Goal: Task Accomplishment & Management: Use online tool/utility

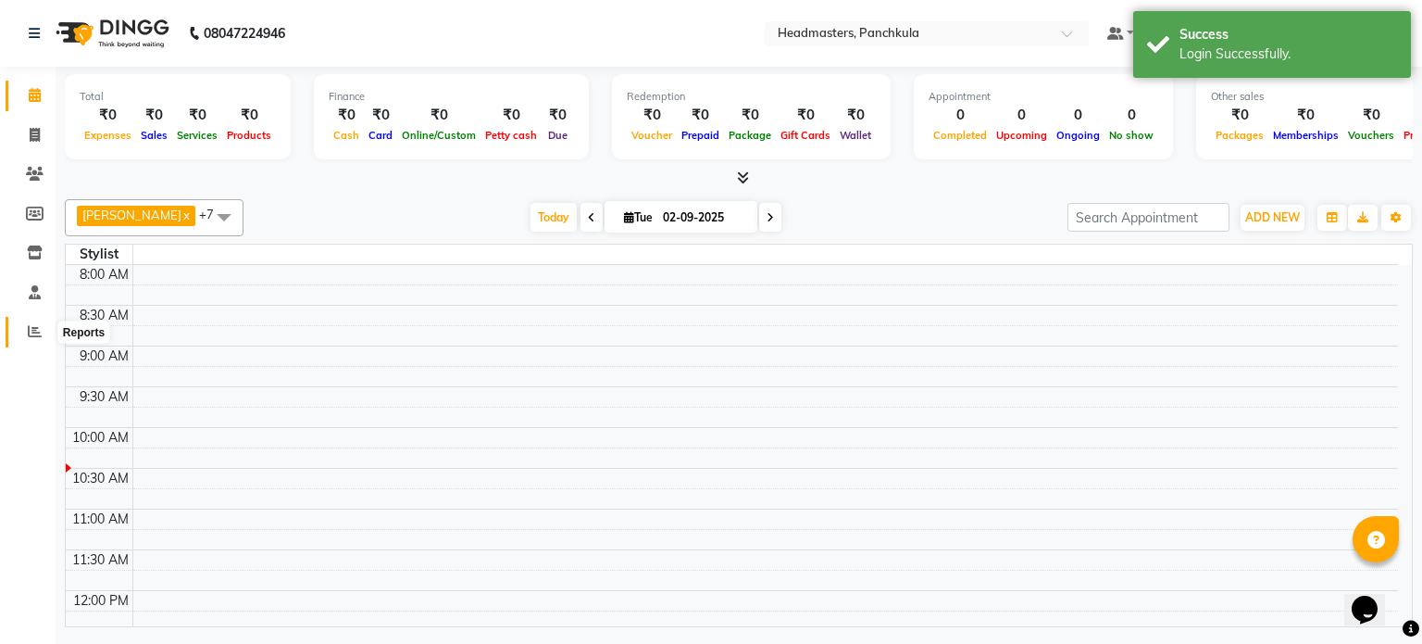
drag, startPoint x: 34, startPoint y: 323, endPoint x: 61, endPoint y: 329, distance: 27.4
click at [34, 323] on span at bounding box center [35, 331] width 32 height 21
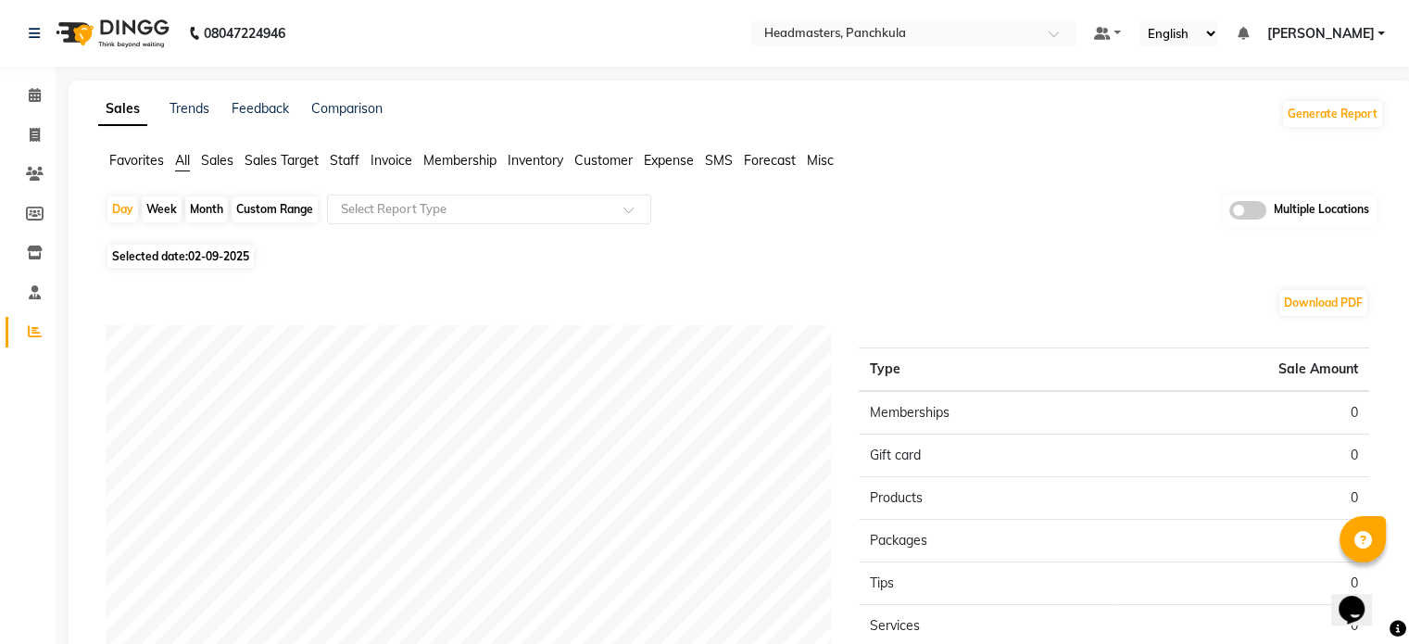
click at [137, 170] on ul "Favorites All Sales Sales Target Staff Invoice Membership Inventory Customer Ex…" at bounding box center [740, 161] width 1285 height 20
click at [136, 162] on span "Favorites" at bounding box center [136, 160] width 55 height 17
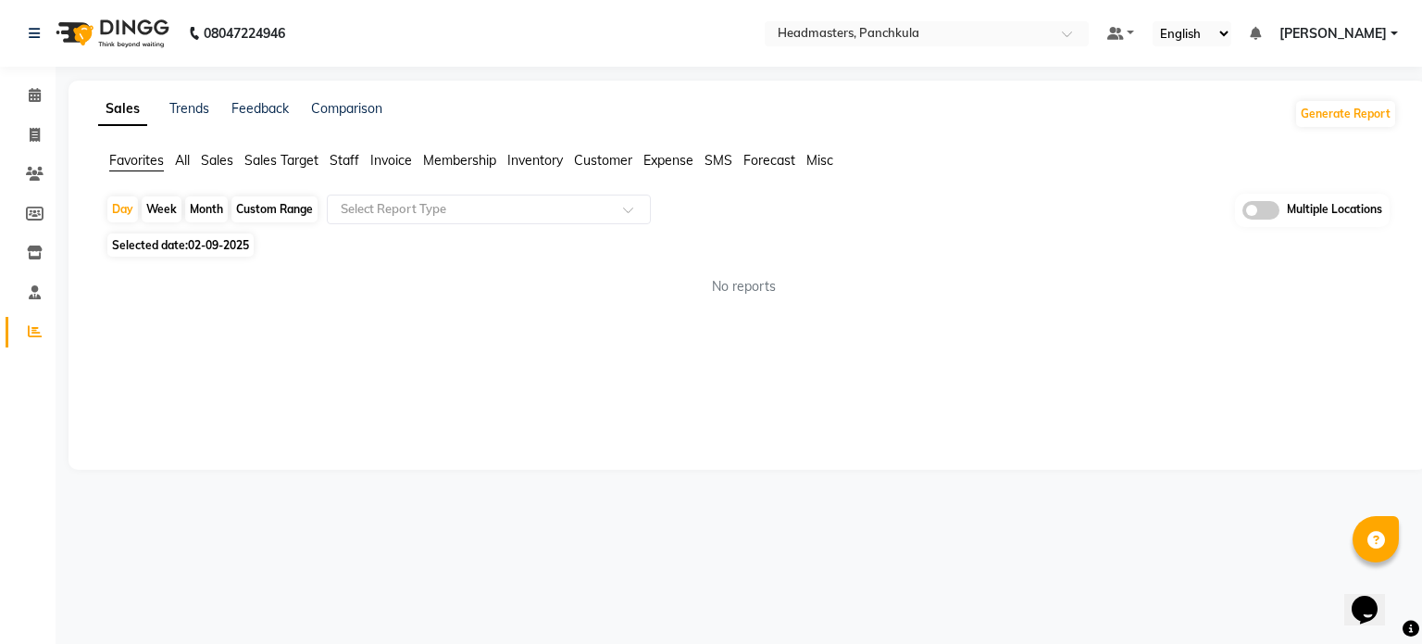
click at [198, 252] on span "02-09-2025" at bounding box center [218, 245] width 61 height 14
select select "9"
select select "2025"
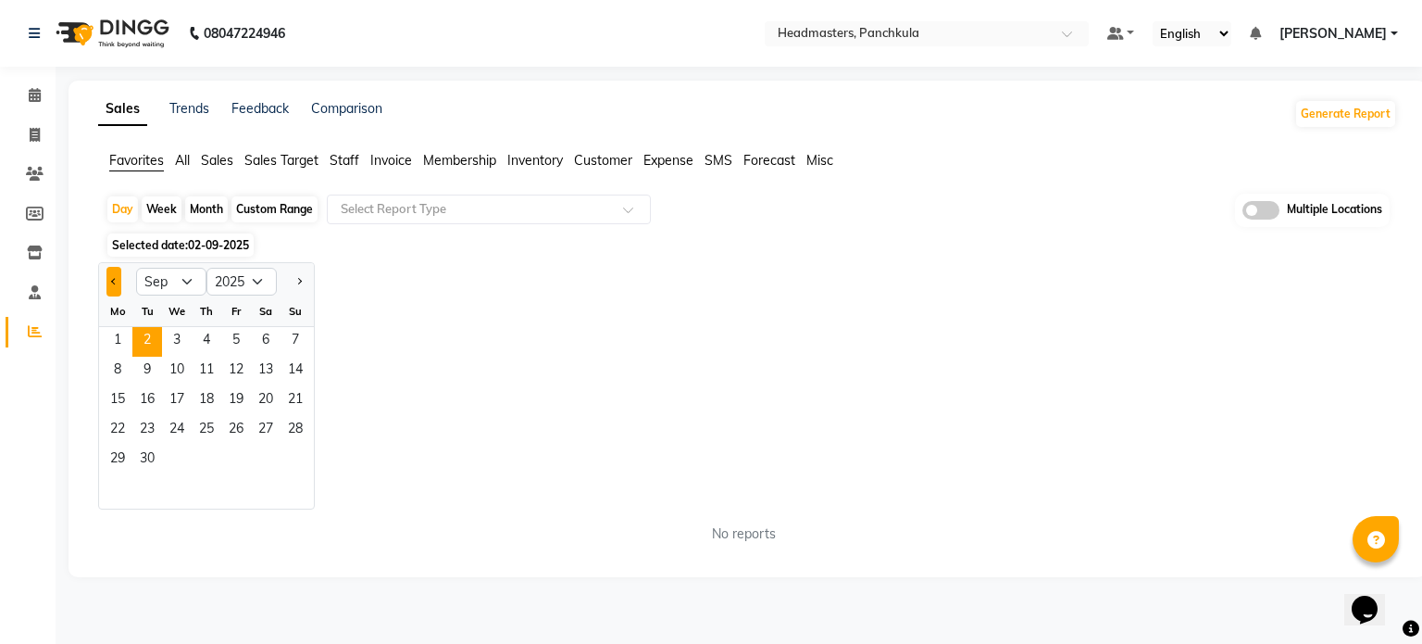
click at [117, 282] on button "Previous month" at bounding box center [113, 282] width 15 height 30
select select "8"
click at [274, 460] on span "30" at bounding box center [266, 460] width 30 height 30
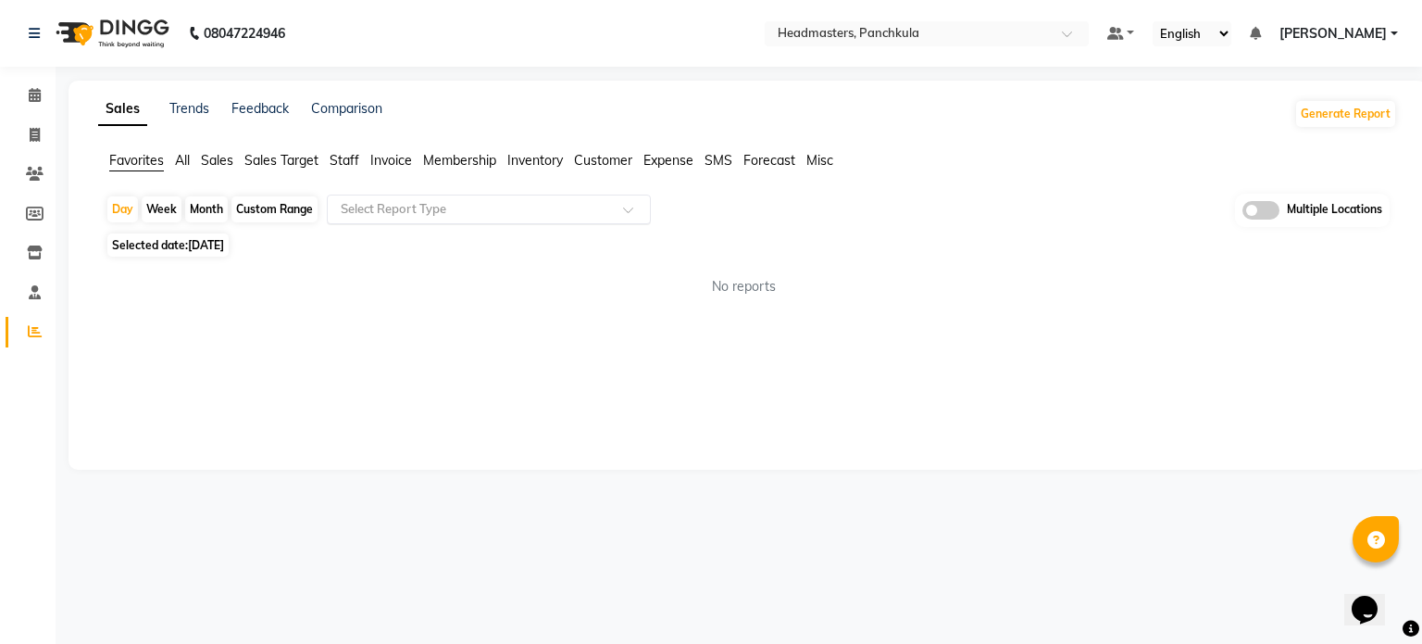
click at [412, 196] on div "Select Report Type" at bounding box center [489, 209] width 324 height 30
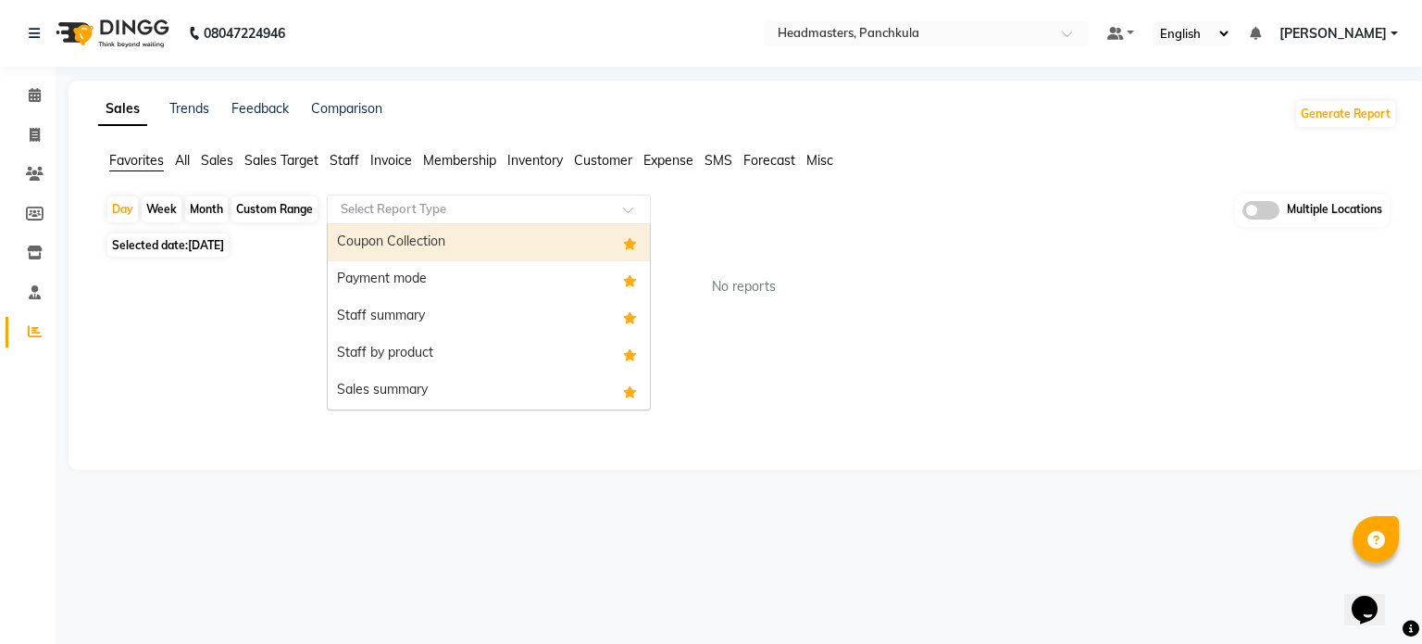
click at [401, 224] on div "Coupon Collection" at bounding box center [489, 242] width 322 height 37
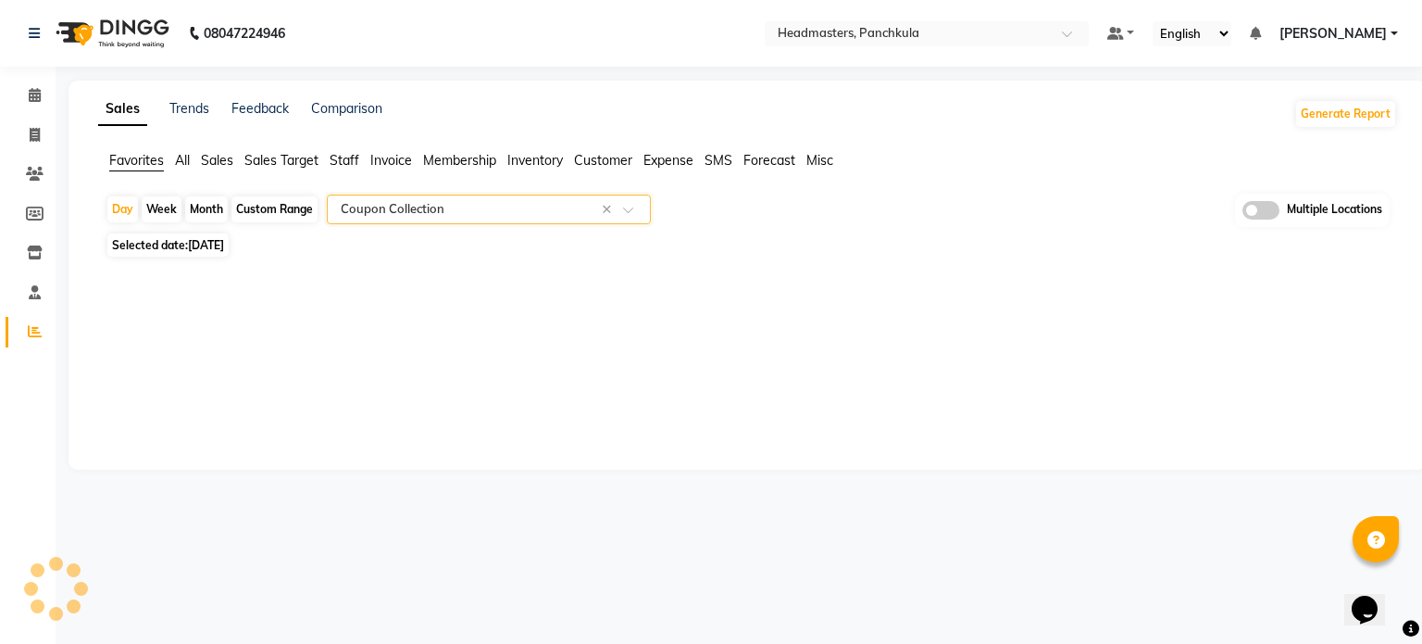
click at [402, 214] on input "text" at bounding box center [470, 209] width 267 height 19
select select "full_report"
select select "csv"
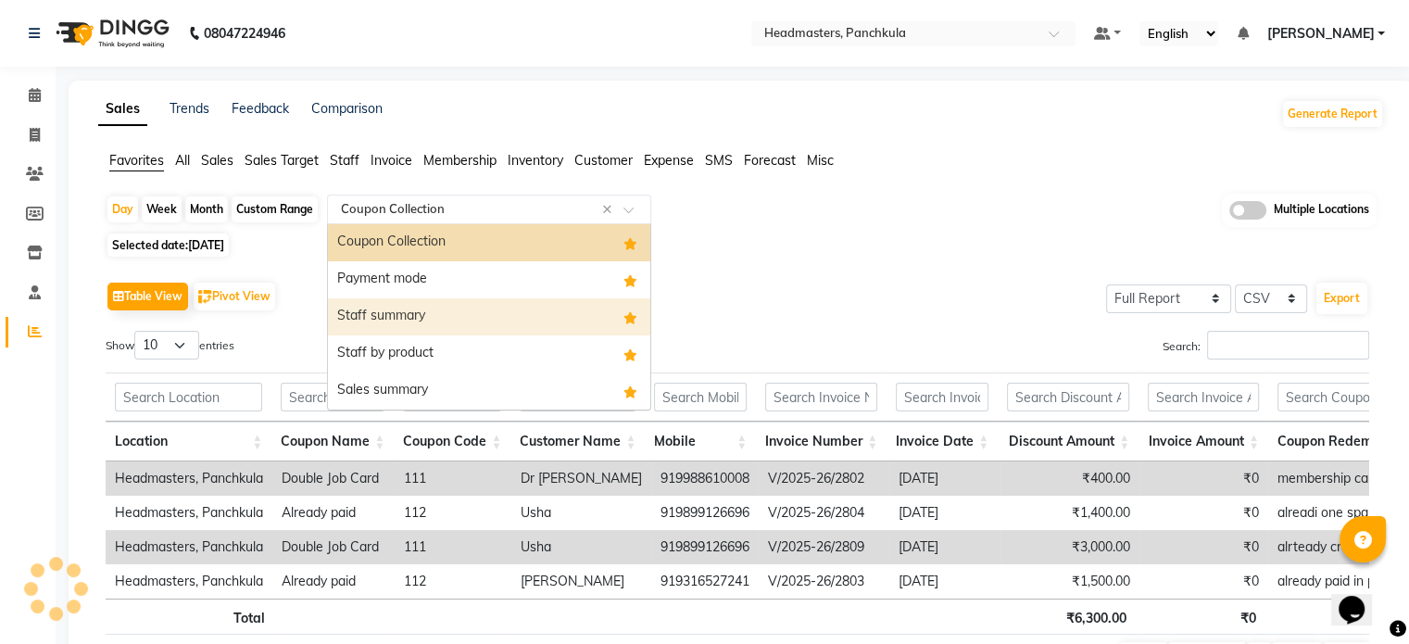
click at [413, 315] on div "Staff summary" at bounding box center [489, 316] width 322 height 37
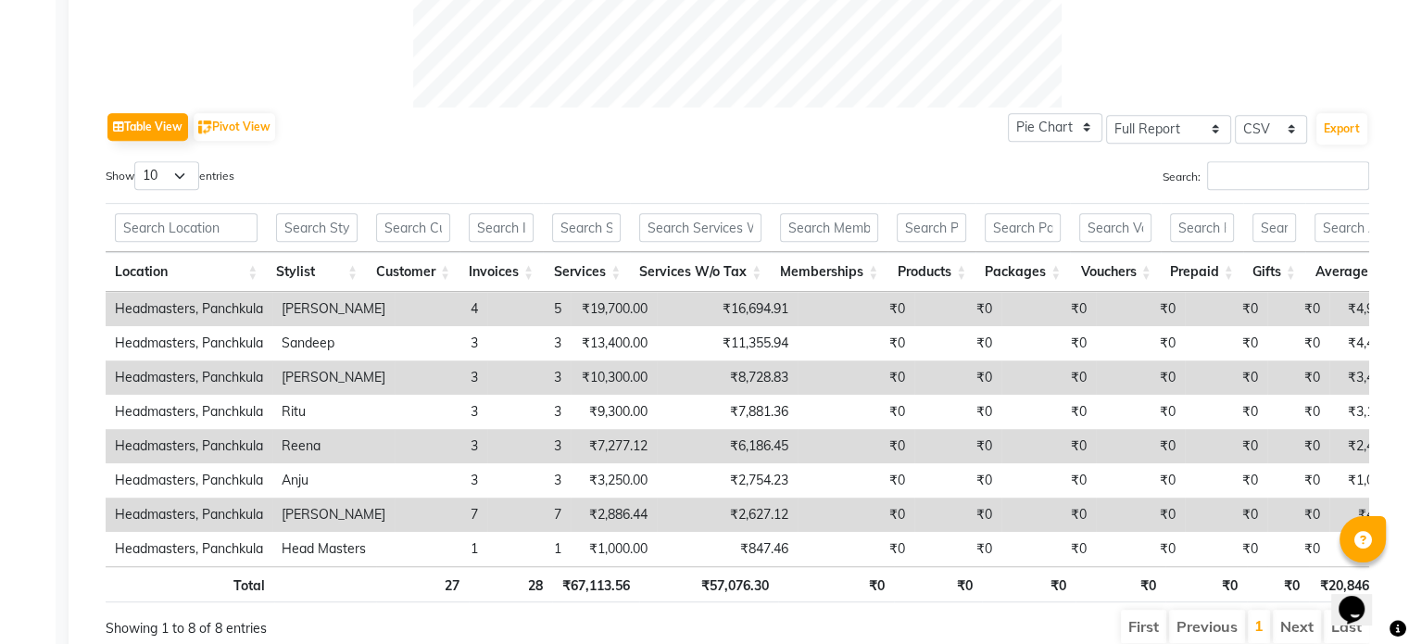
scroll to position [864, 0]
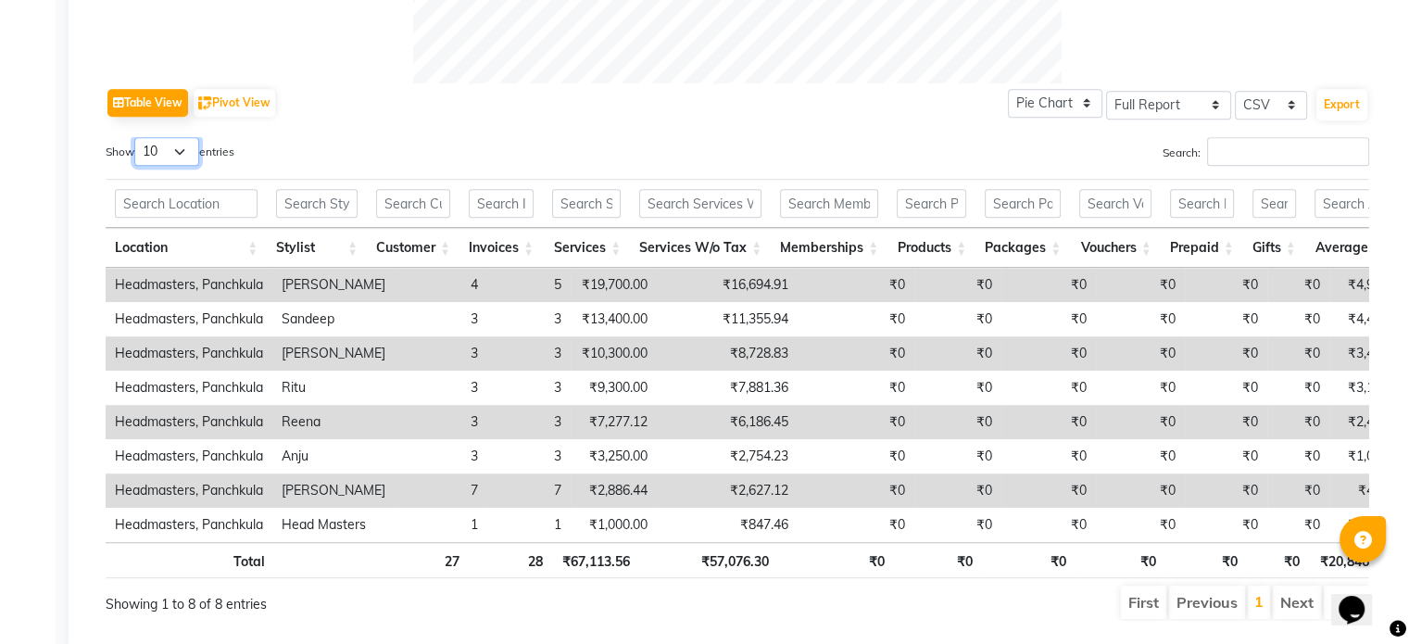
click at [193, 146] on select "10 25 50 100" at bounding box center [166, 151] width 65 height 29
select select "100"
click at [137, 137] on select "10 25 50 100" at bounding box center [166, 151] width 65 height 29
click at [1325, 103] on button "Export" at bounding box center [1341, 104] width 51 height 31
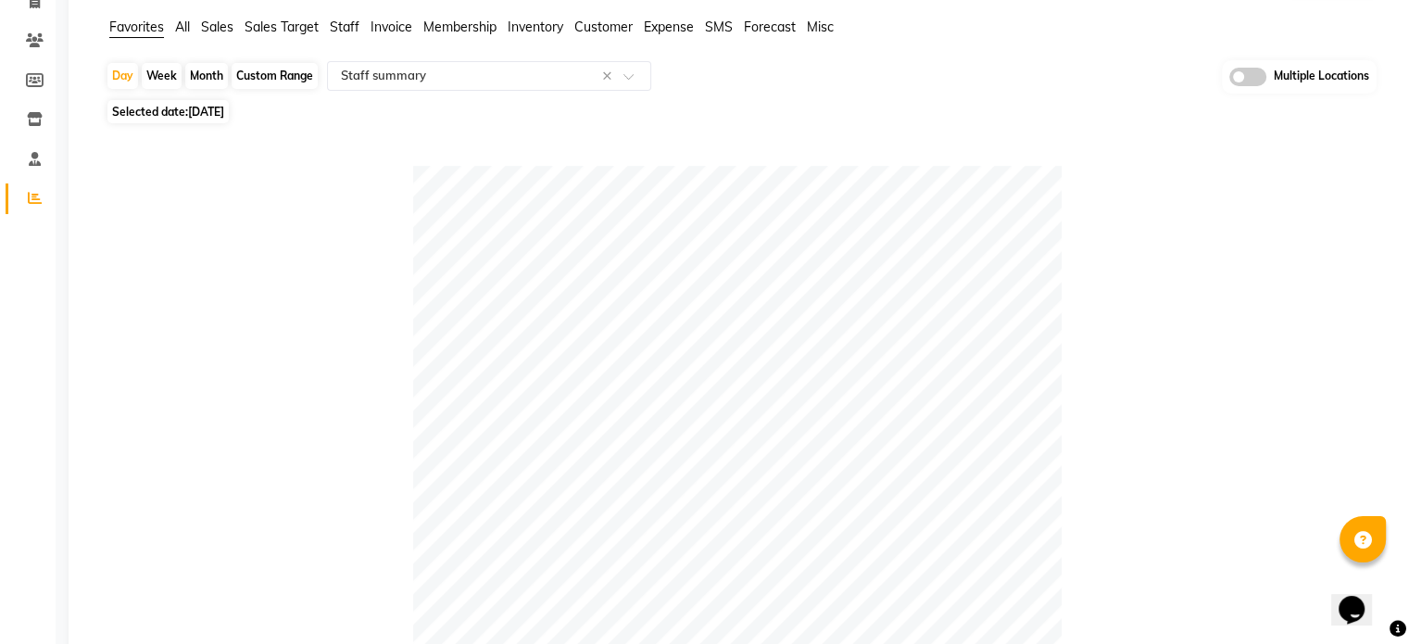
scroll to position [0, 0]
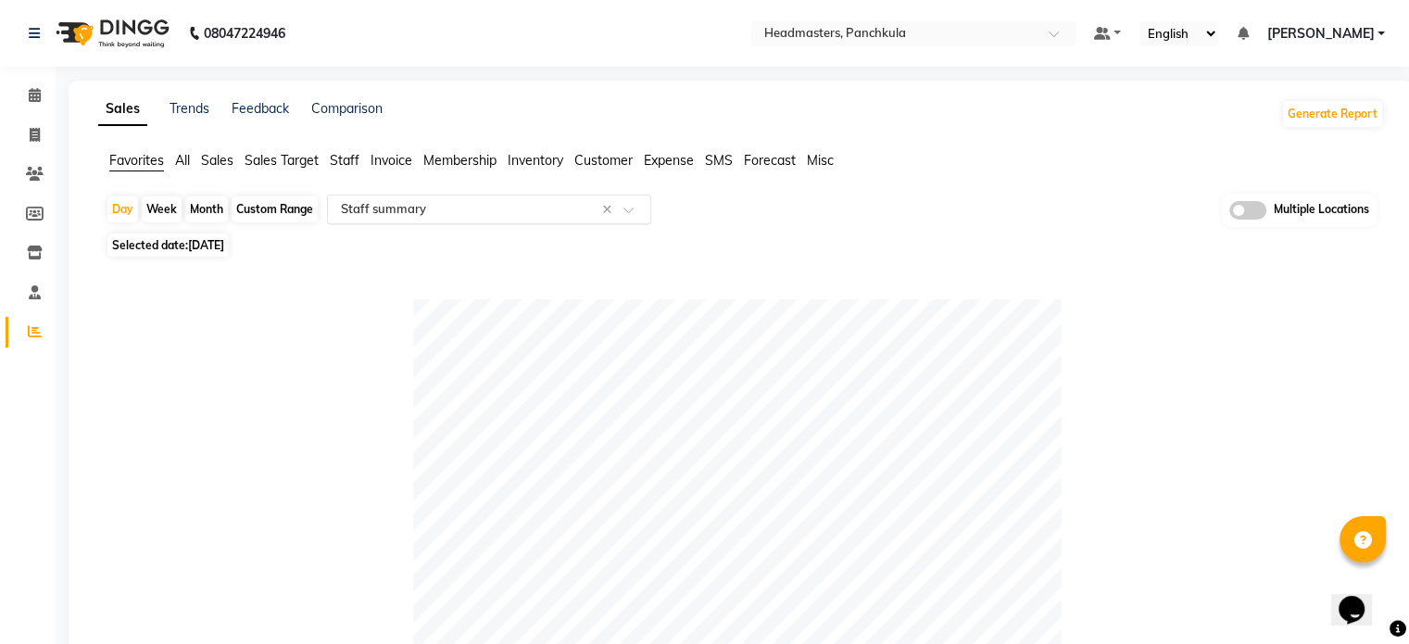
click at [476, 207] on input "text" at bounding box center [470, 209] width 267 height 19
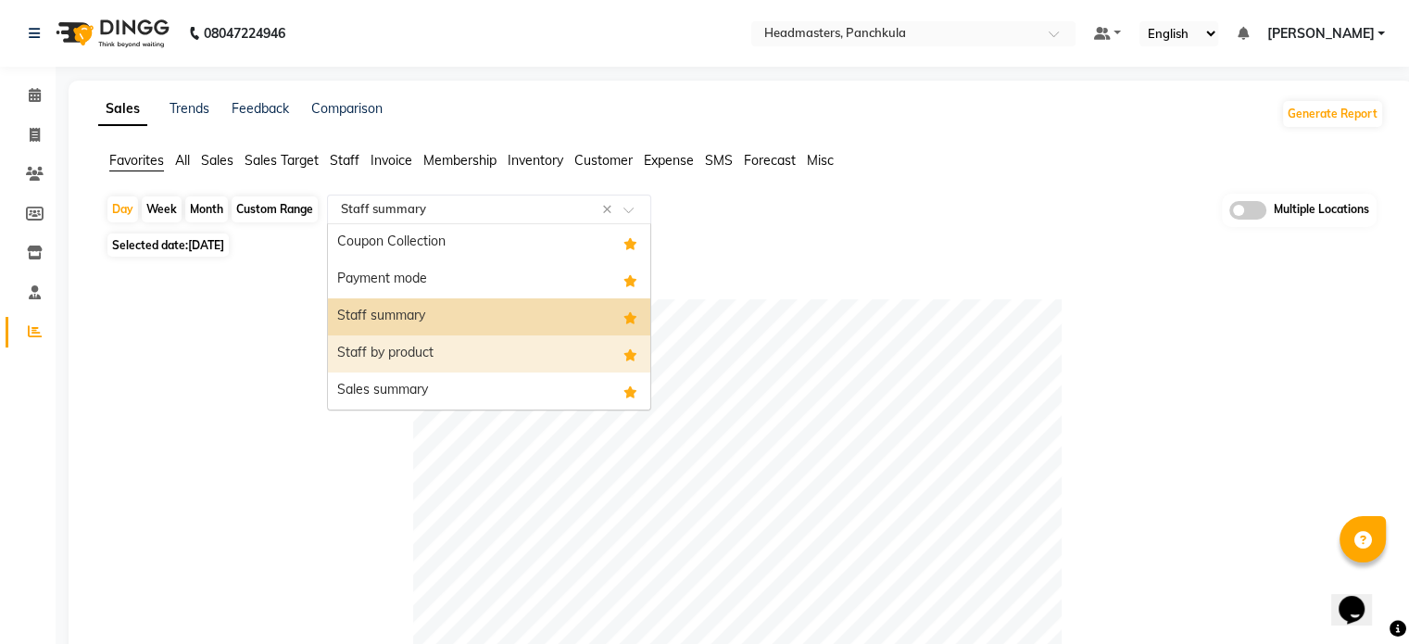
click at [348, 155] on span "Staff" at bounding box center [345, 160] width 30 height 17
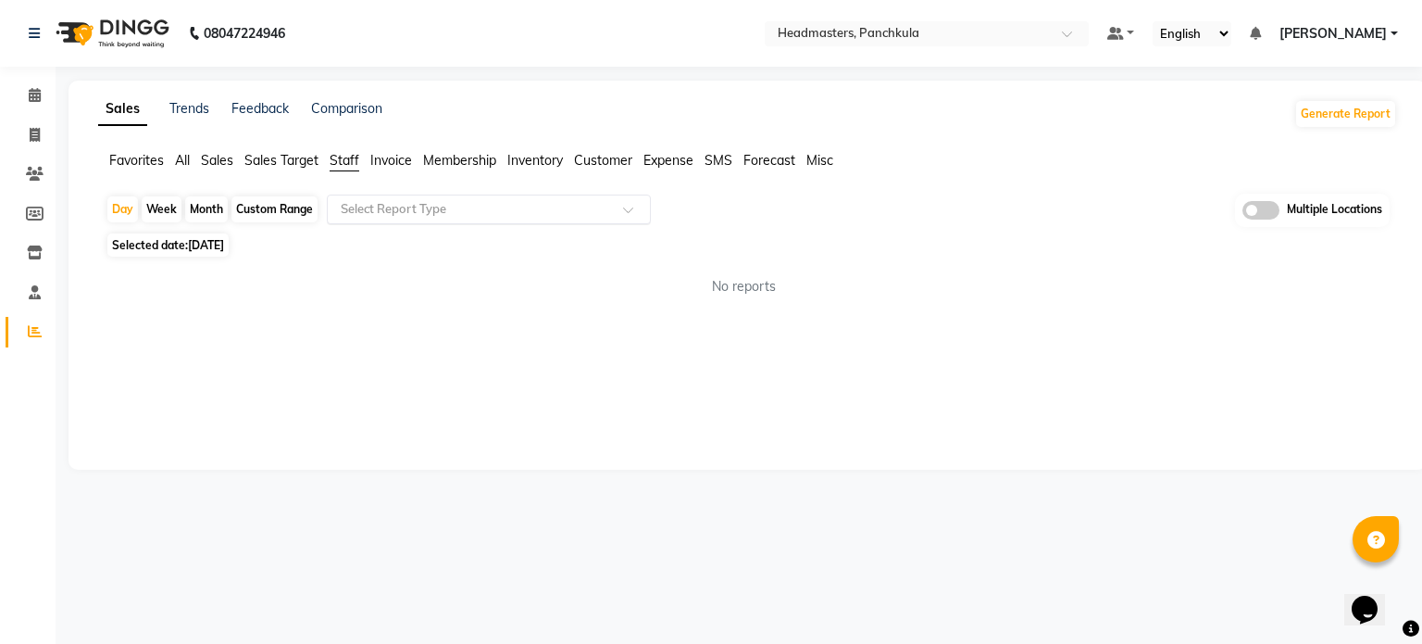
click at [469, 206] on input "text" at bounding box center [470, 209] width 267 height 19
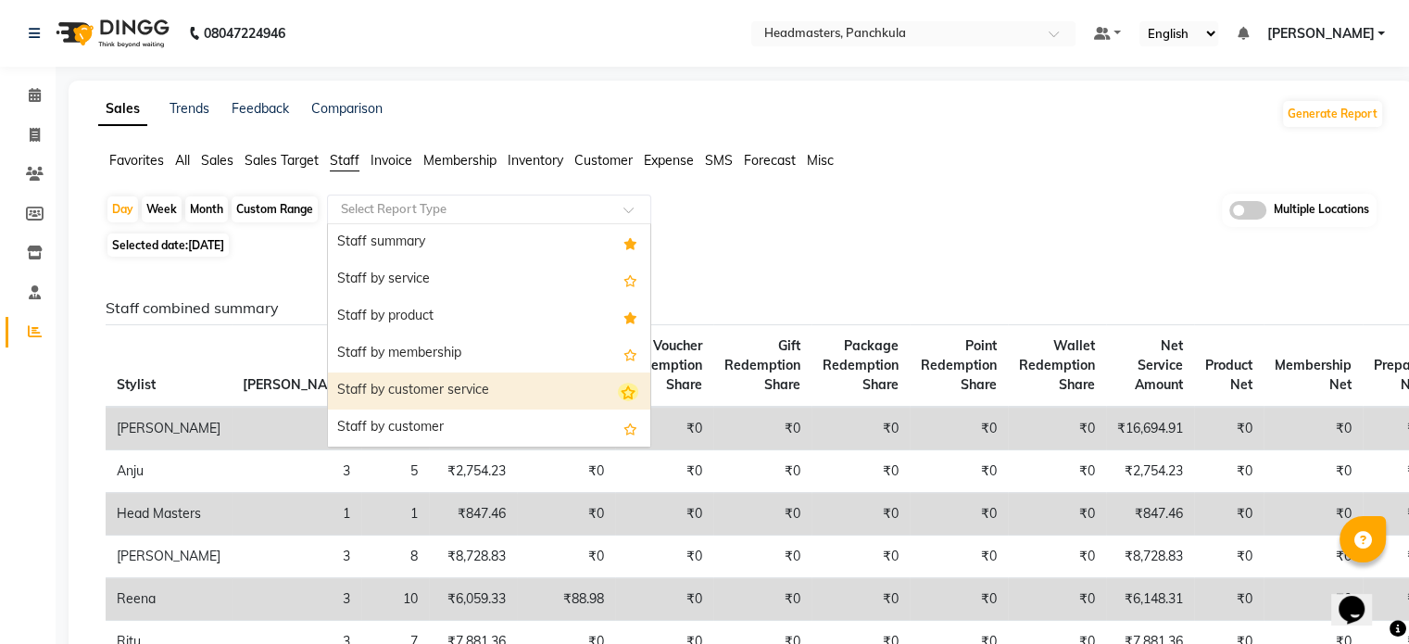
click at [620, 392] on icon "Options list" at bounding box center [628, 391] width 20 height 19
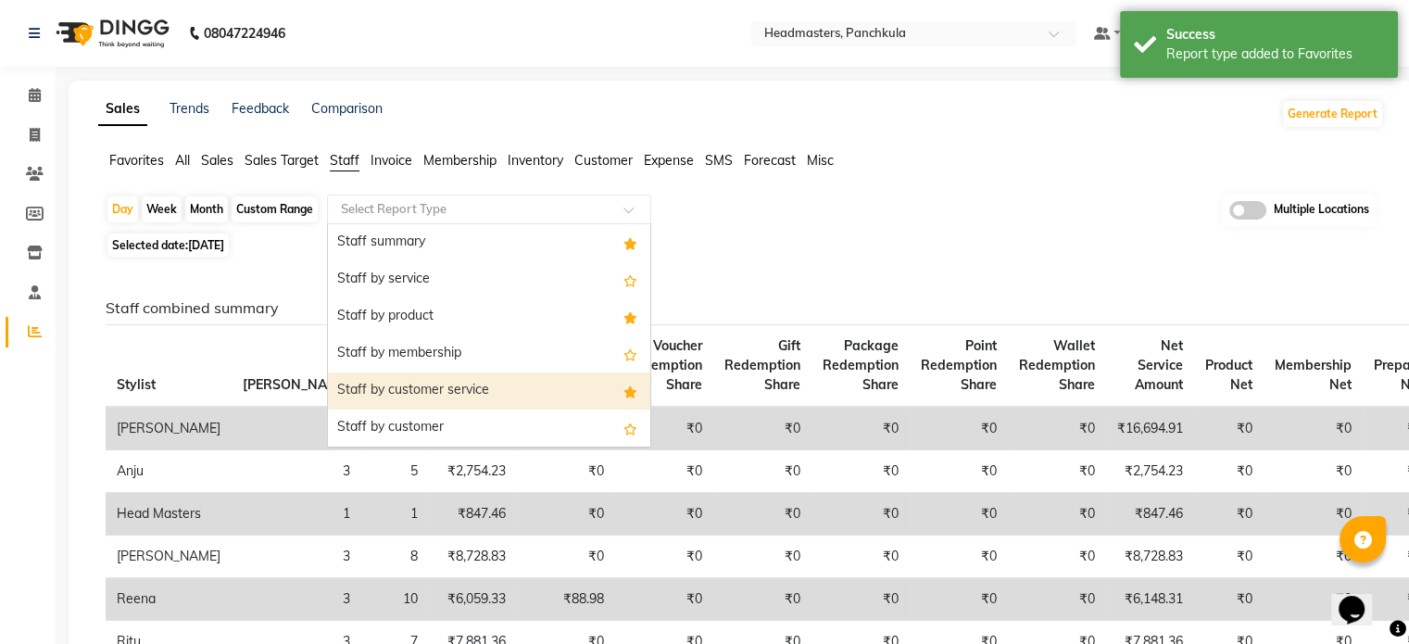
click at [503, 384] on div "Staff by customer service" at bounding box center [489, 390] width 322 height 37
select select "full_report"
select select "csv"
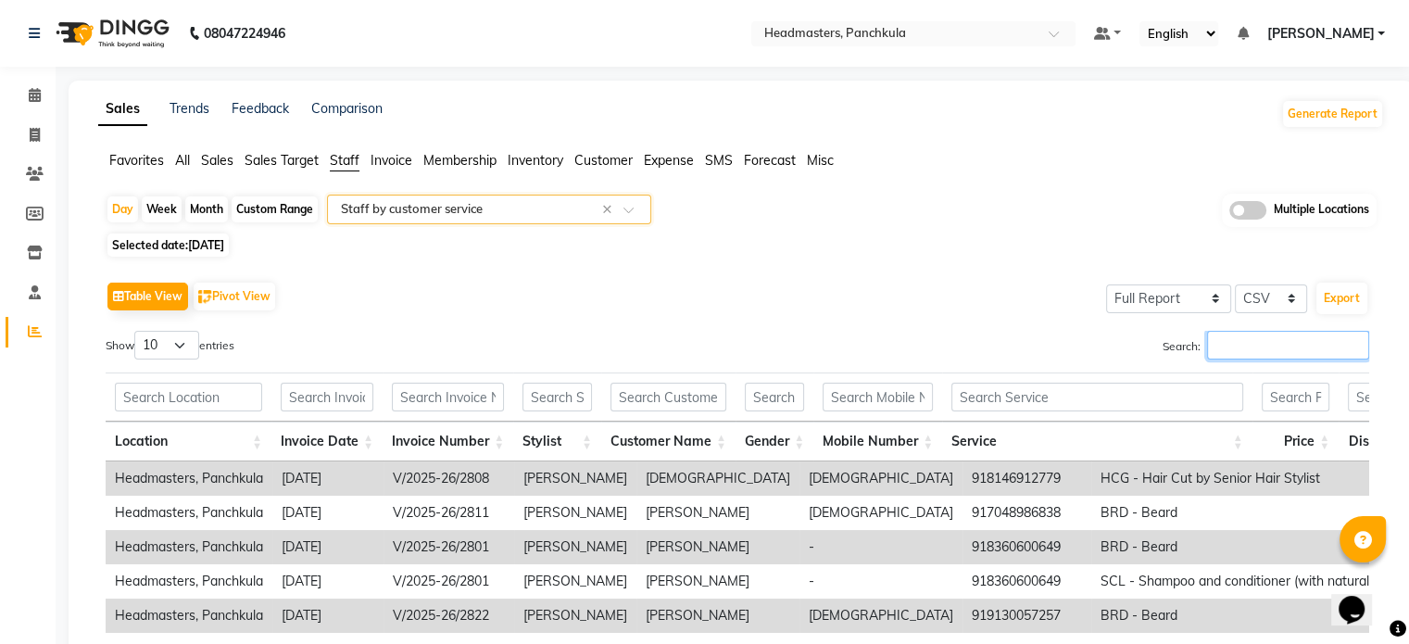
click at [1294, 343] on input "Search:" at bounding box center [1288, 345] width 162 height 29
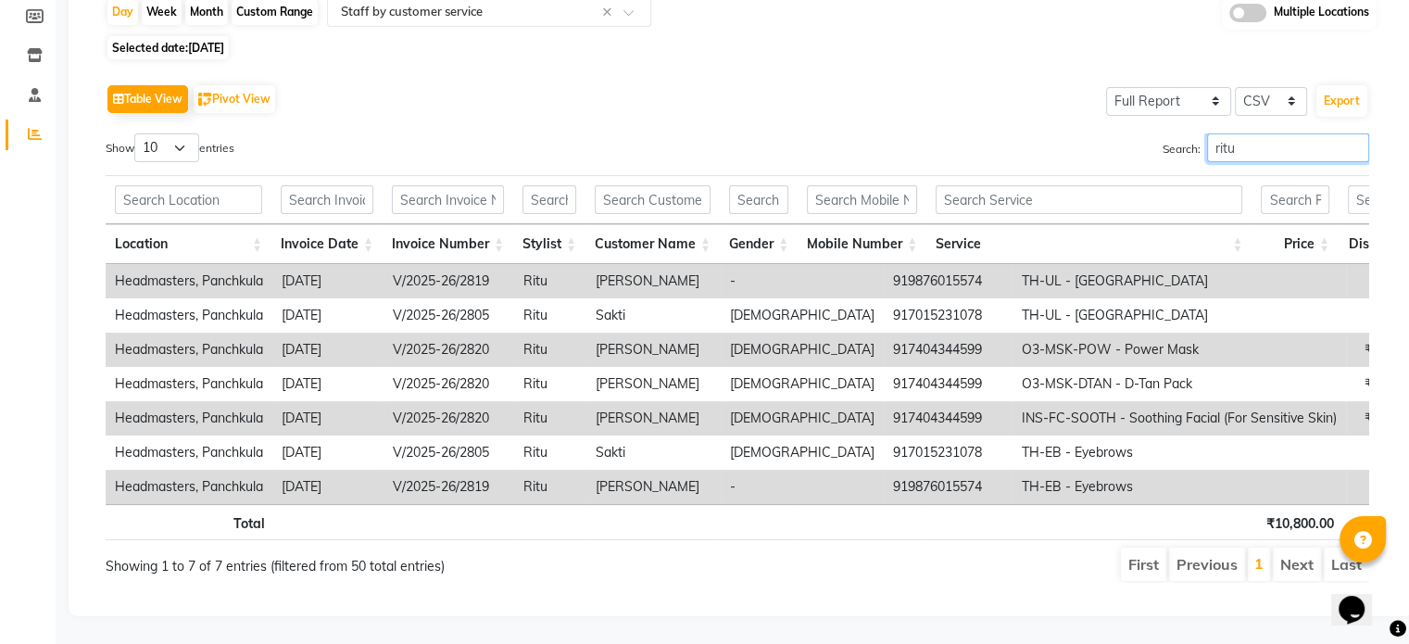
scroll to position [222, 0]
type input "ritu"
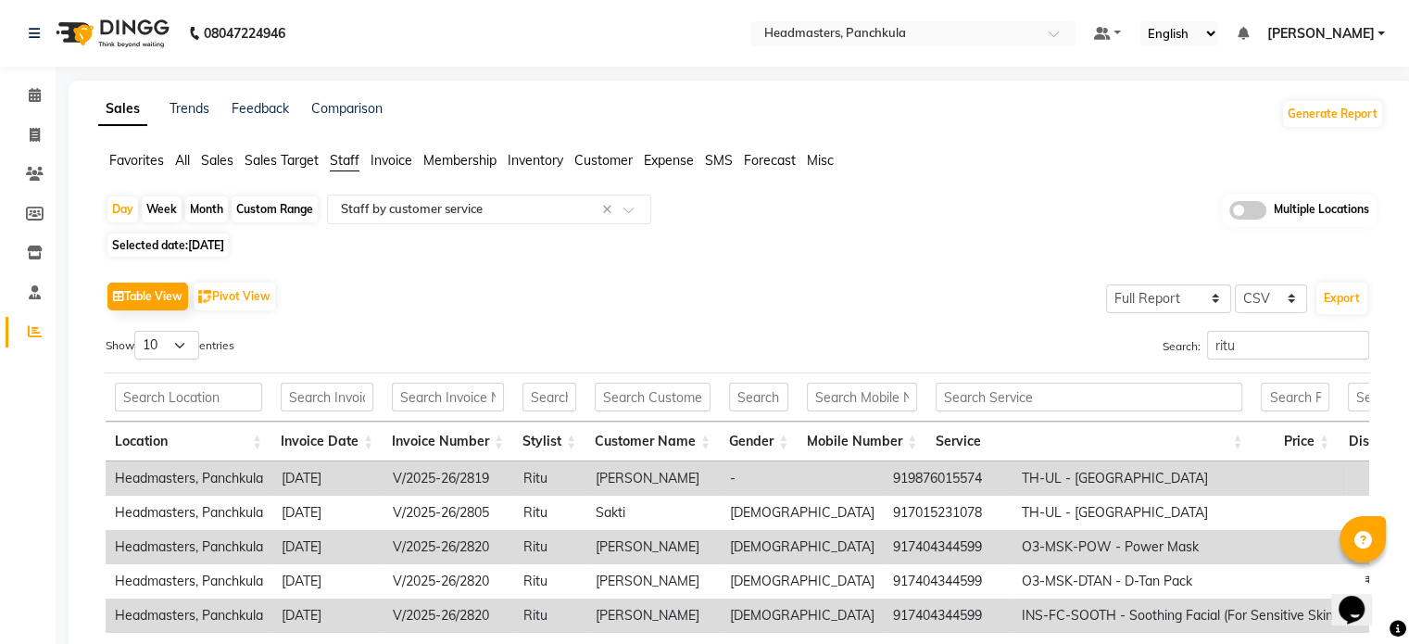
click at [149, 163] on span "Favorites" at bounding box center [136, 160] width 55 height 17
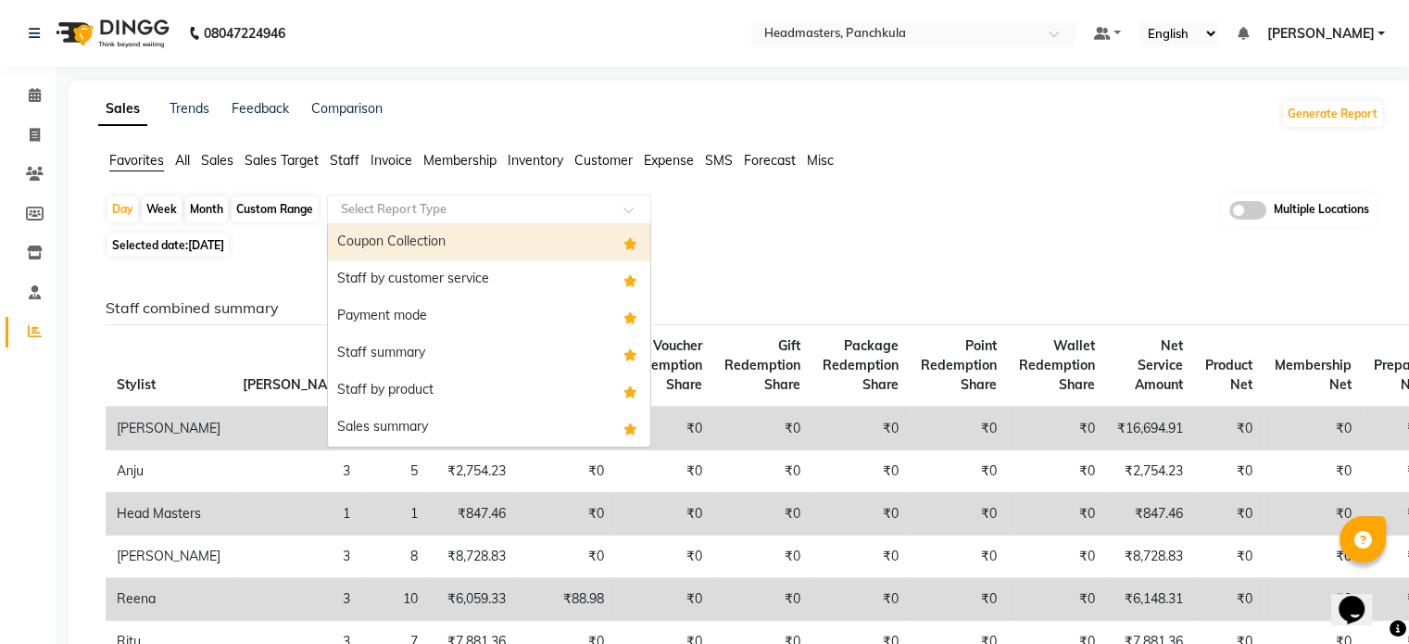
click at [337, 200] on input "text" at bounding box center [470, 209] width 267 height 19
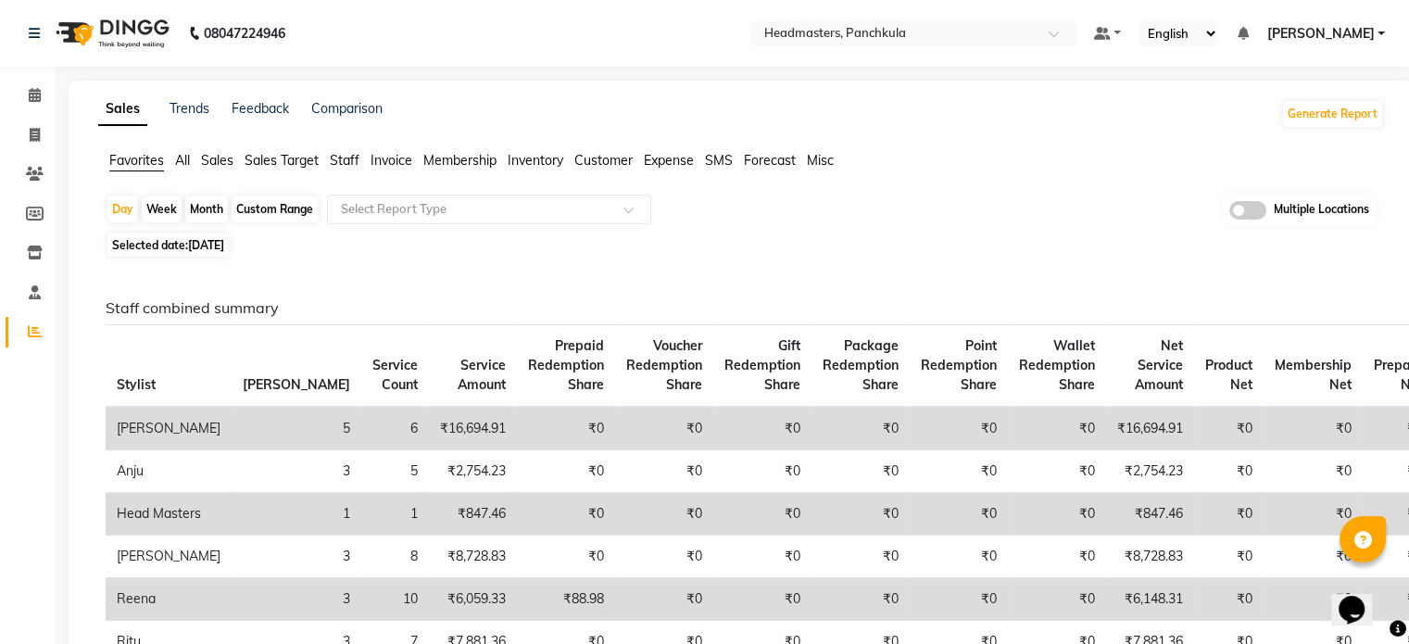
click at [224, 238] on span "30-08-2025" at bounding box center [206, 245] width 36 height 14
select select "8"
select select "2025"
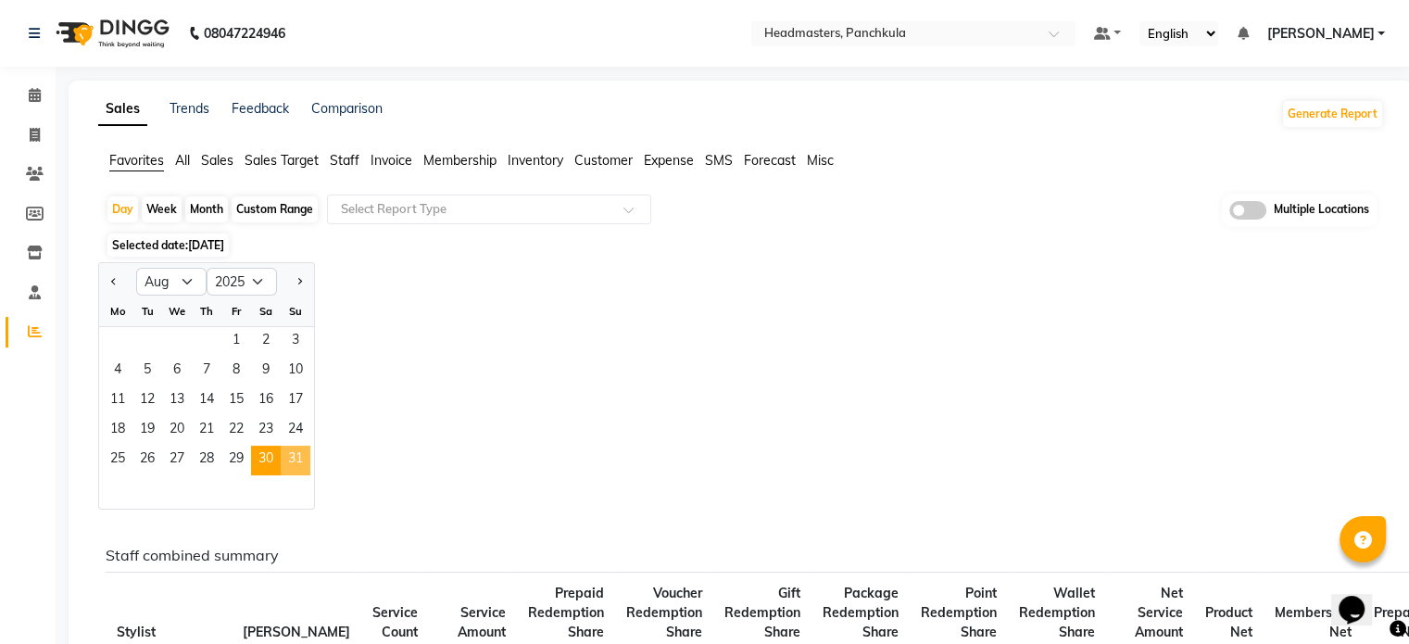
click at [289, 456] on span "31" at bounding box center [296, 460] width 30 height 30
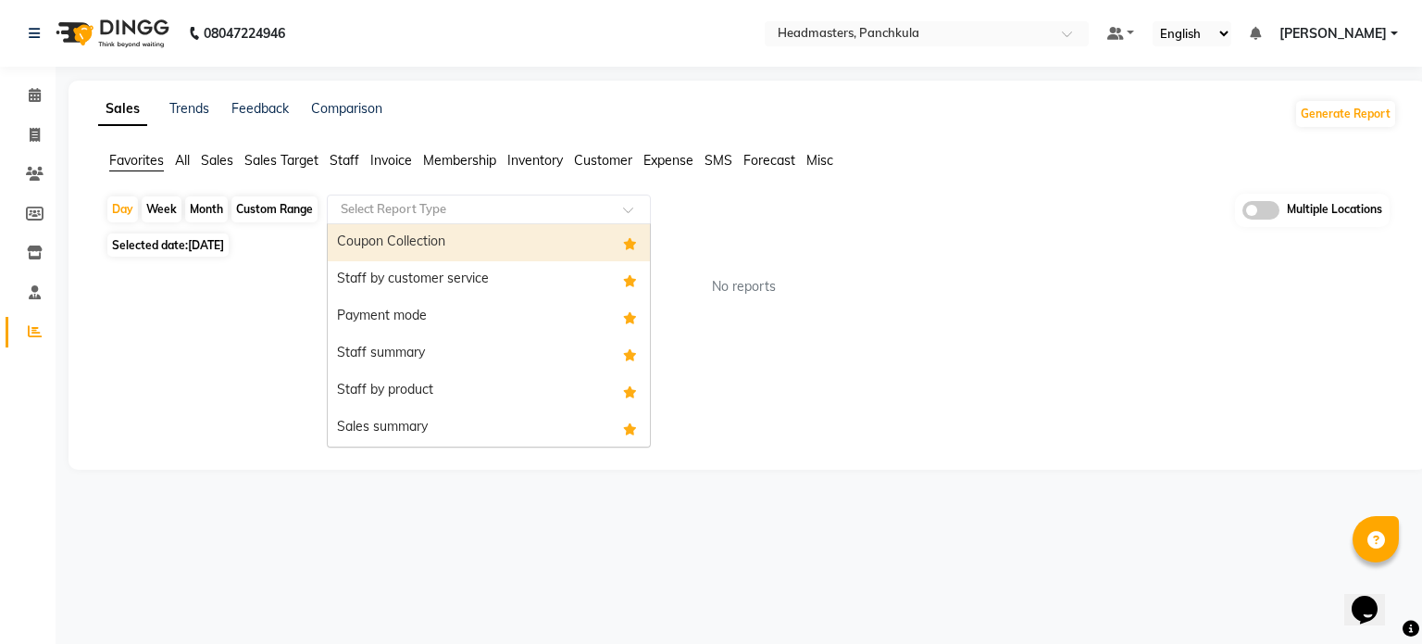
click at [398, 220] on div "Select Report Type" at bounding box center [489, 209] width 324 height 30
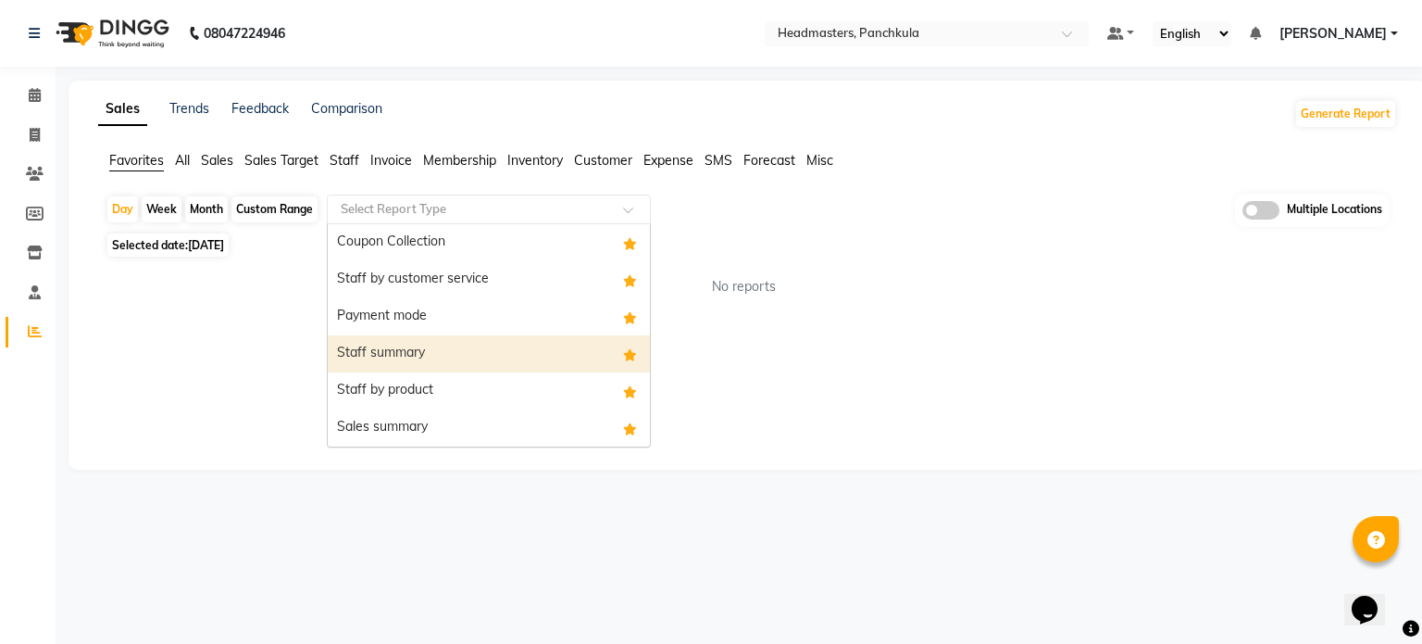
click at [425, 351] on div "Staff summary" at bounding box center [489, 353] width 322 height 37
select select "full_report"
select select "csv"
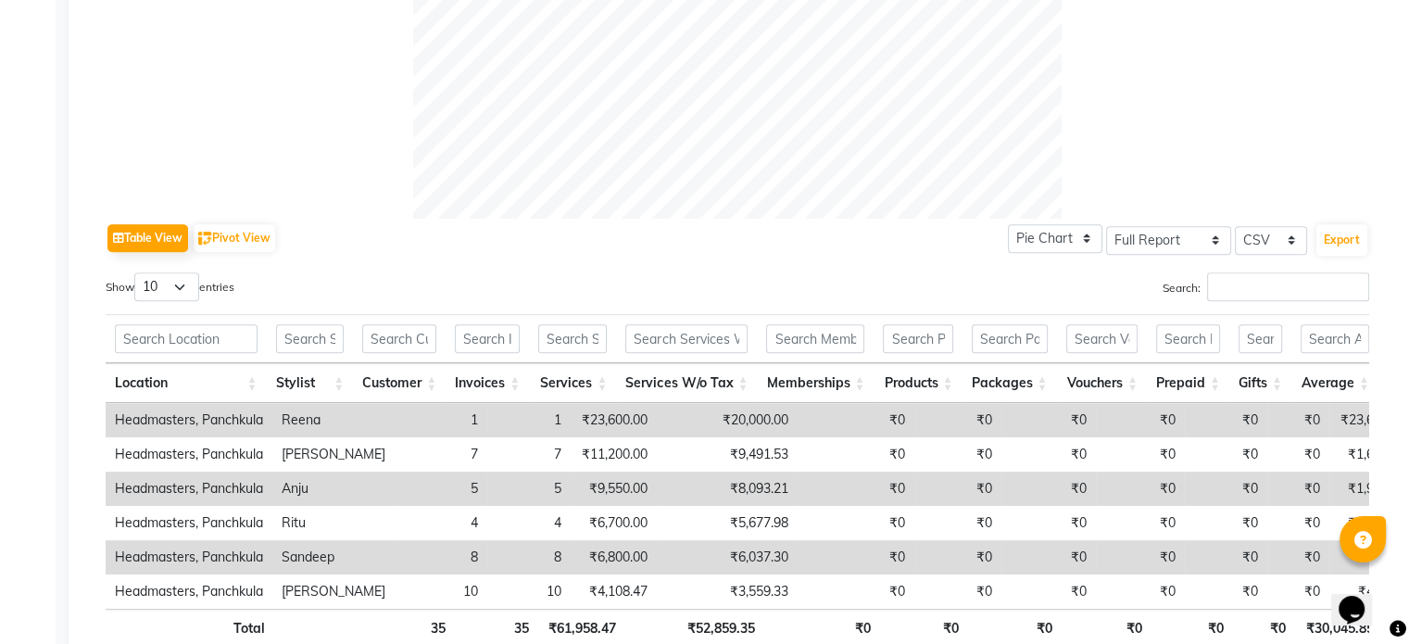
scroll to position [859, 0]
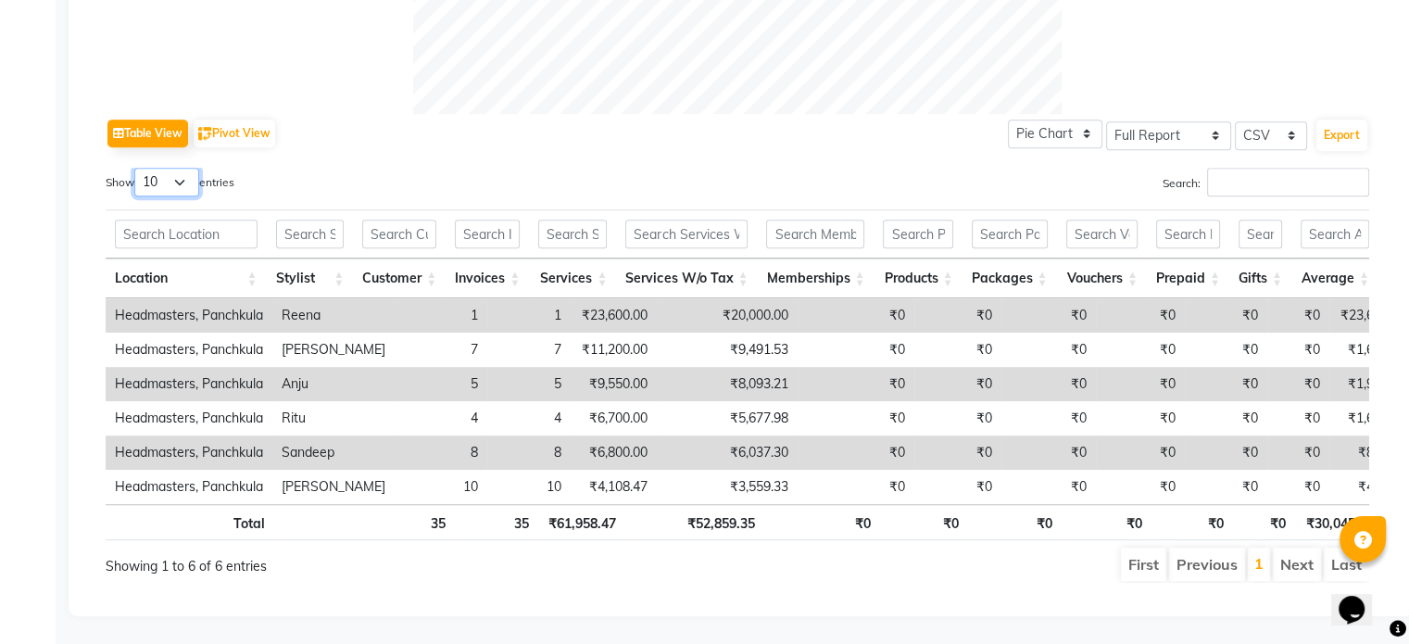
click at [182, 168] on select "10 25 50 100" at bounding box center [166, 182] width 65 height 29
select select "100"
click at [137, 168] on select "10 25 50 100" at bounding box center [166, 182] width 65 height 29
click at [1347, 119] on button "Export" at bounding box center [1341, 134] width 51 height 31
click at [1223, 168] on input "Search:" at bounding box center [1288, 182] width 162 height 29
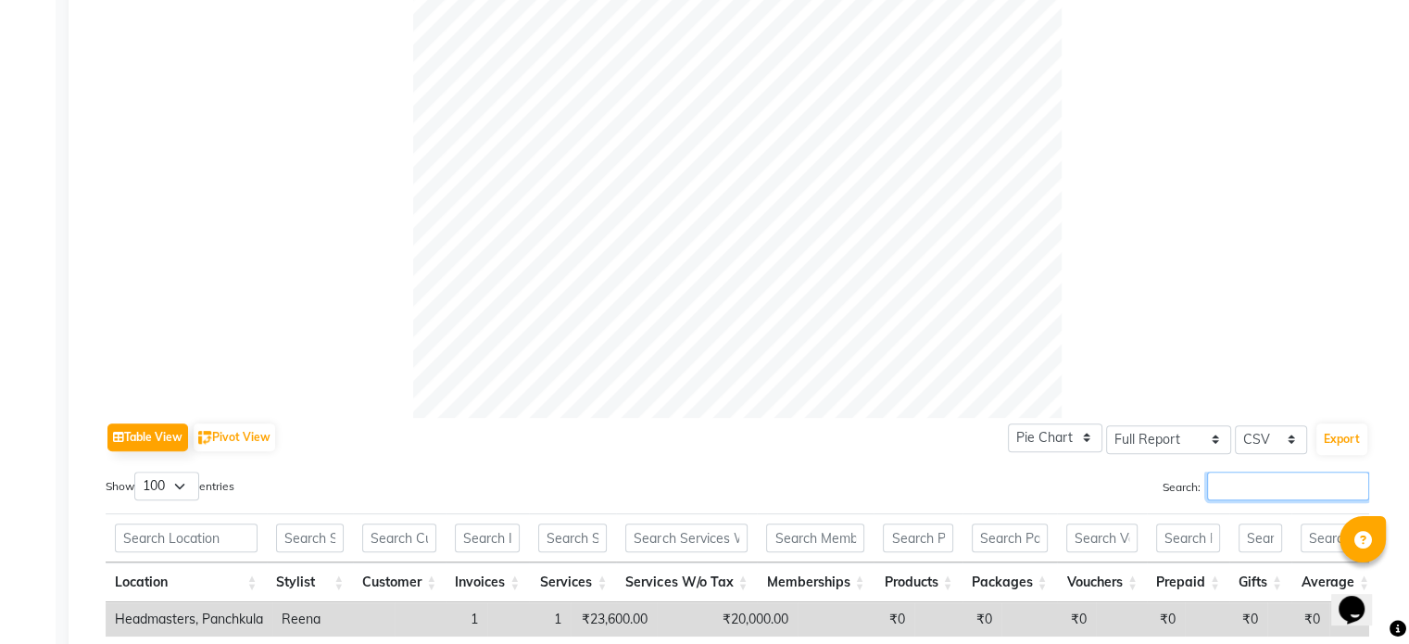
scroll to position [0, 0]
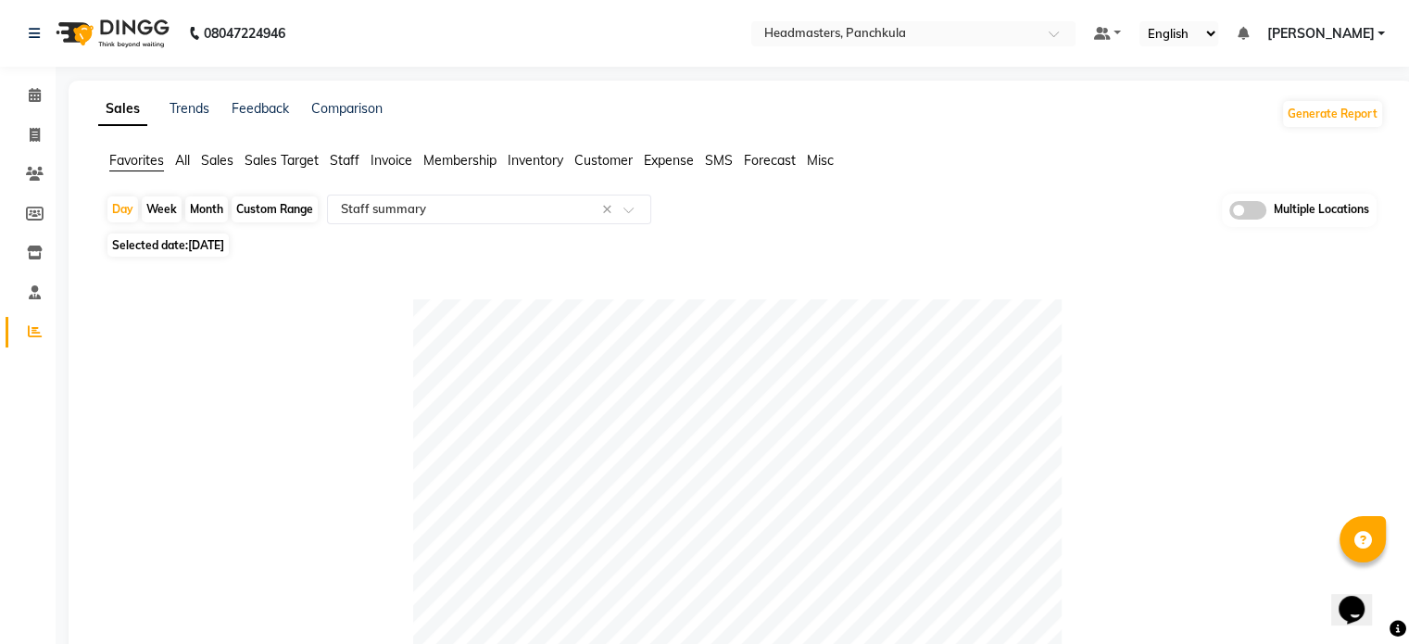
click at [711, 119] on div "Sales Trends Feedback Comparison Generate Report" at bounding box center [741, 114] width 1308 height 30
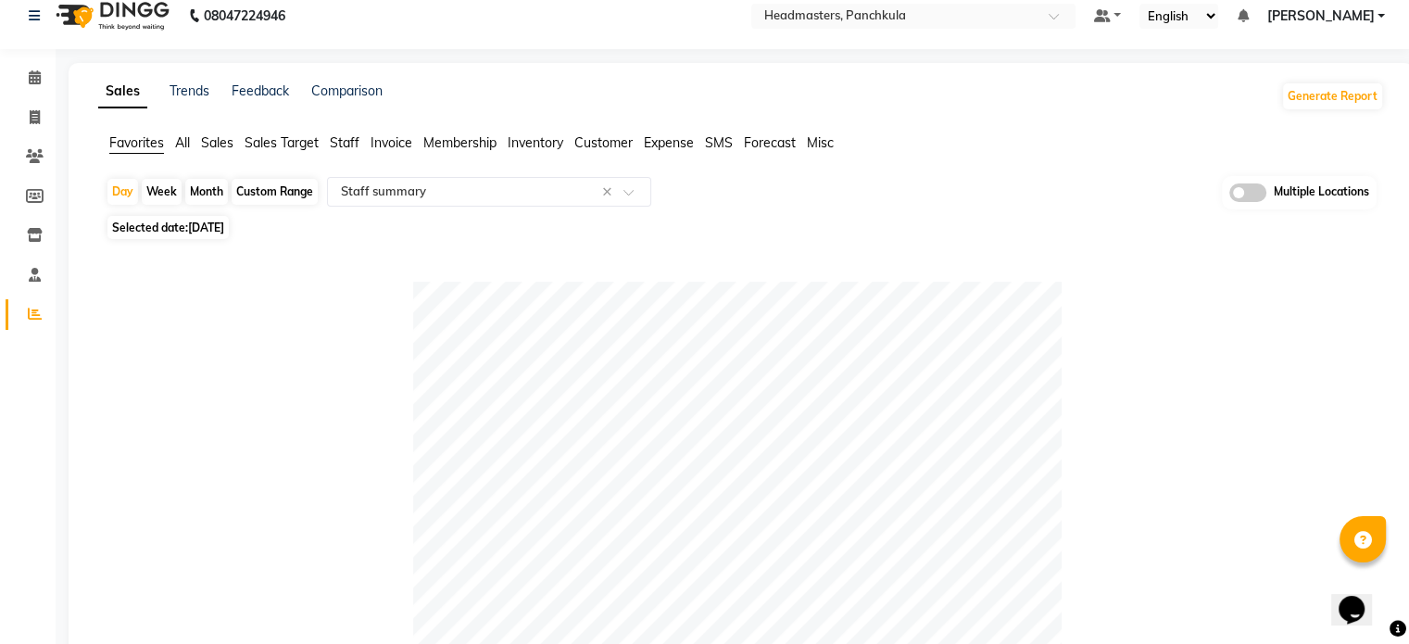
scroll to position [19, 0]
click at [137, 145] on span "Favorites" at bounding box center [136, 141] width 55 height 17
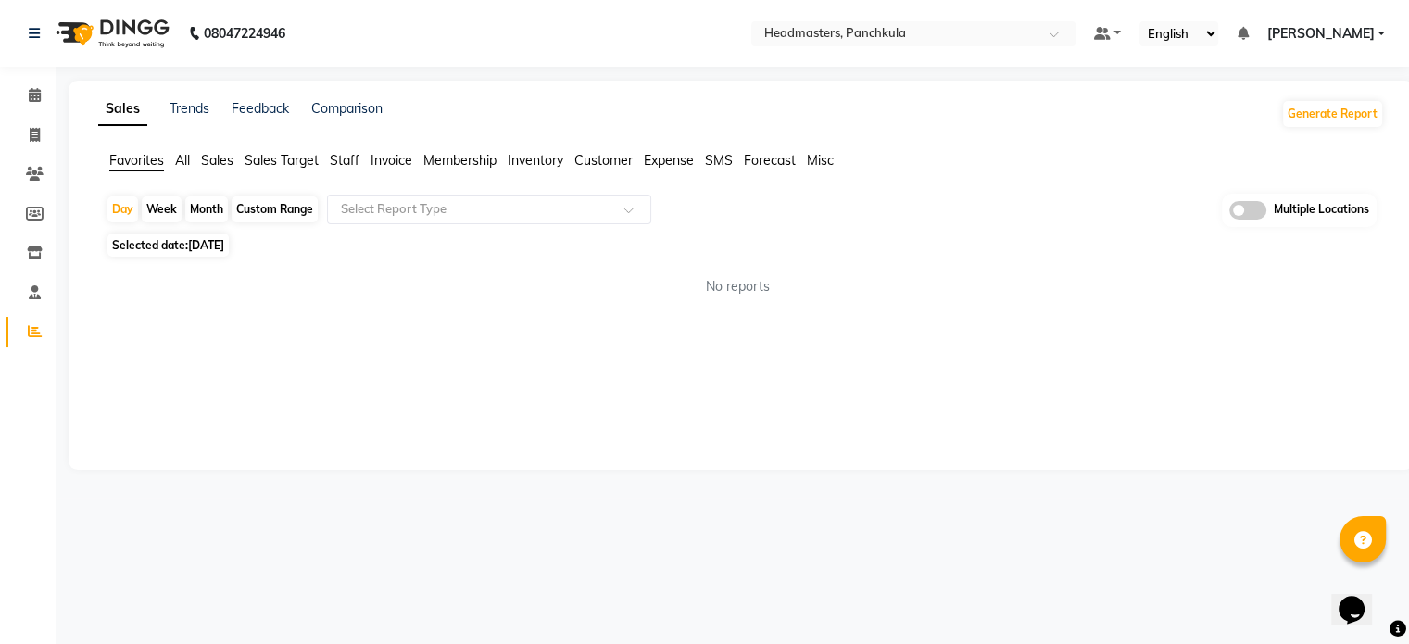
scroll to position [0, 0]
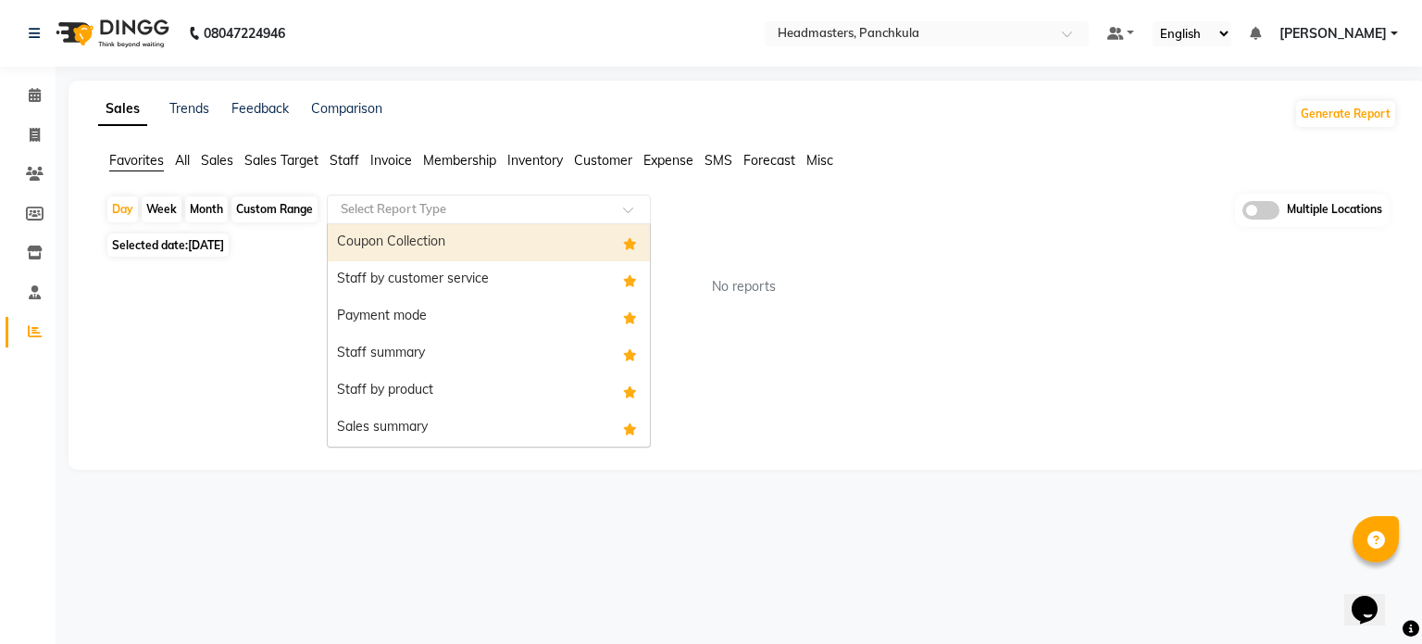
click at [353, 201] on input "text" at bounding box center [470, 209] width 267 height 19
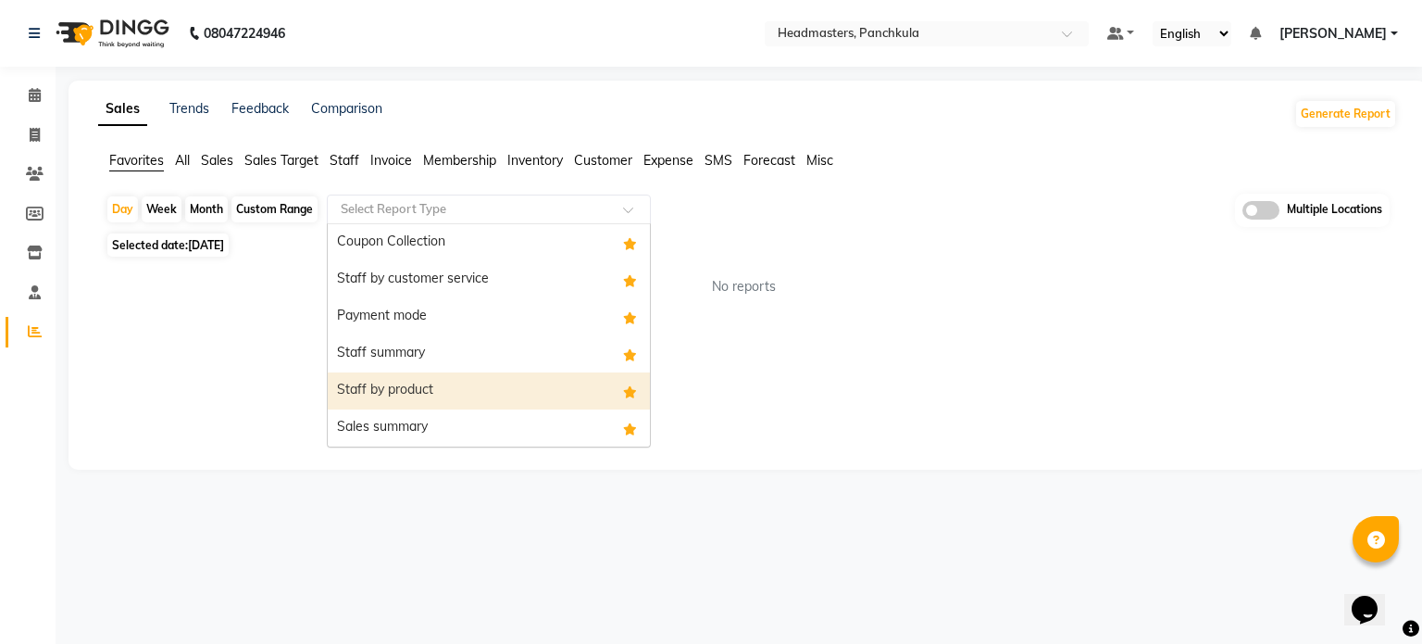
click at [461, 390] on div "Staff by product" at bounding box center [489, 390] width 322 height 37
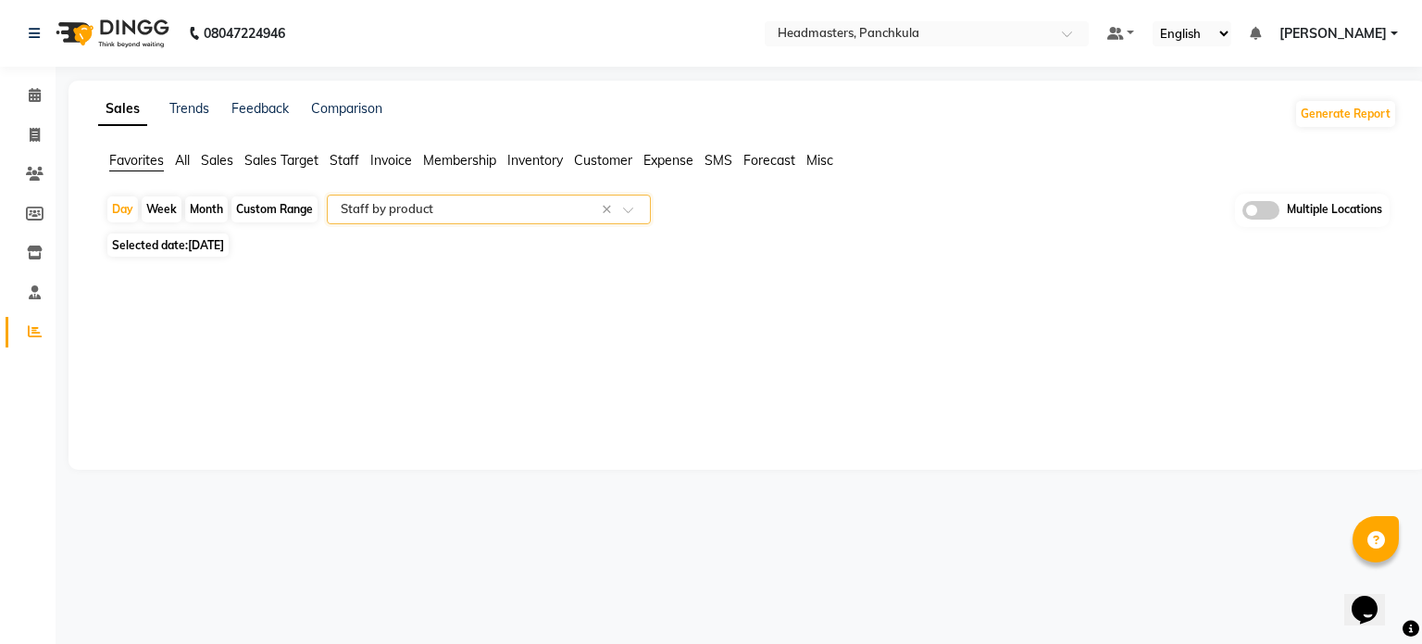
click at [426, 218] on div "Select Report Type × Staff by product ×" at bounding box center [489, 209] width 324 height 30
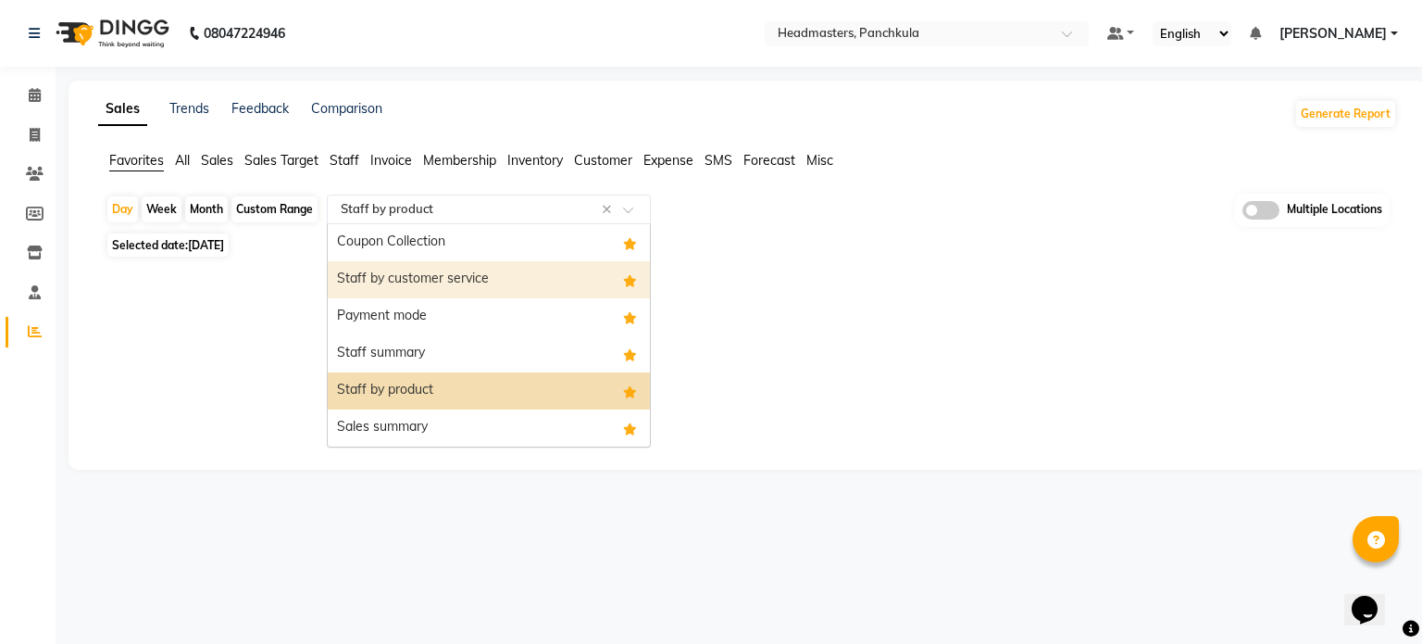
click at [466, 281] on div "Staff by customer service" at bounding box center [489, 279] width 322 height 37
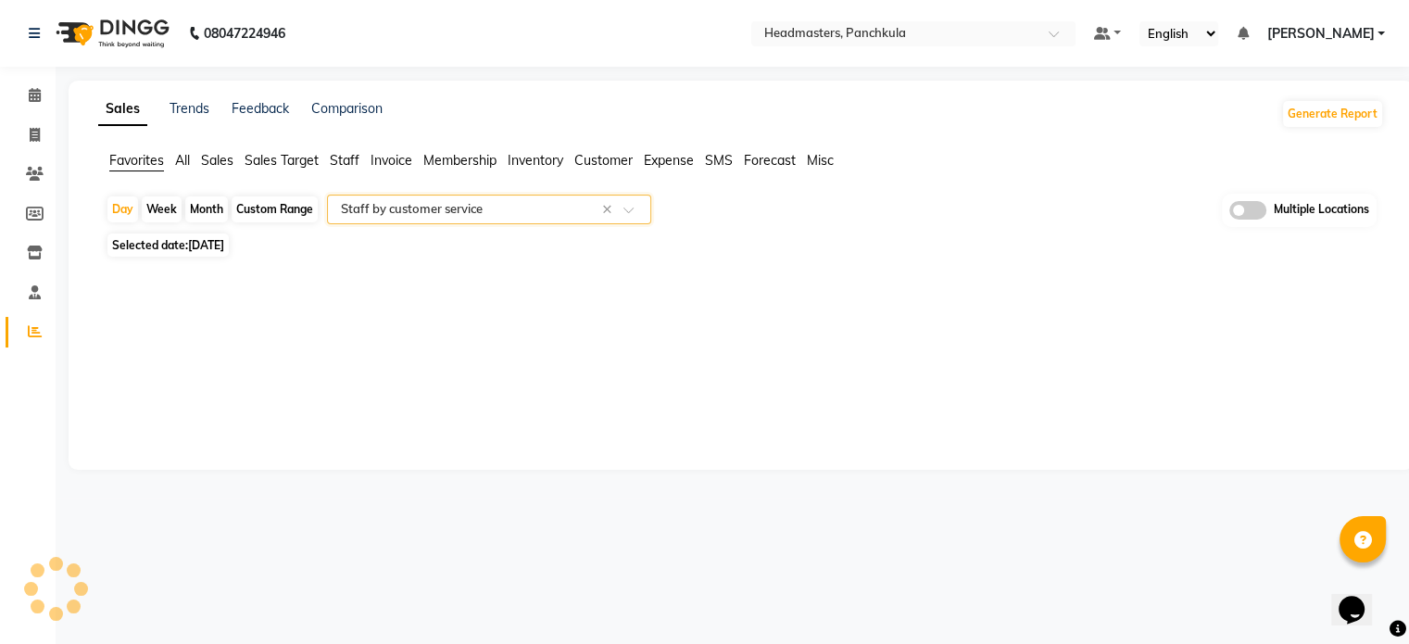
select select "full_report"
select select "csv"
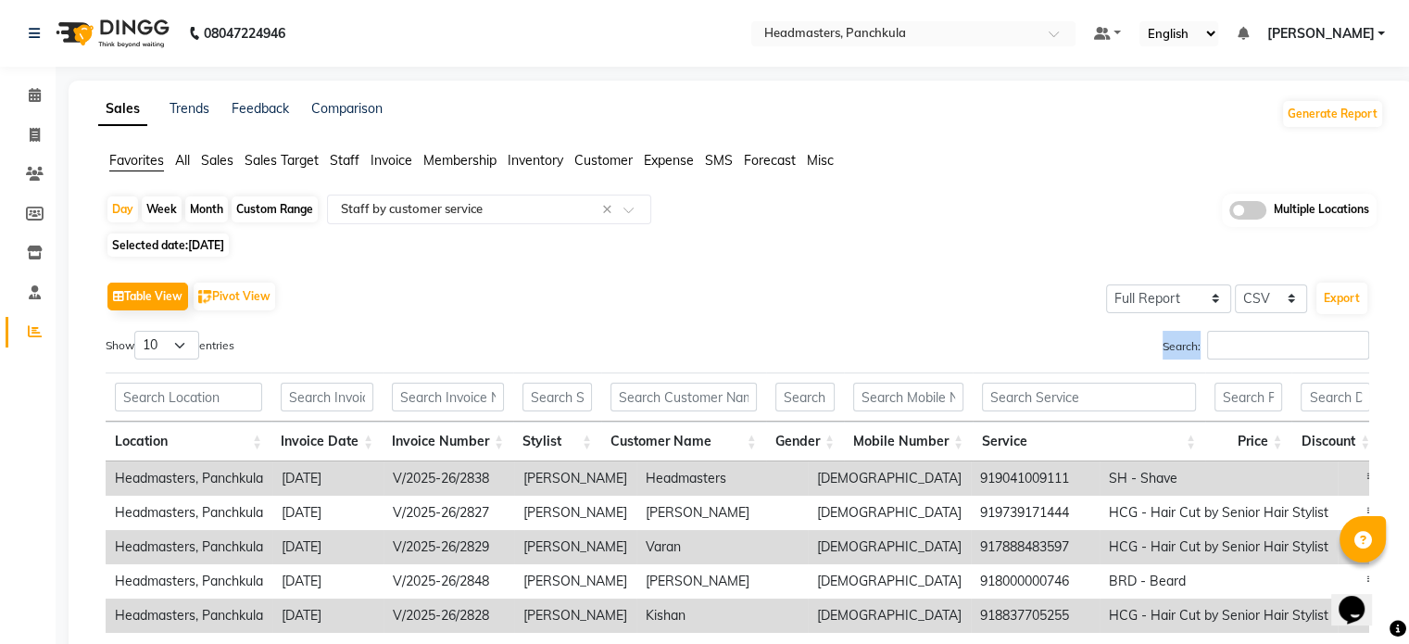
click at [1225, 335] on div "Table View Pivot View Select Full Report Filtered Report Select CSV PDF Export …" at bounding box center [737, 580] width 1263 height 606
click at [1225, 335] on input "Search:" at bounding box center [1288, 345] width 162 height 29
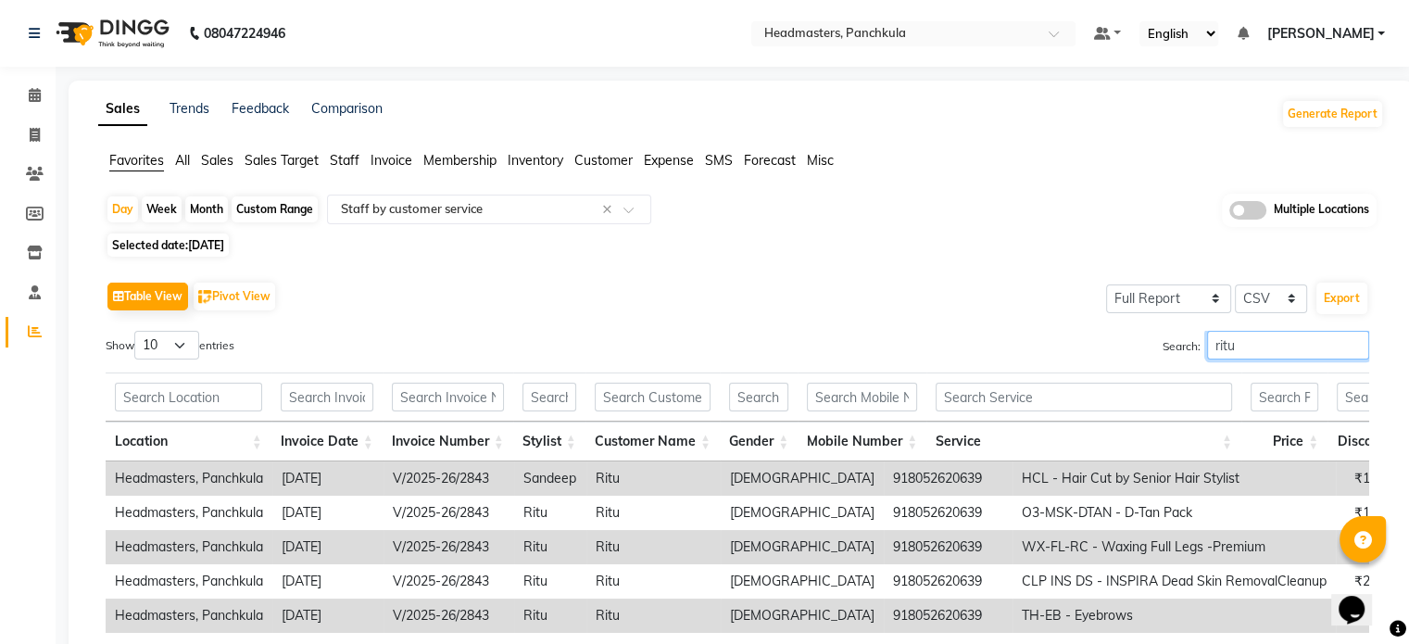
type input "ritu"
click at [1148, 399] on input "text" at bounding box center [1083, 396] width 296 height 29
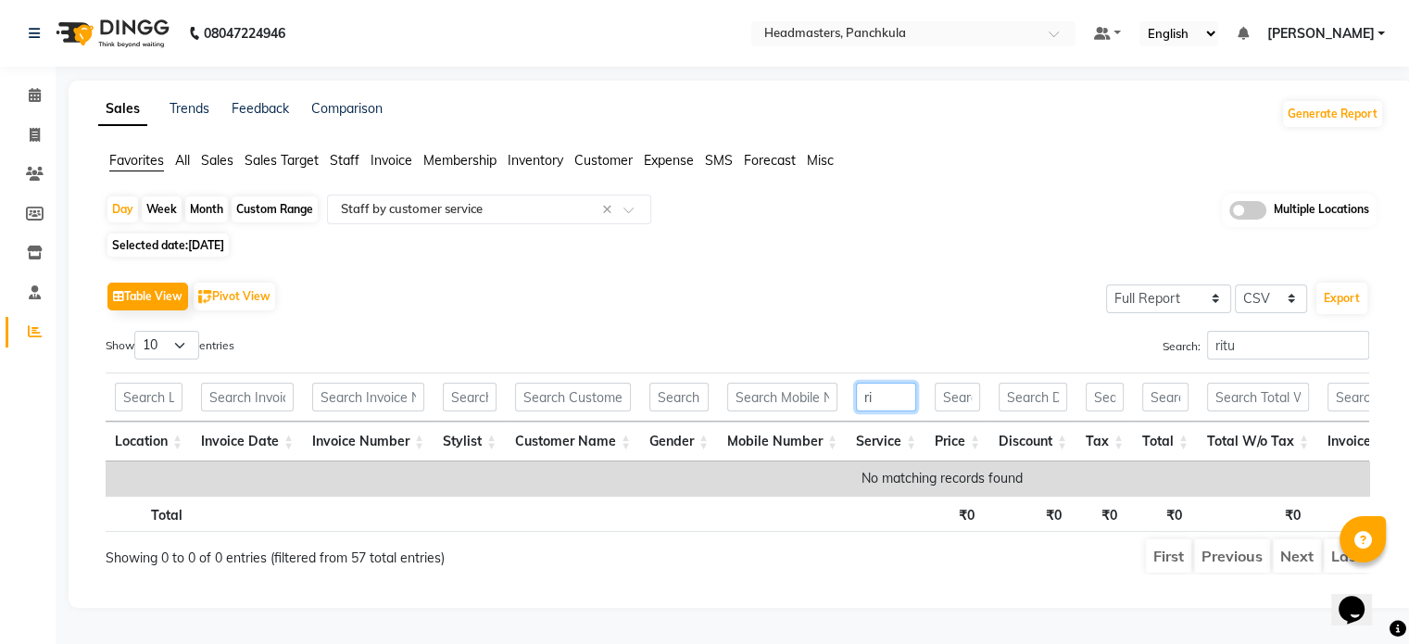
type input "r"
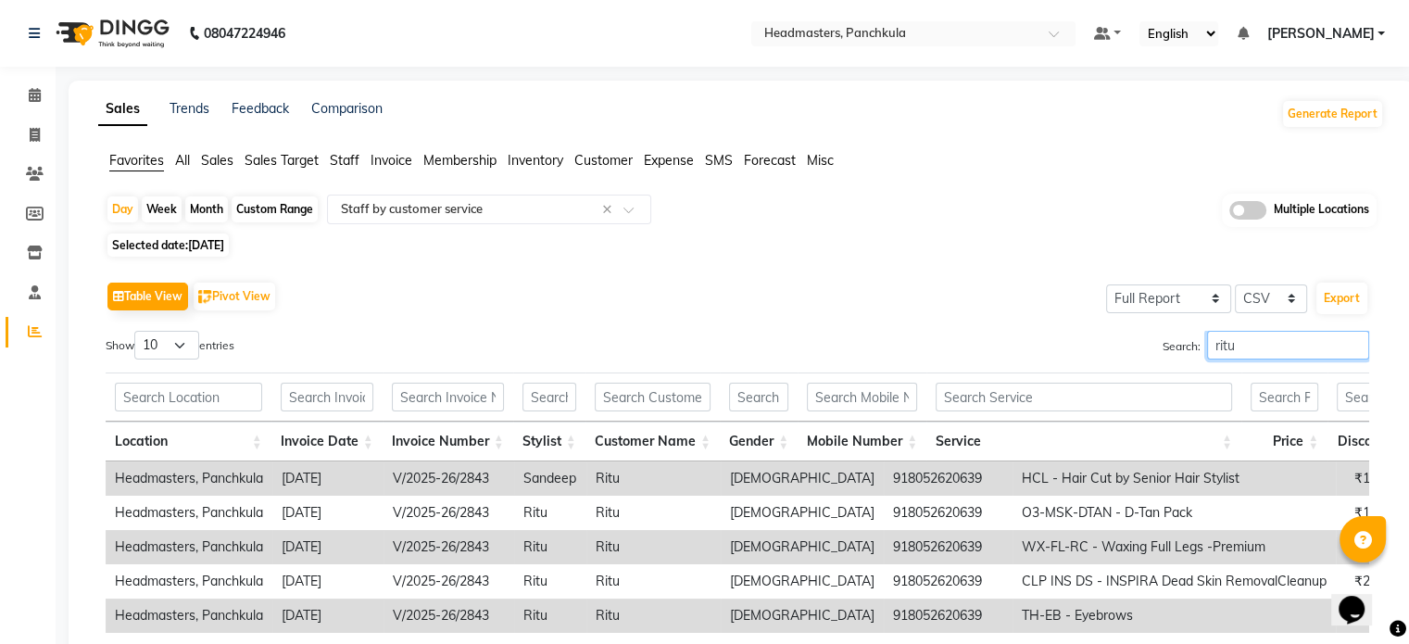
click at [1253, 350] on input "ritu" at bounding box center [1288, 345] width 162 height 29
type input "r"
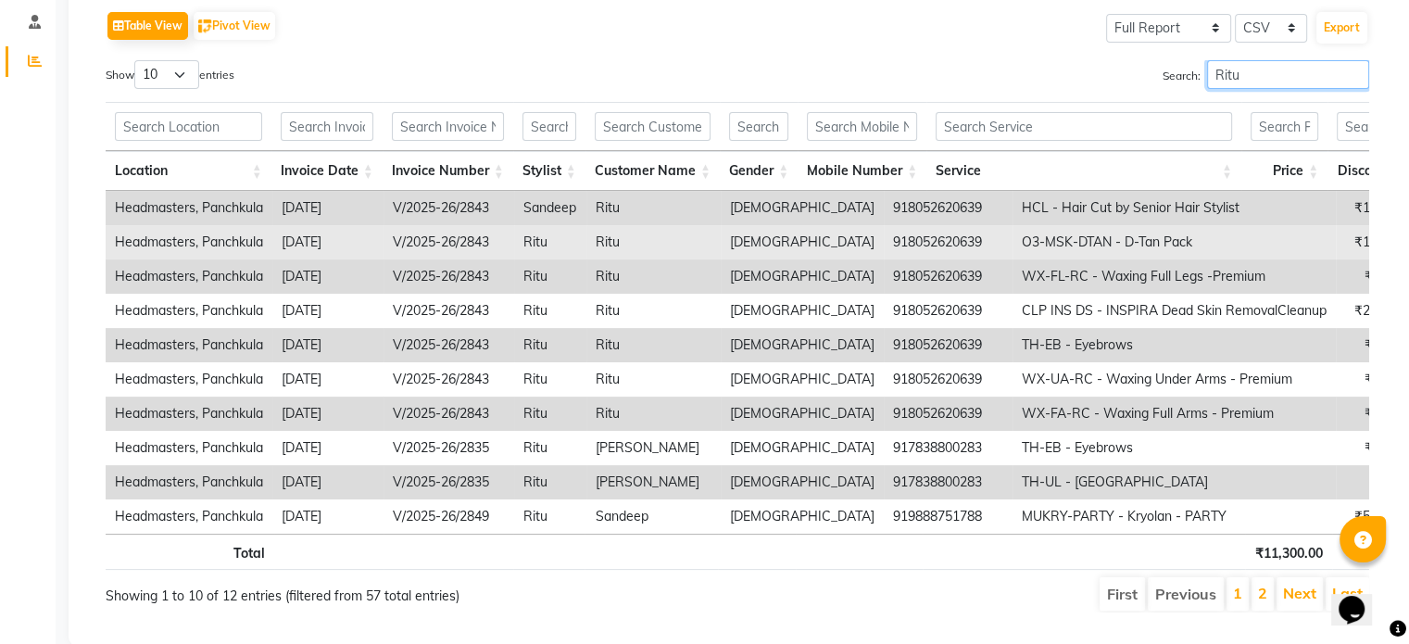
scroll to position [308, 0]
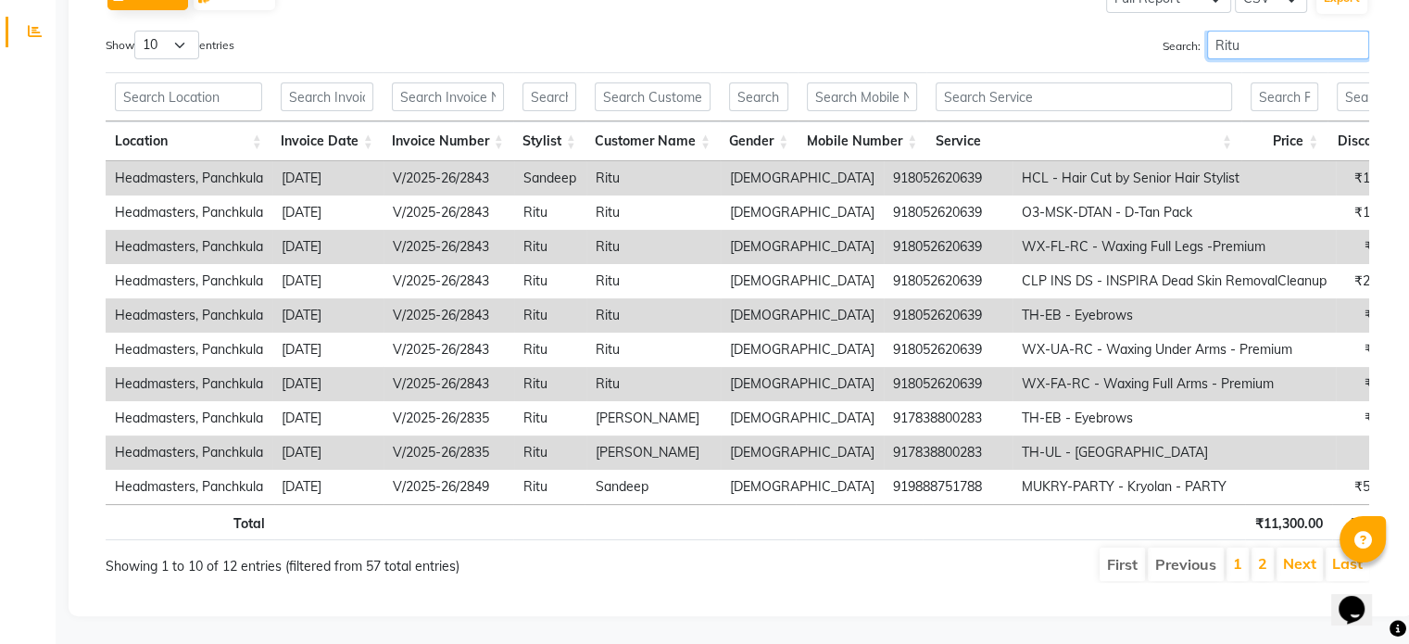
type input "Ritu"
drag, startPoint x: 163, startPoint y: 22, endPoint x: 163, endPoint y: 33, distance: 11.1
click at [163, 31] on select "10 25 50 100" at bounding box center [166, 45] width 65 height 29
select select "25"
click at [137, 31] on select "10 25 50 100" at bounding box center [166, 45] width 65 height 29
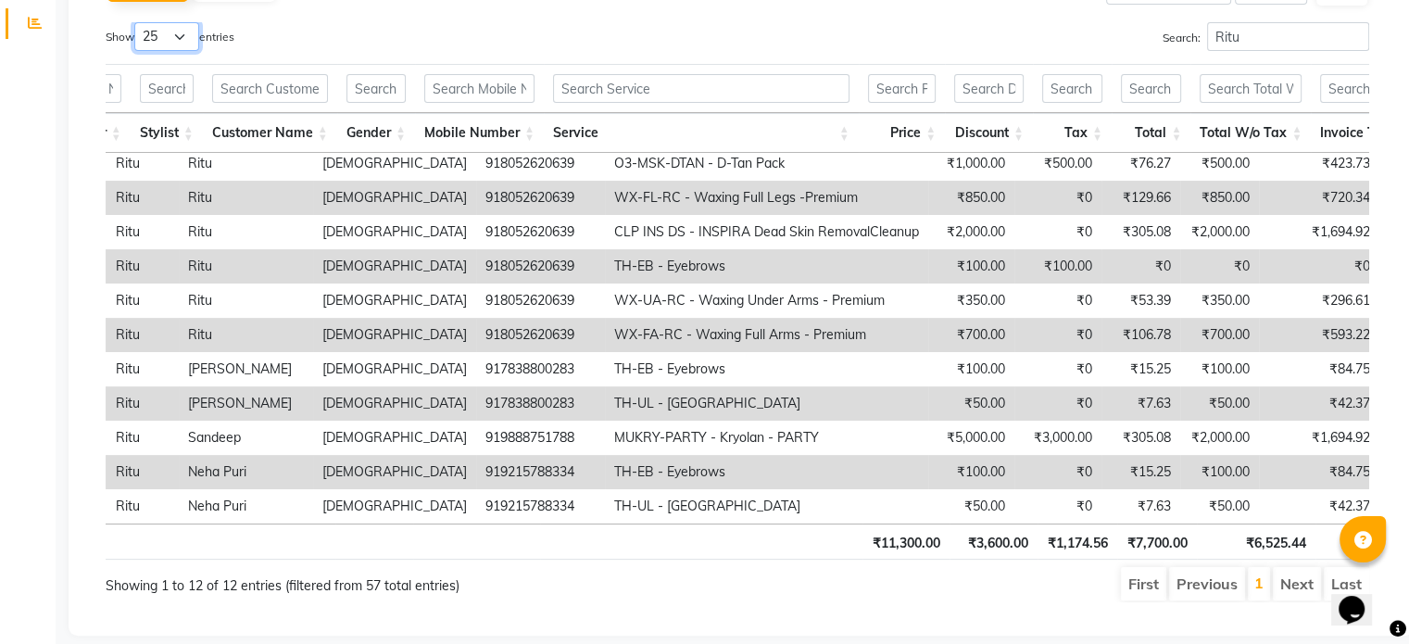
scroll to position [0, 0]
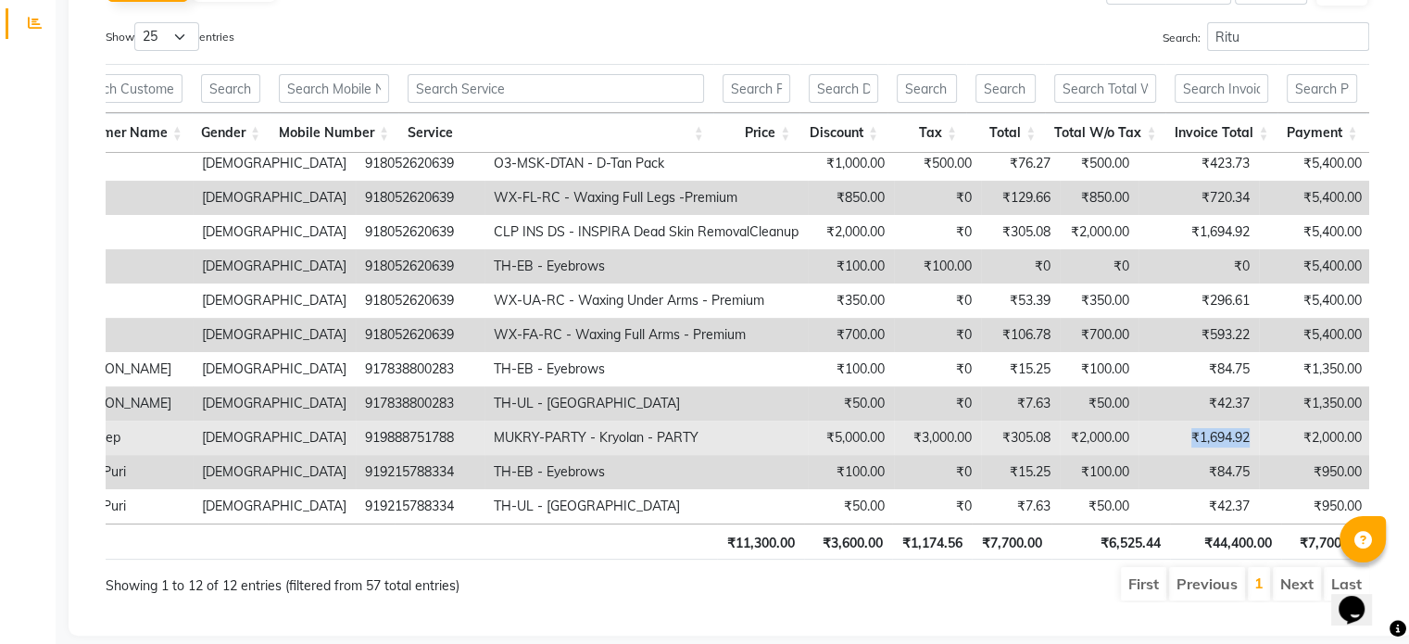
drag, startPoint x: 1165, startPoint y: 421, endPoint x: 1089, endPoint y: 422, distance: 75.9
click at [1138, 422] on td "₹1,694.92" at bounding box center [1198, 437] width 120 height 34
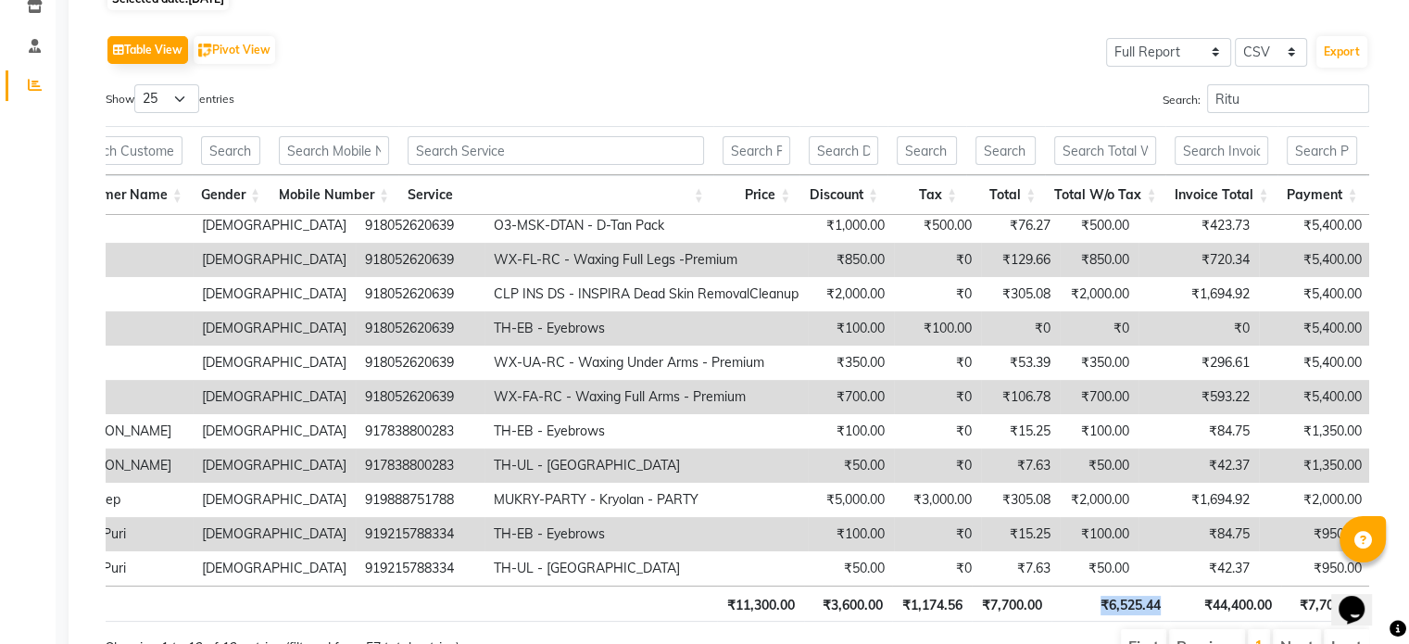
drag, startPoint x: 1163, startPoint y: 597, endPoint x: 1092, endPoint y: 599, distance: 71.3
click at [1092, 599] on th "₹6,525.44" at bounding box center [1110, 603] width 119 height 36
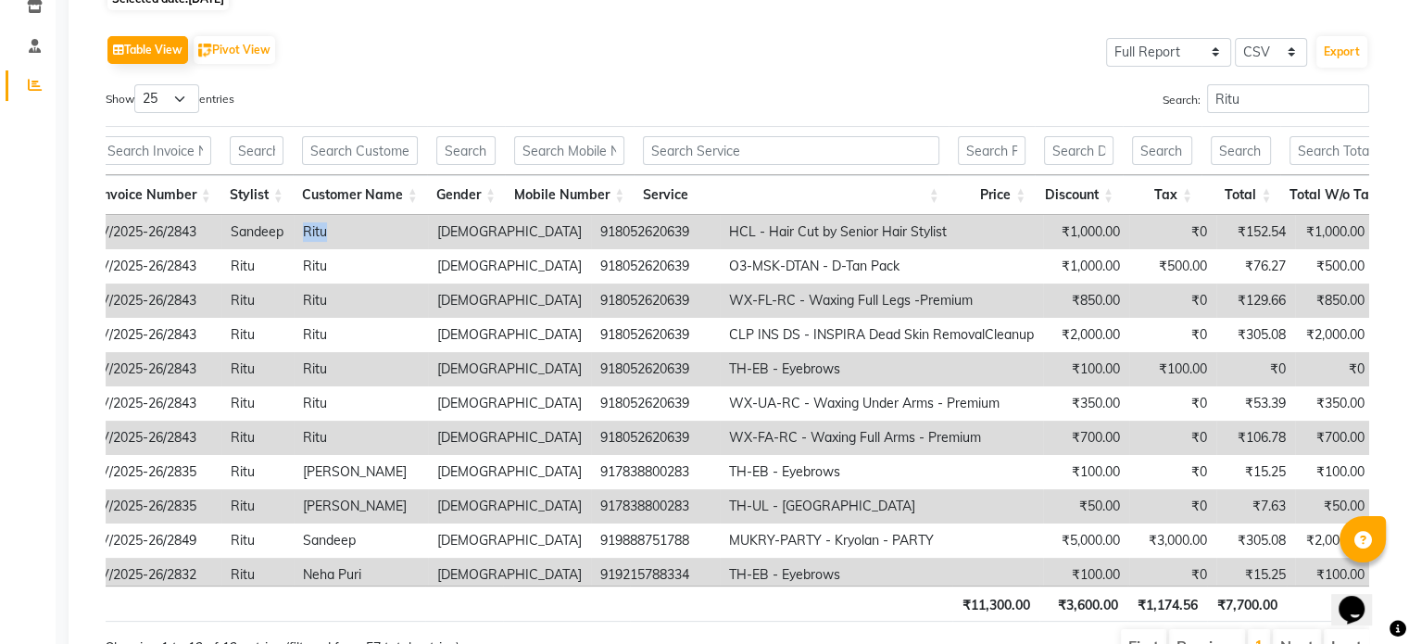
drag, startPoint x: 332, startPoint y: 229, endPoint x: 296, endPoint y: 231, distance: 36.2
click at [296, 231] on td "Ritu" at bounding box center [361, 232] width 134 height 34
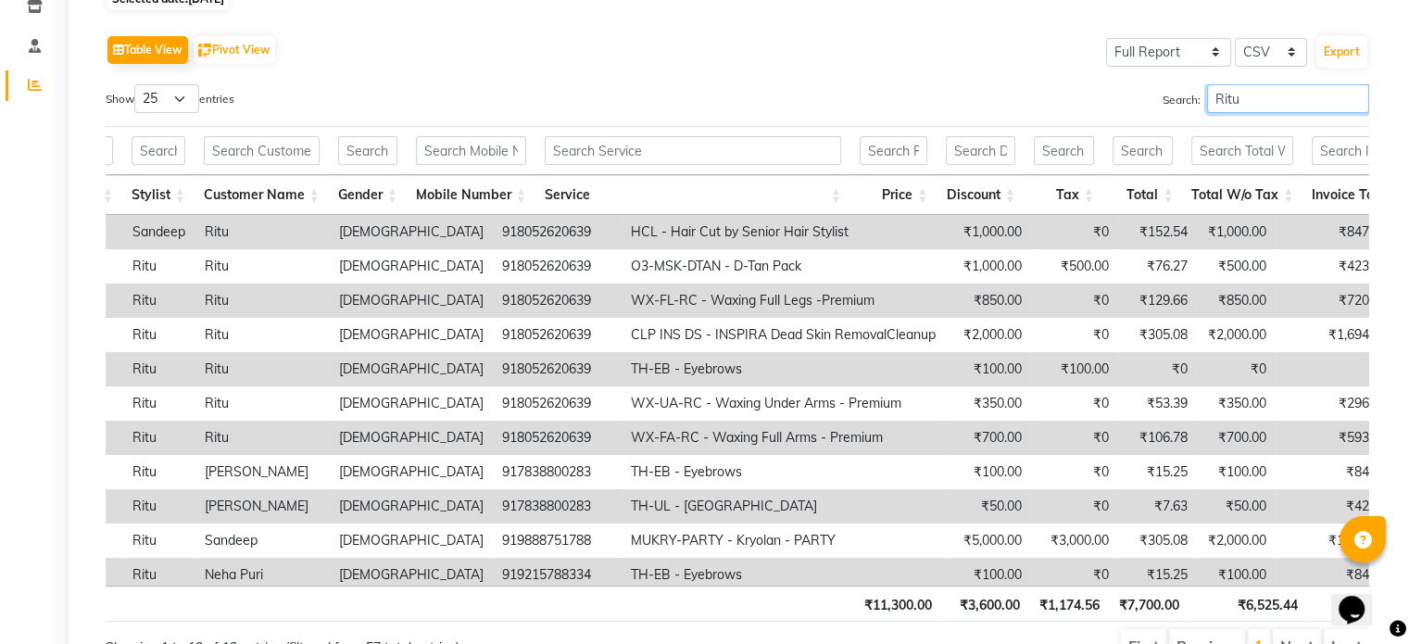
drag, startPoint x: 1259, startPoint y: 97, endPoint x: 1037, endPoint y: 105, distance: 222.4
click at [1037, 105] on div "Search: Ritu" at bounding box center [1060, 102] width 618 height 36
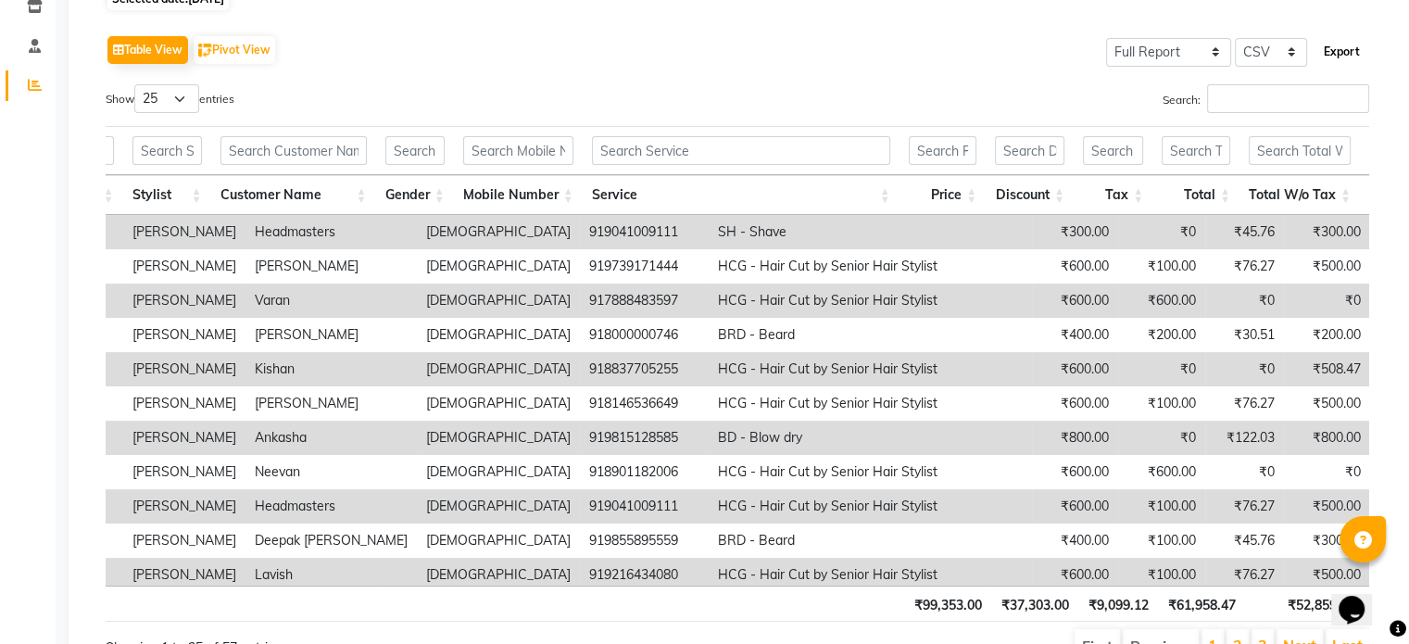
click at [1359, 58] on button "Export" at bounding box center [1341, 51] width 51 height 31
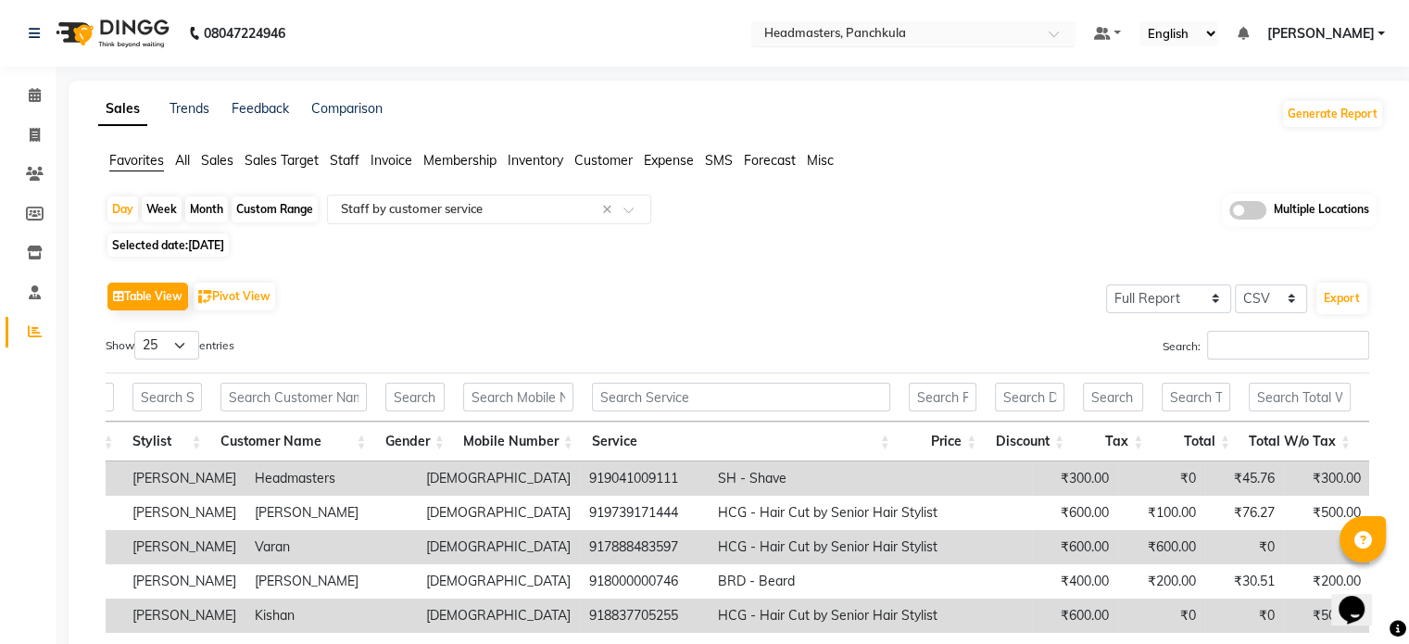
click at [1075, 23] on div "Select Location × Headmasters, Panchkula" at bounding box center [913, 33] width 324 height 25
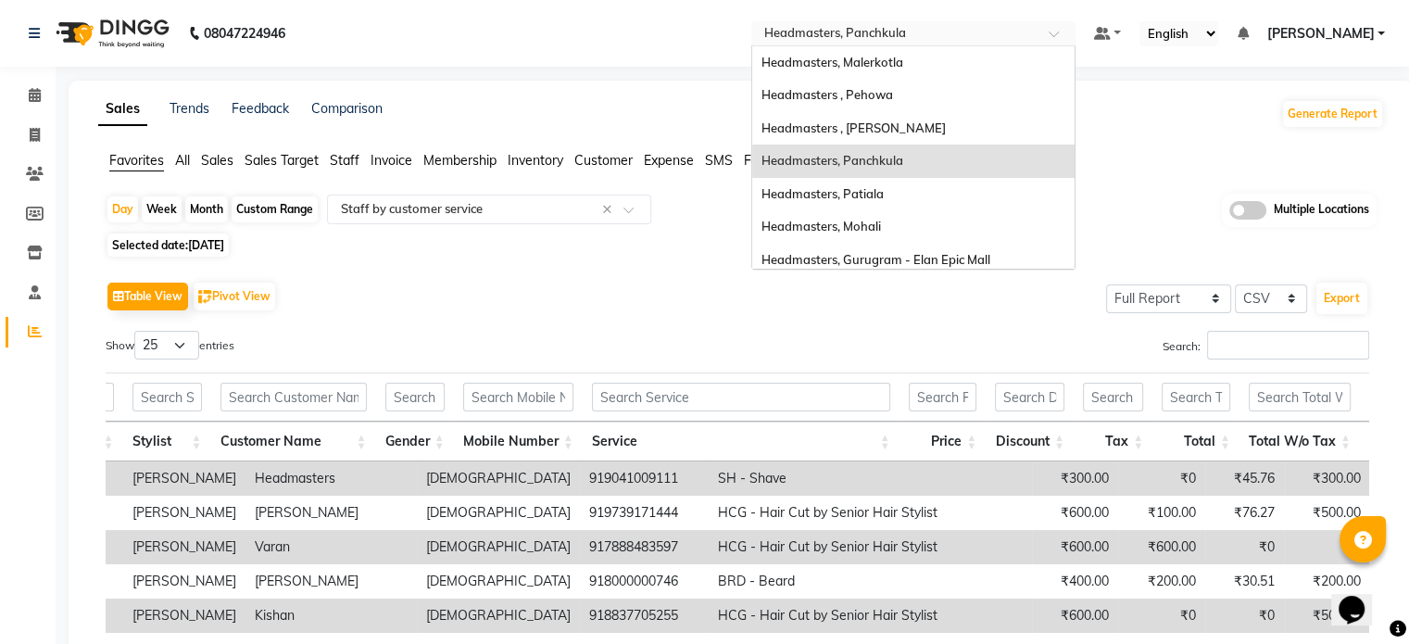
click at [903, 158] on span "Headmasters, Panchkula" at bounding box center [832, 160] width 142 height 15
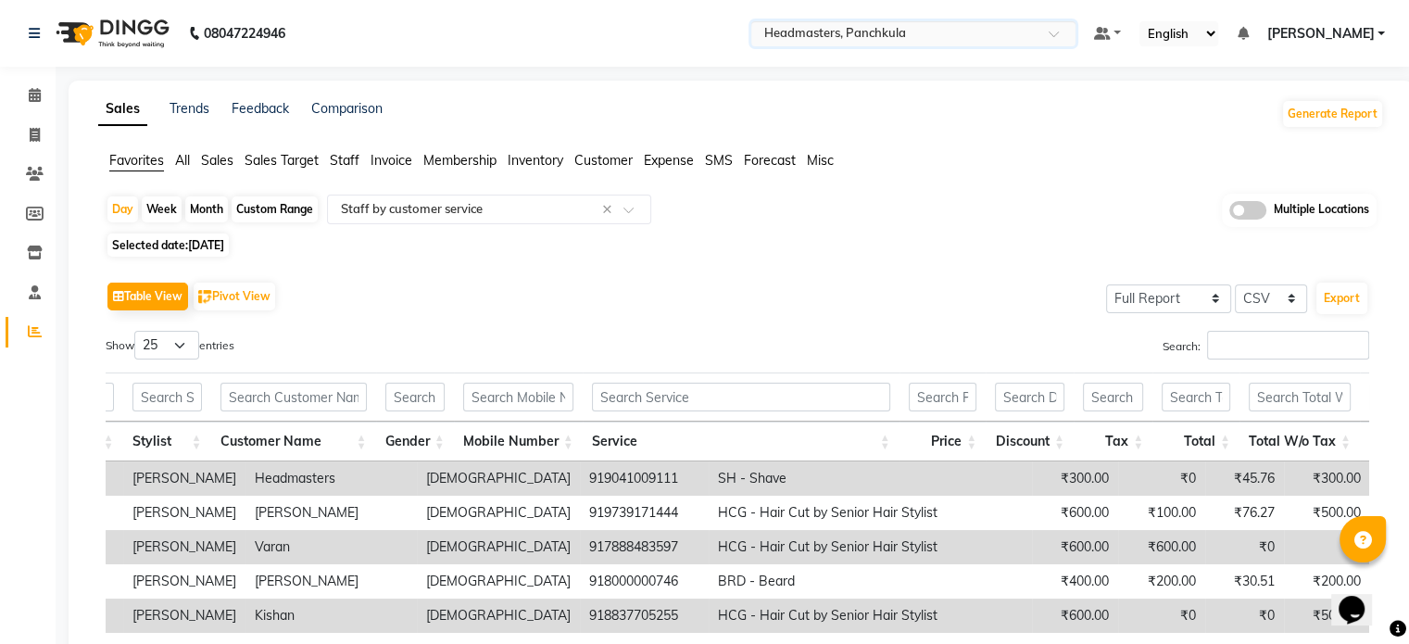
click at [989, 29] on input "text" at bounding box center [894, 35] width 269 height 19
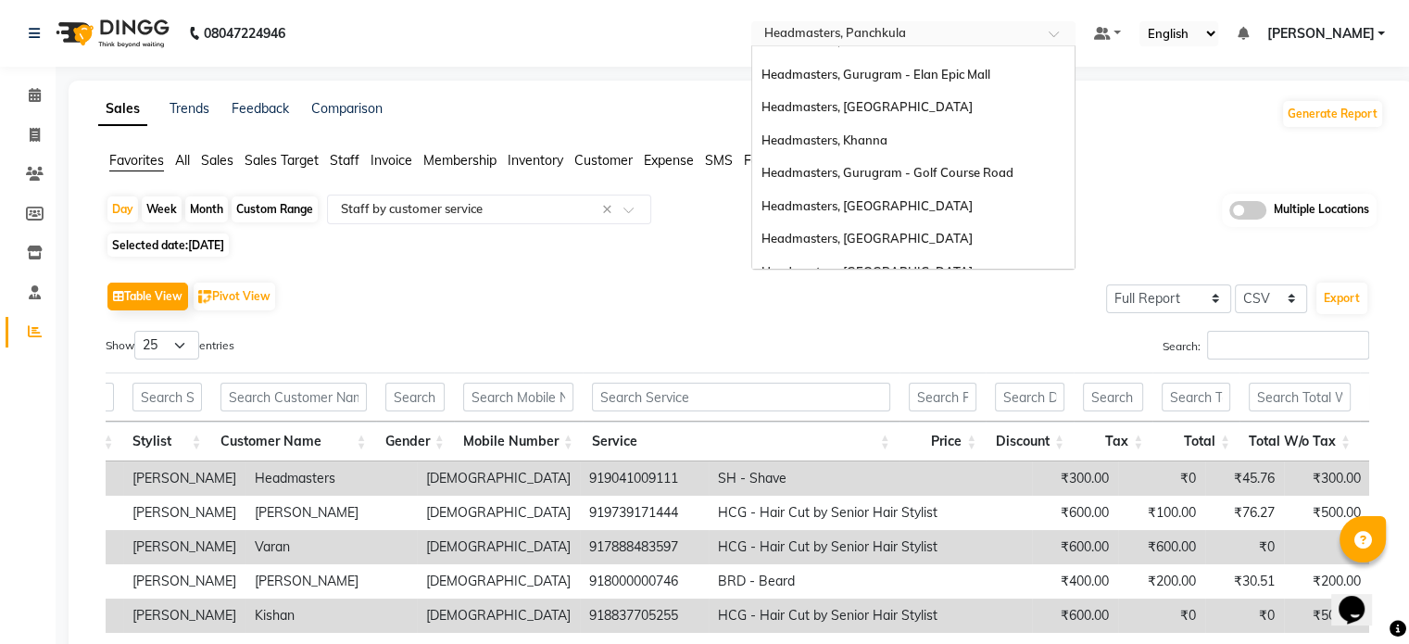
scroll to position [205, 0]
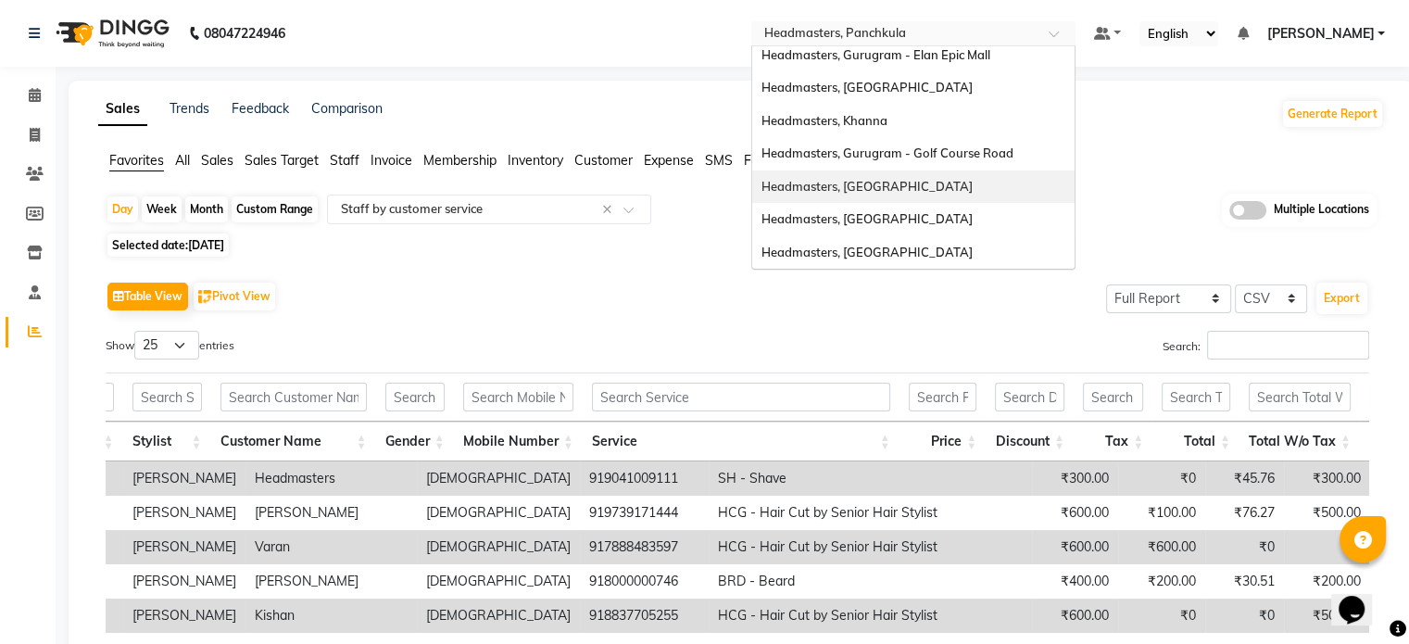
click at [929, 199] on div "Headmasters, [GEOGRAPHIC_DATA]" at bounding box center [913, 186] width 322 height 33
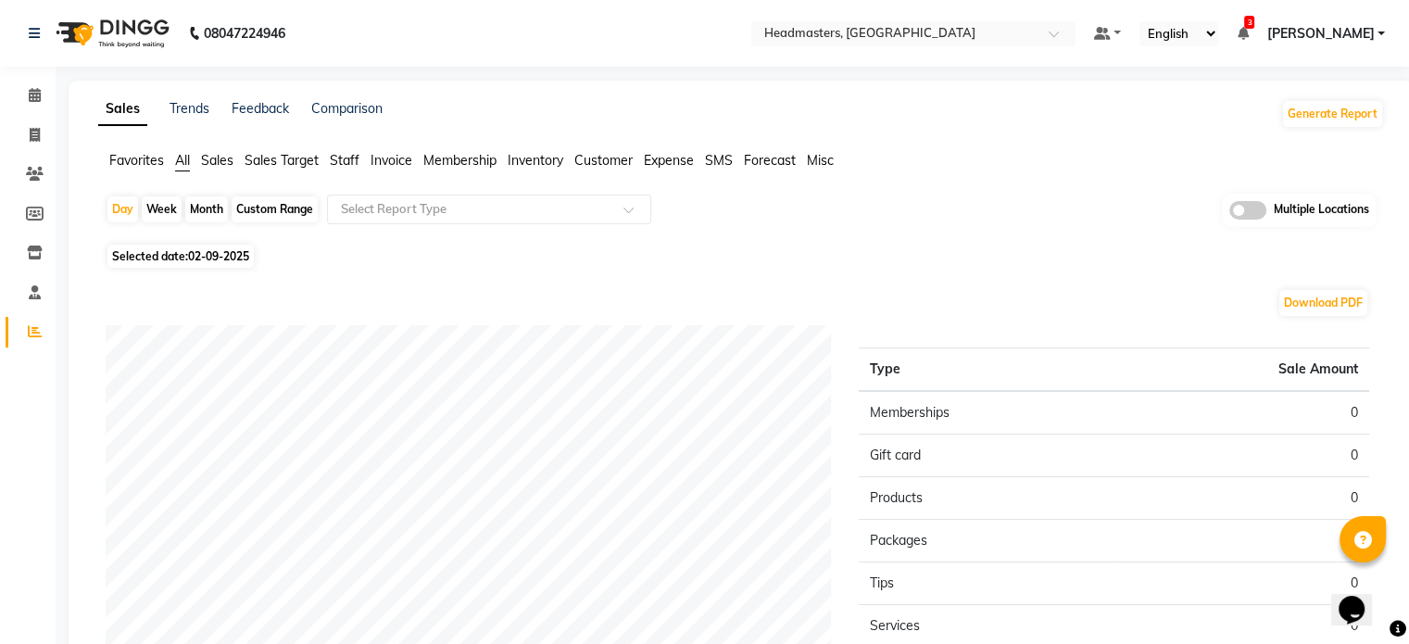
click at [123, 159] on span "Favorites" at bounding box center [136, 160] width 55 height 17
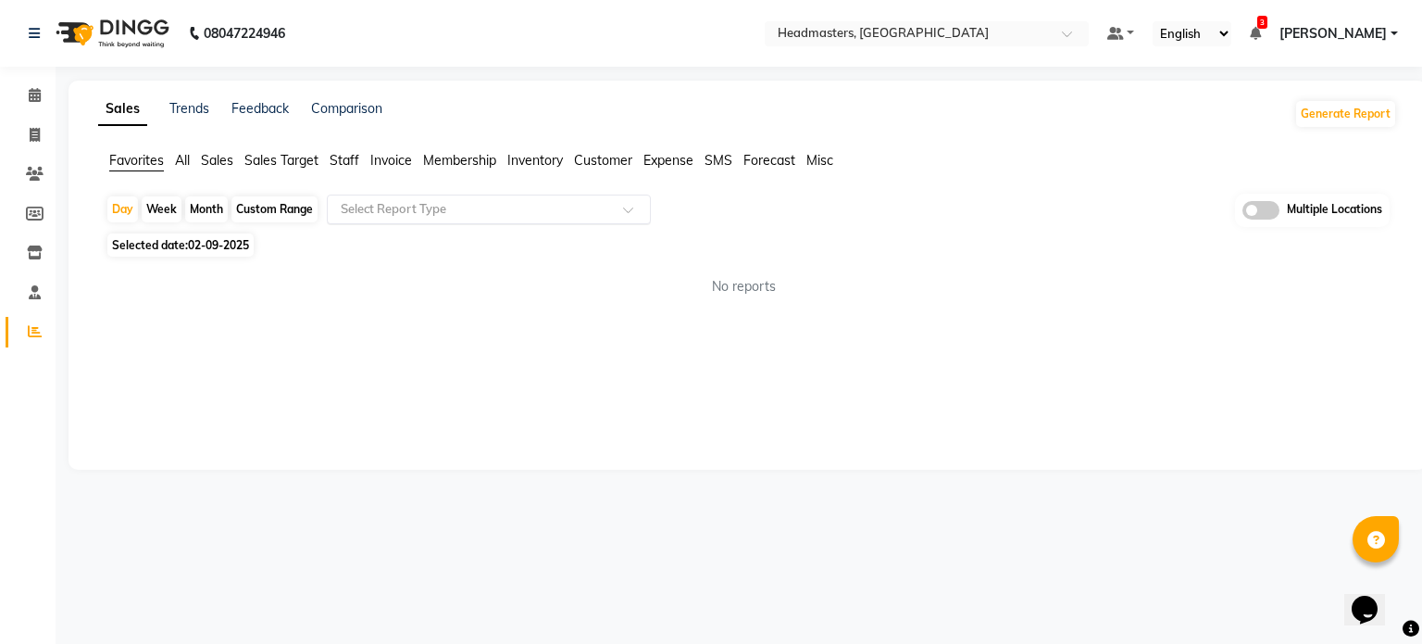
click at [423, 210] on input "text" at bounding box center [470, 209] width 267 height 19
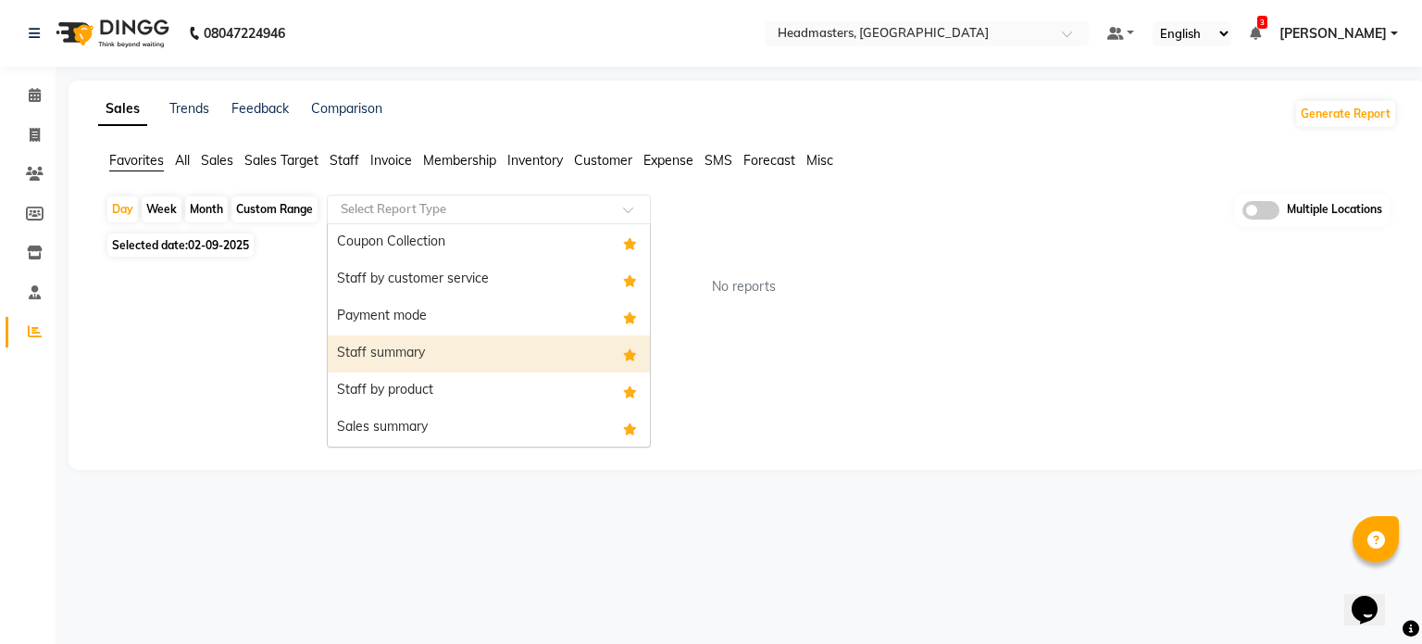
click at [427, 360] on div "Staff summary" at bounding box center [489, 353] width 322 height 37
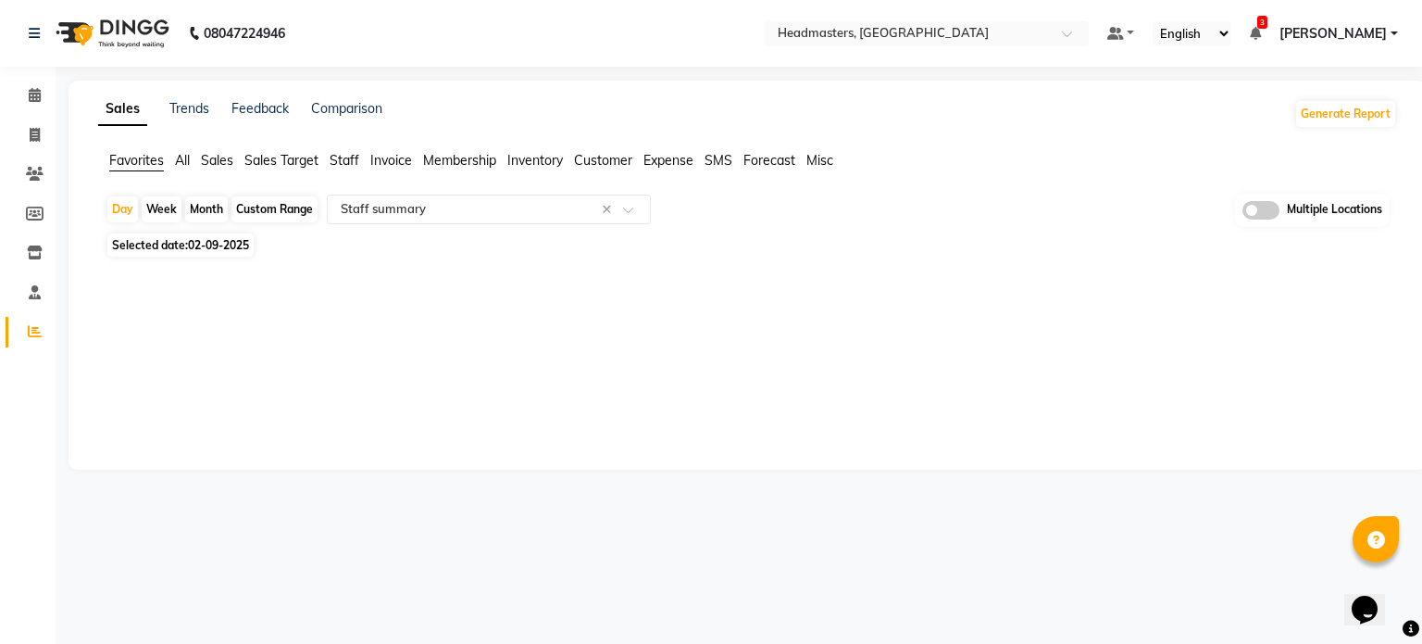
click at [154, 240] on span "Selected date: 02-09-2025" at bounding box center [180, 244] width 146 height 23
select select "9"
select select "2025"
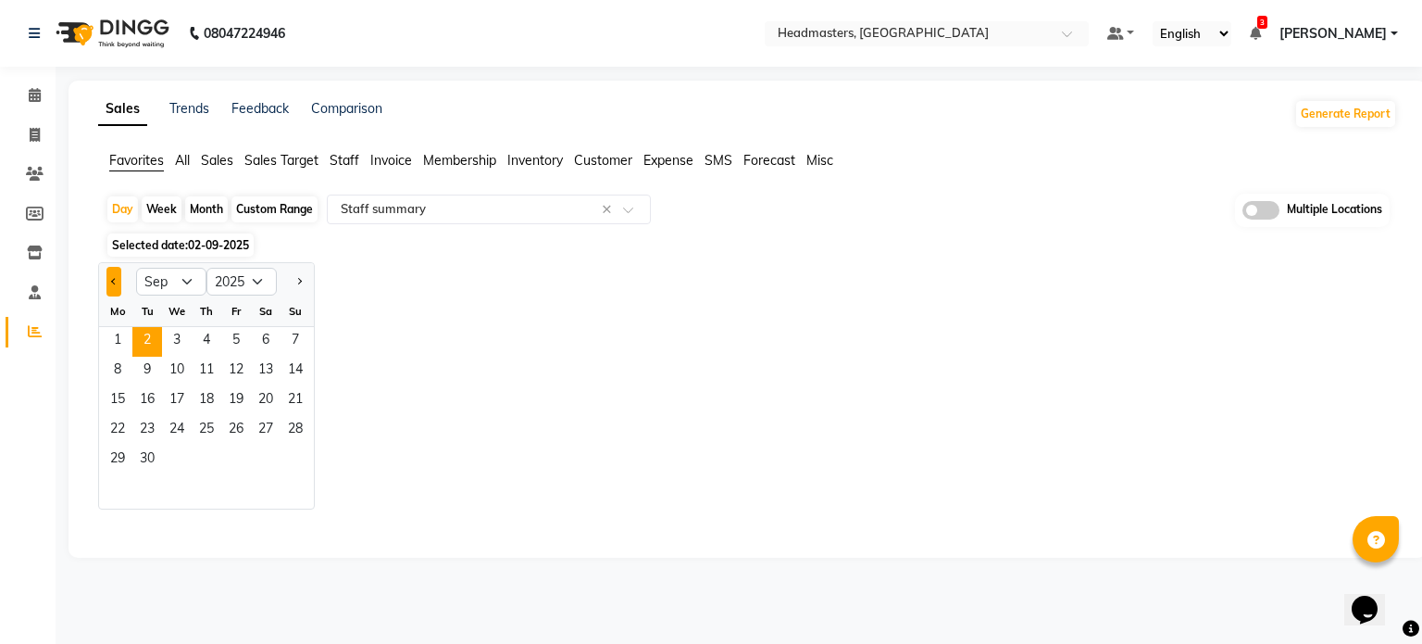
click at [108, 277] on button "Previous month" at bounding box center [113, 282] width 15 height 30
select select "8"
click at [268, 465] on span "30" at bounding box center [266, 460] width 30 height 30
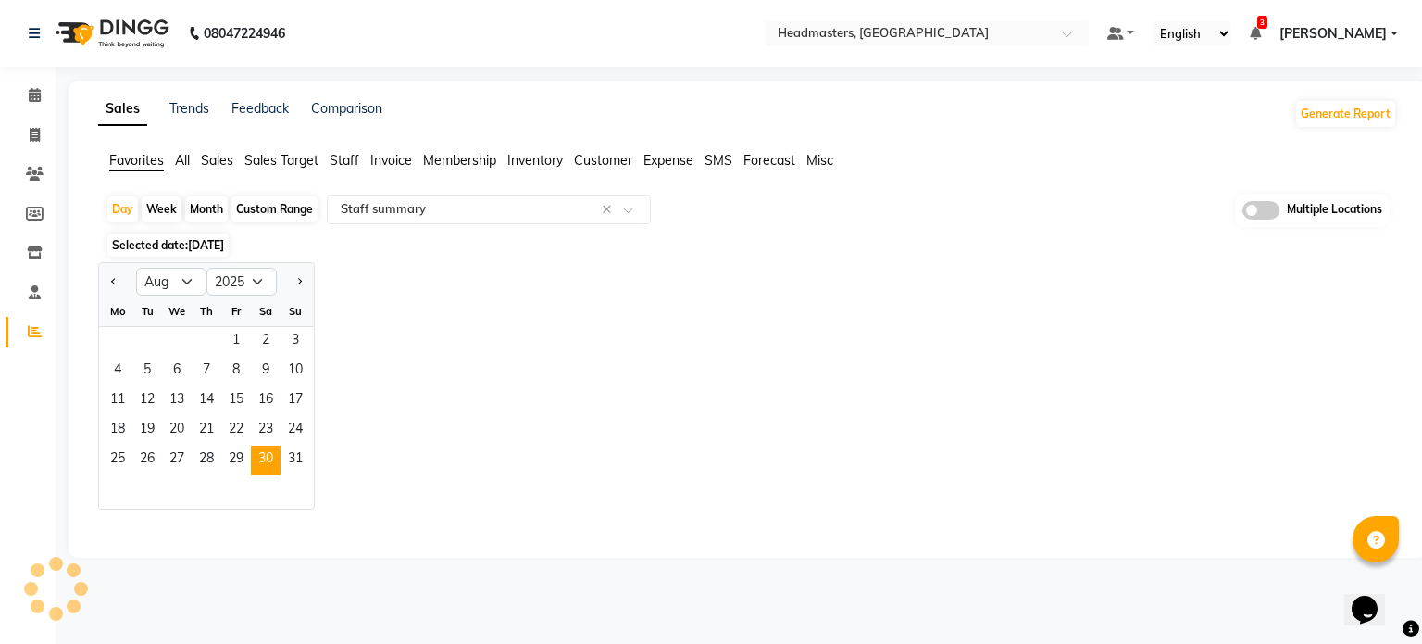
click at [455, 298] on div "Jan Feb Mar Apr May Jun Jul Aug Sep Oct Nov Dec 2015 2016 2017 2018 2019 2020 2…" at bounding box center [747, 385] width 1299 height 247
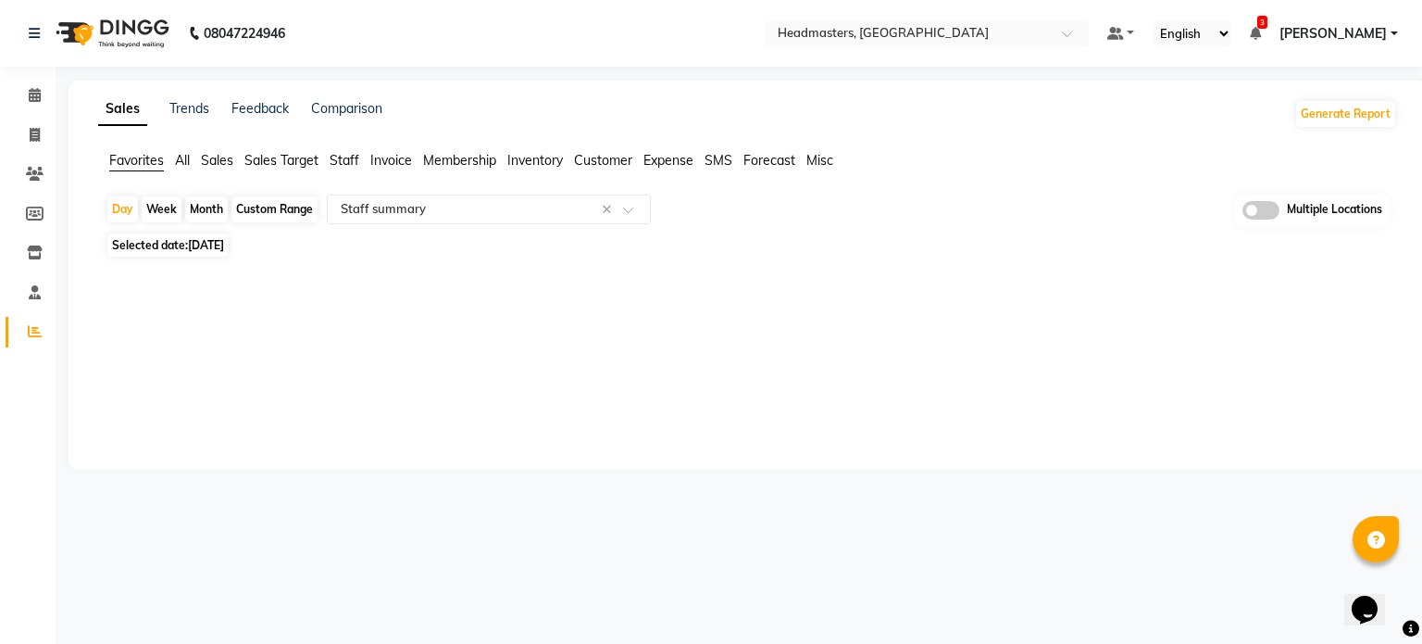
click at [176, 245] on span "Selected date: 30-08-2025" at bounding box center [167, 244] width 121 height 23
select select "8"
select select "2025"
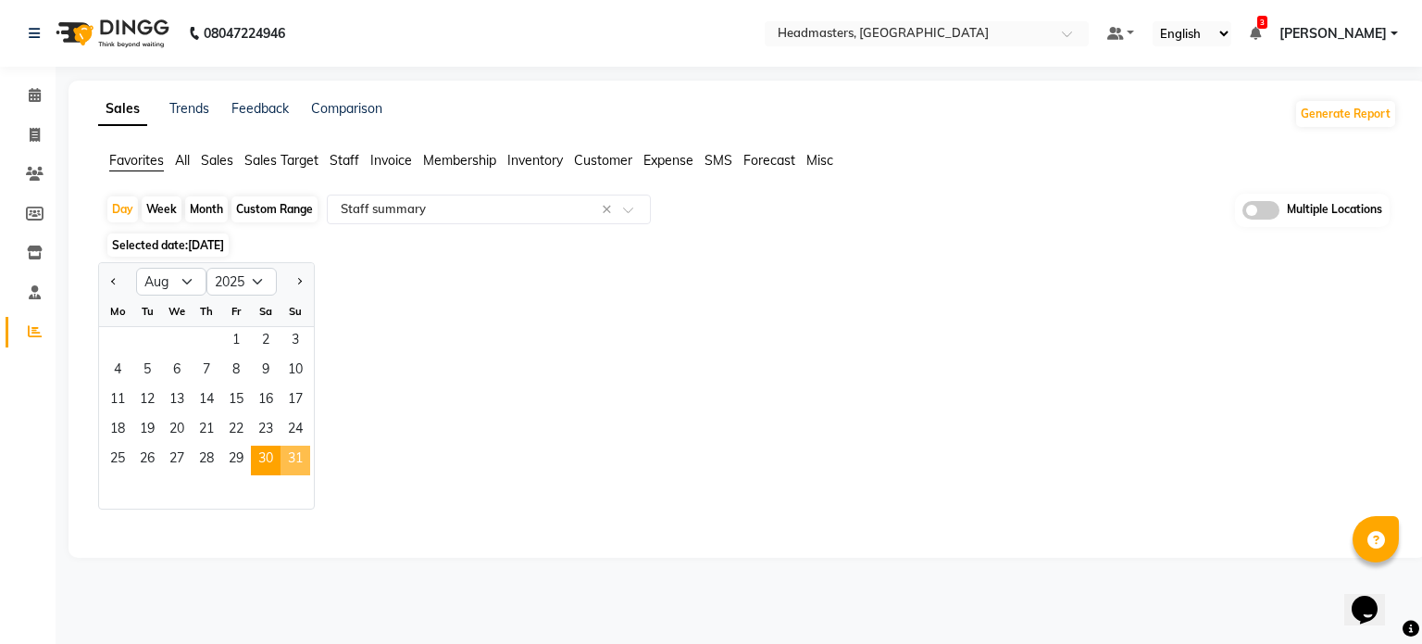
click at [293, 469] on span "31" at bounding box center [296, 460] width 30 height 30
select select "full_report"
select select "csv"
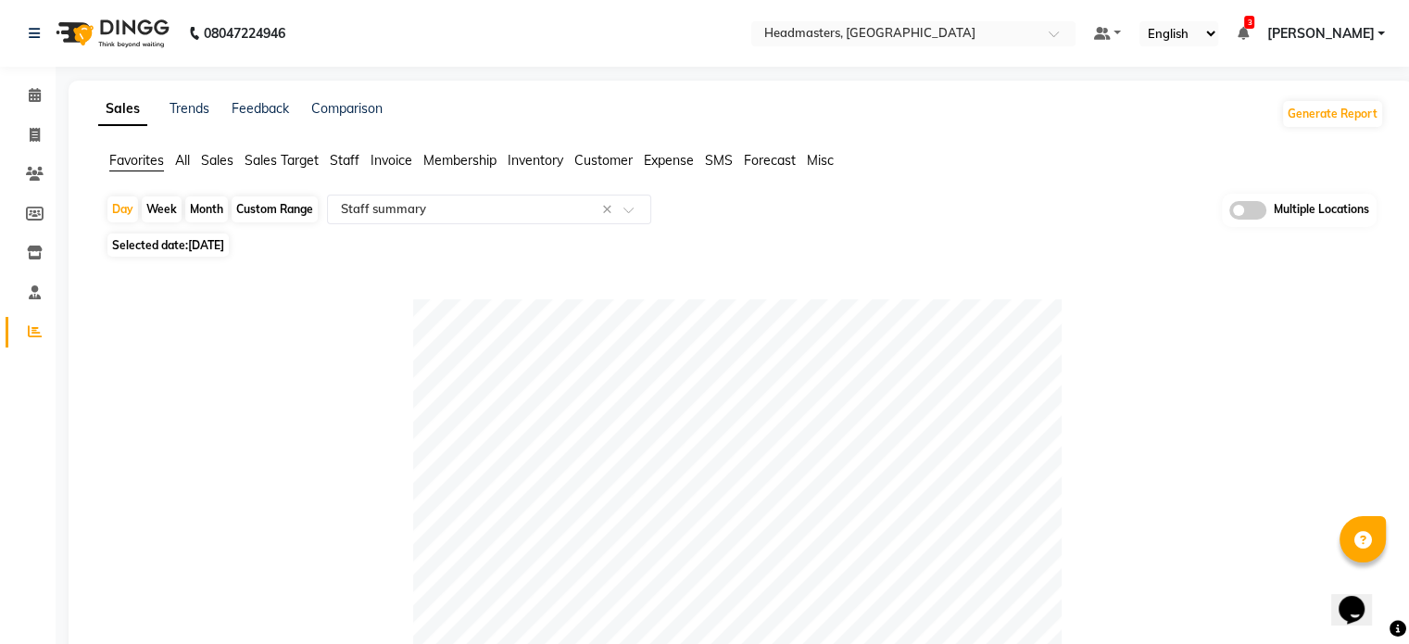
click at [193, 240] on span "[DATE]" at bounding box center [206, 245] width 36 height 14
select select "8"
select select "2025"
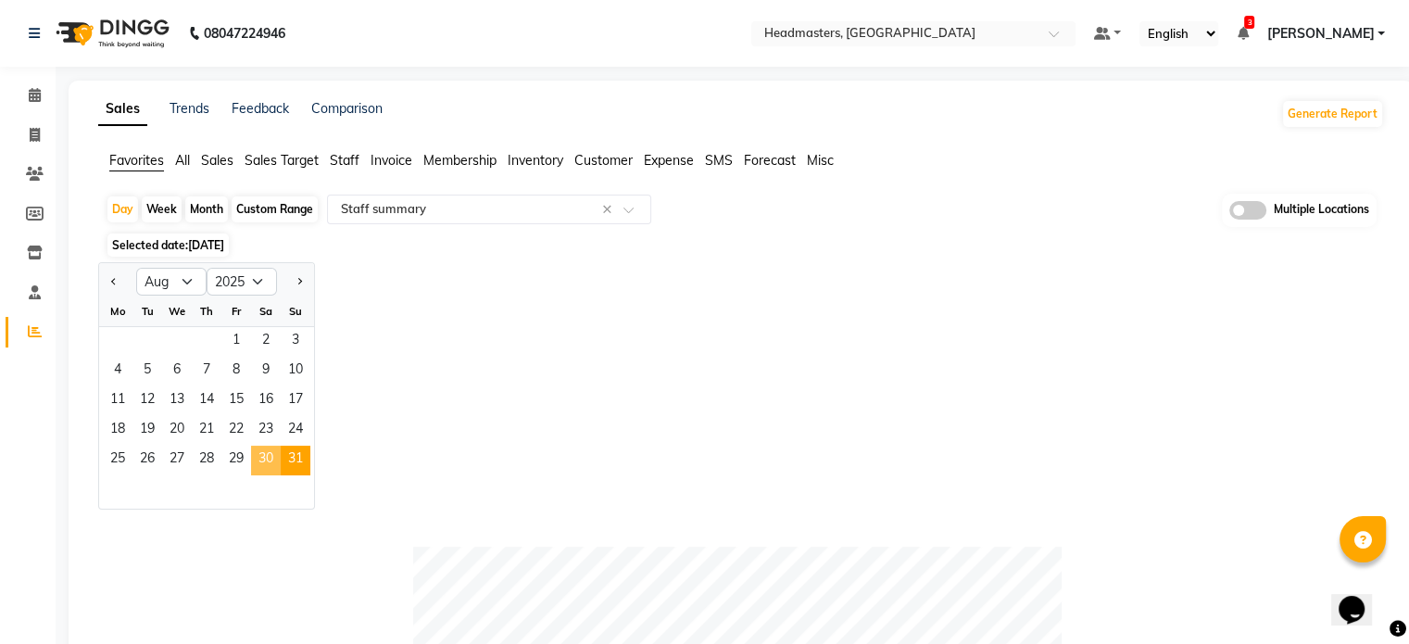
click at [269, 460] on span "30" at bounding box center [266, 460] width 30 height 30
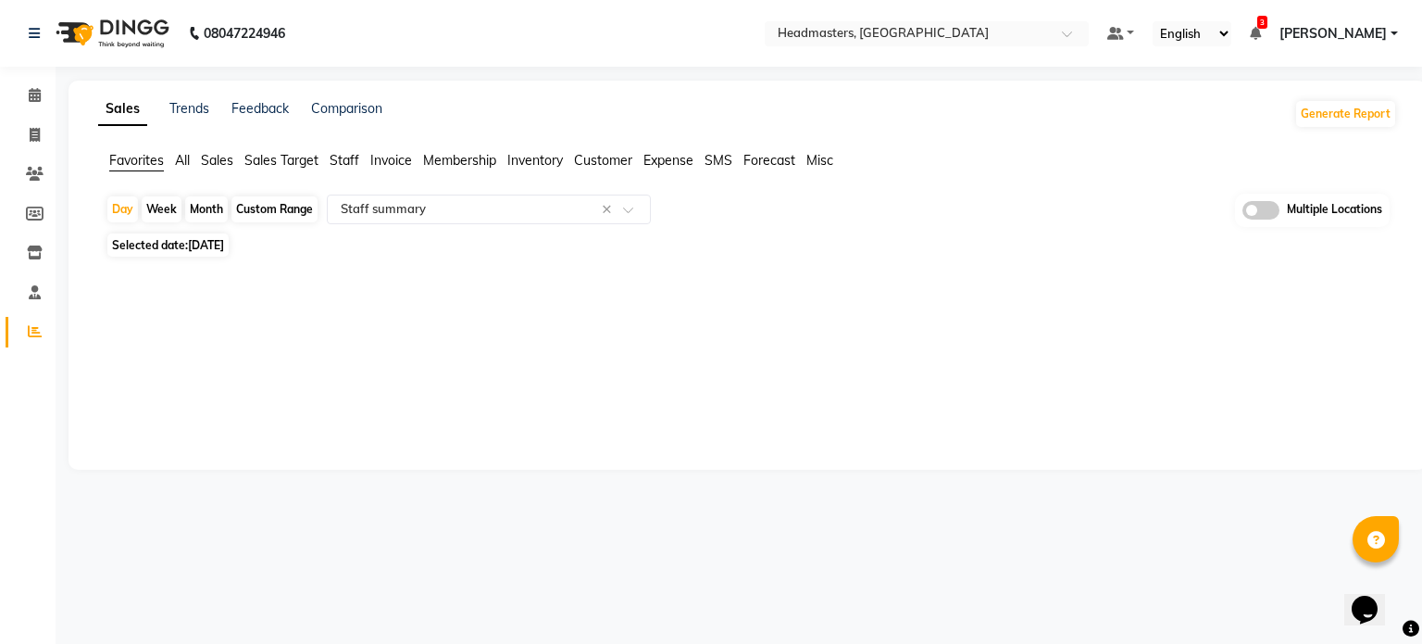
click at [224, 238] on span "[DATE]" at bounding box center [206, 245] width 36 height 14
select select "8"
select select "2025"
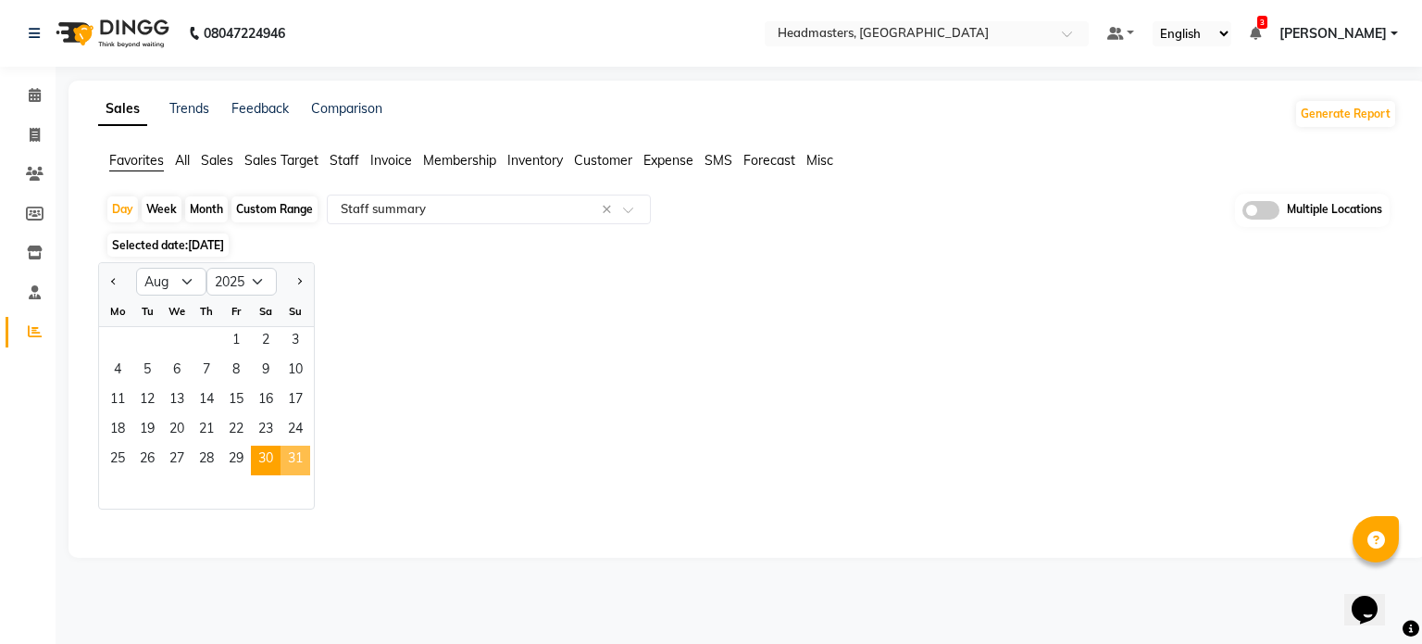
click at [290, 462] on span "31" at bounding box center [296, 460] width 30 height 30
select select "full_report"
select select "csv"
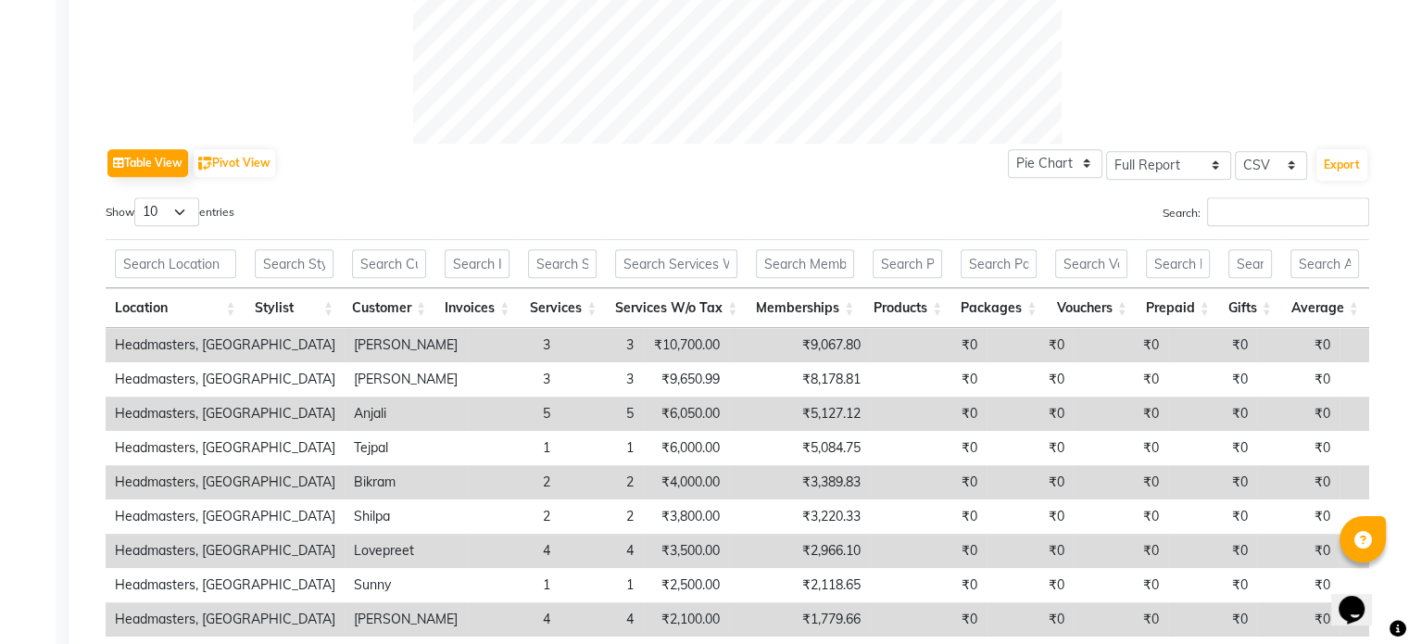
scroll to position [802, 0]
drag, startPoint x: 190, startPoint y: 211, endPoint x: 183, endPoint y: 224, distance: 14.5
click at [190, 210] on select "10 25 50 100" at bounding box center [166, 213] width 65 height 29
select select "100"
click at [137, 199] on select "10 25 50 100" at bounding box center [166, 213] width 65 height 29
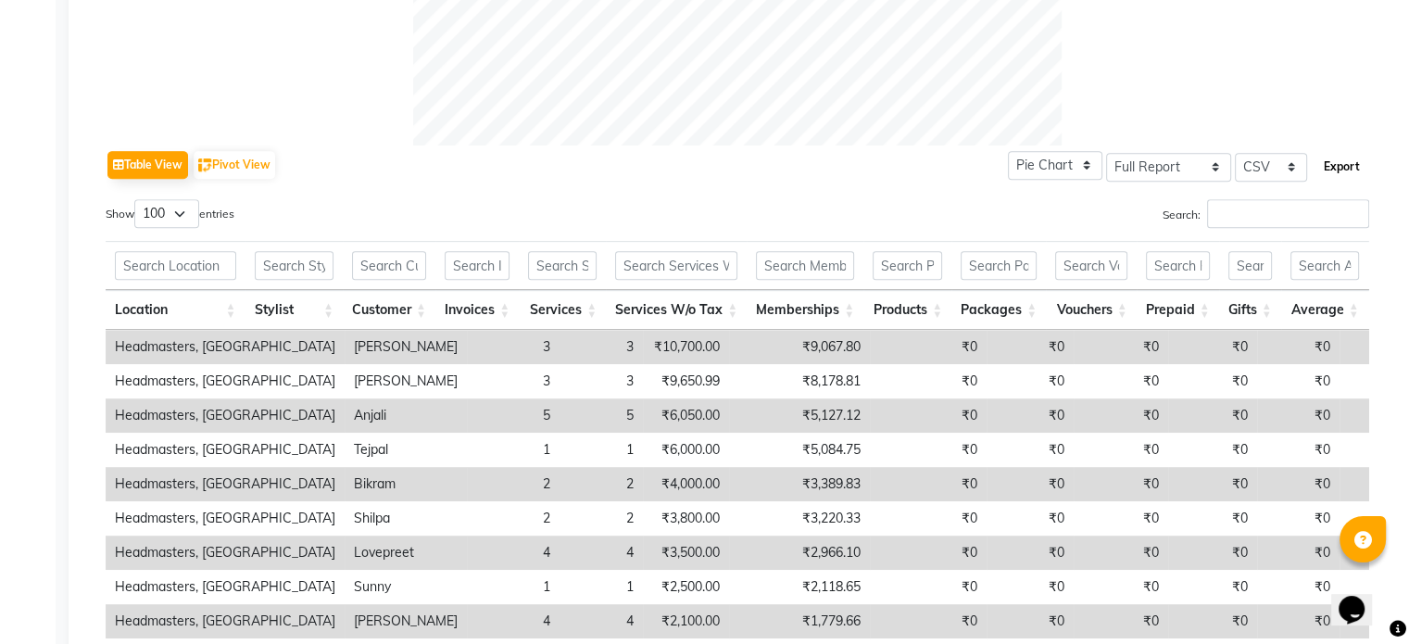
click at [1334, 164] on button "Export" at bounding box center [1341, 166] width 51 height 31
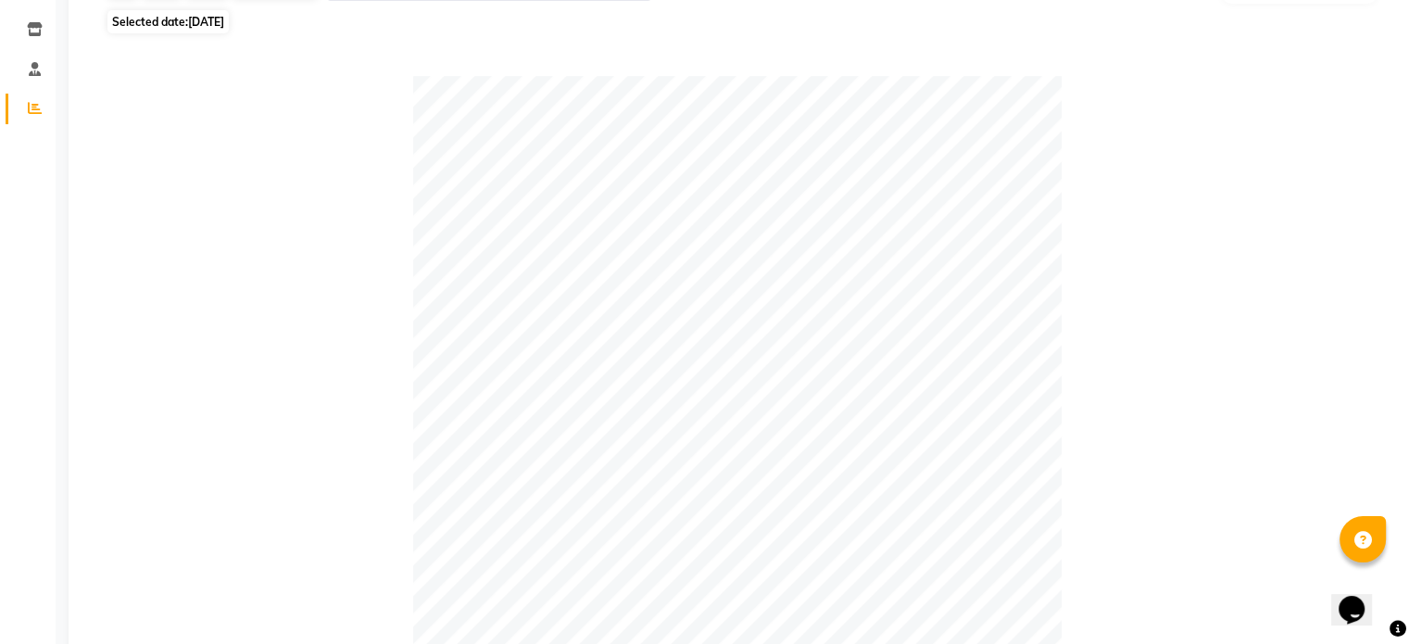
scroll to position [0, 0]
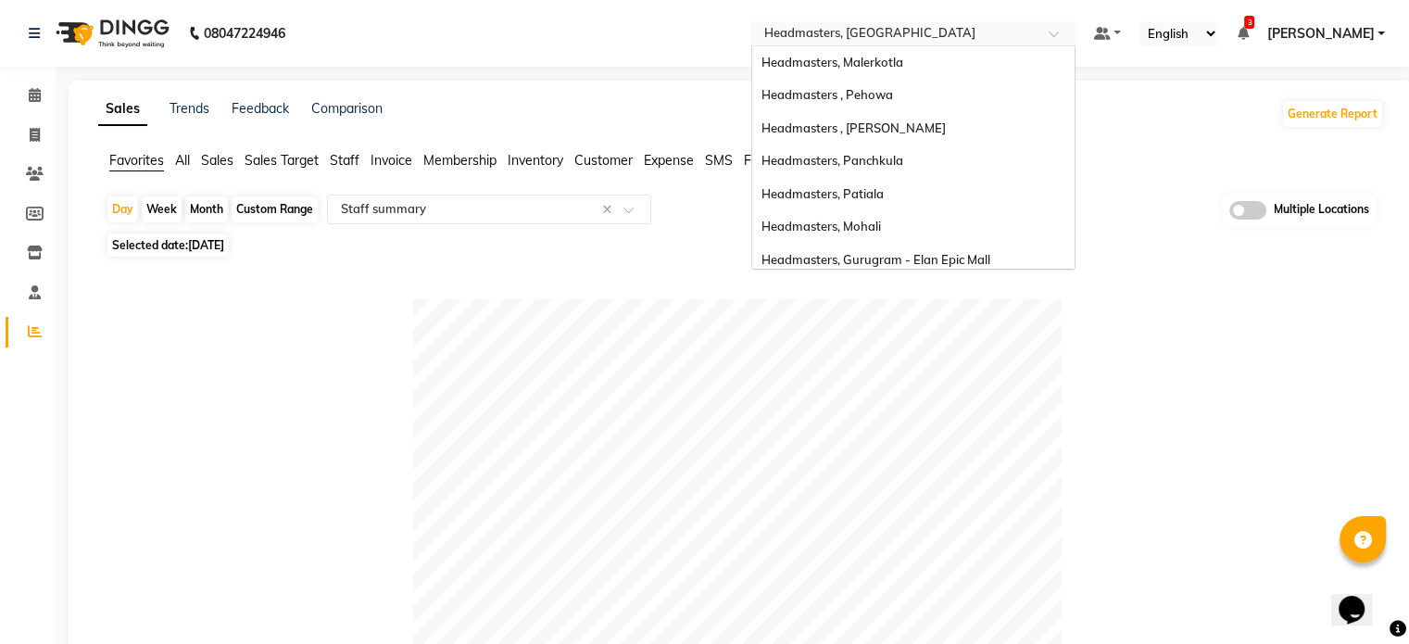
click at [911, 30] on input "text" at bounding box center [894, 35] width 269 height 19
click at [919, 151] on div "Headmasters, Panchkula" at bounding box center [913, 160] width 322 height 33
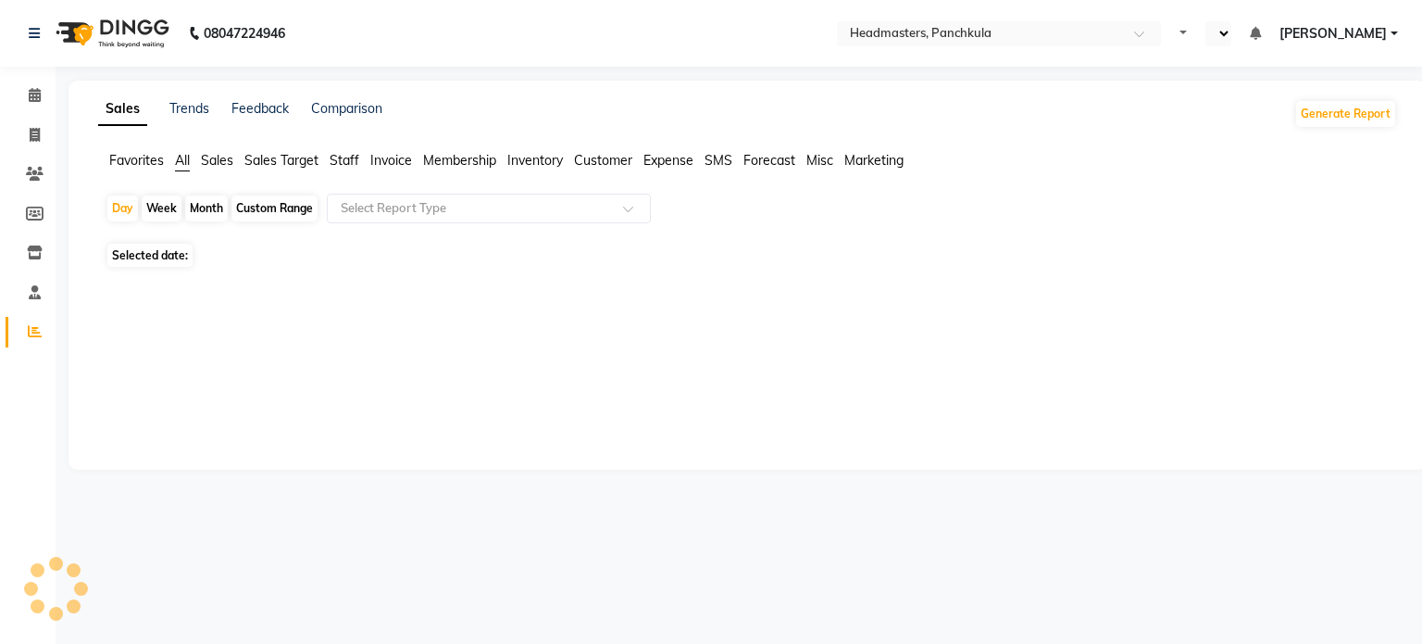
select select "en"
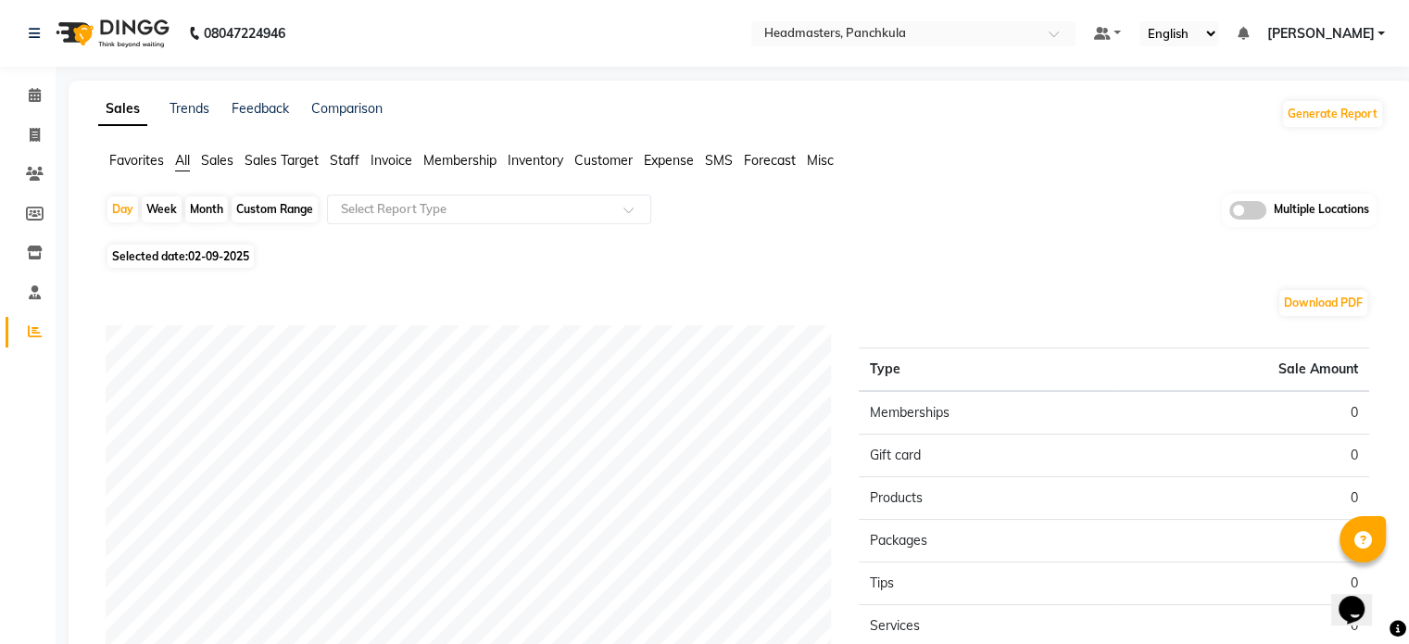
click at [207, 162] on span "Sales" at bounding box center [217, 160] width 32 height 17
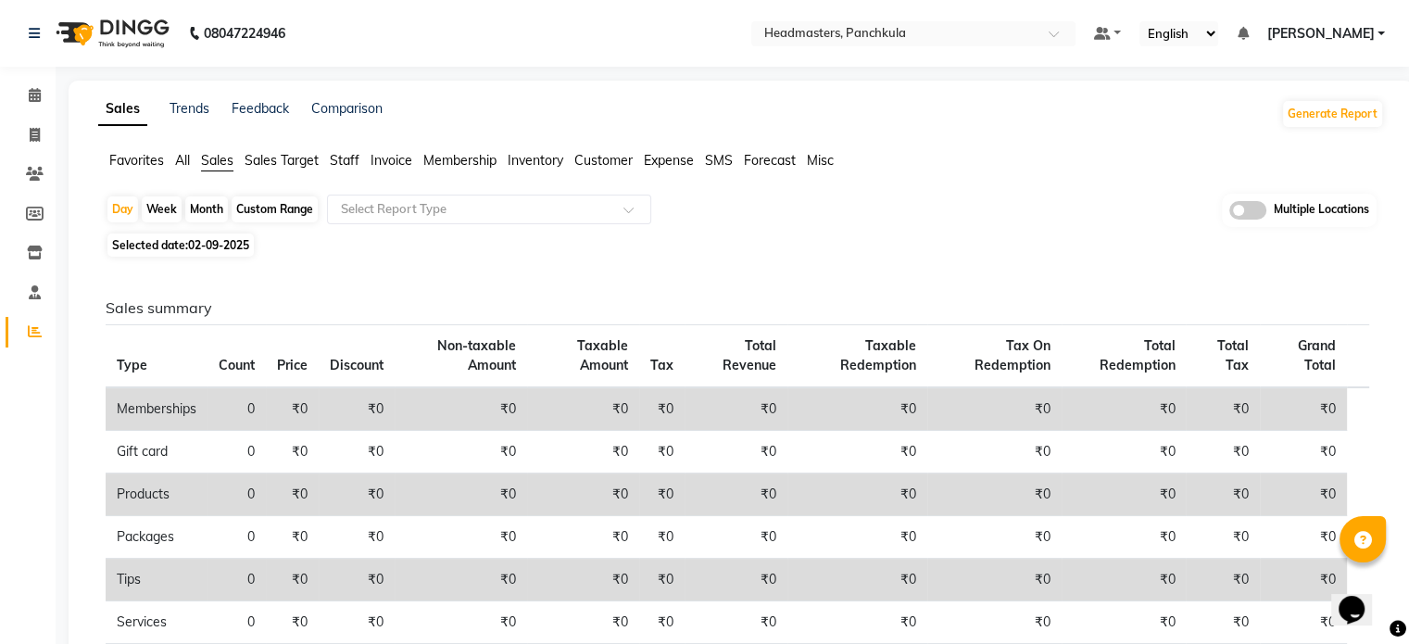
click at [215, 240] on span "02-09-2025" at bounding box center [218, 245] width 61 height 14
select select "9"
select select "2025"
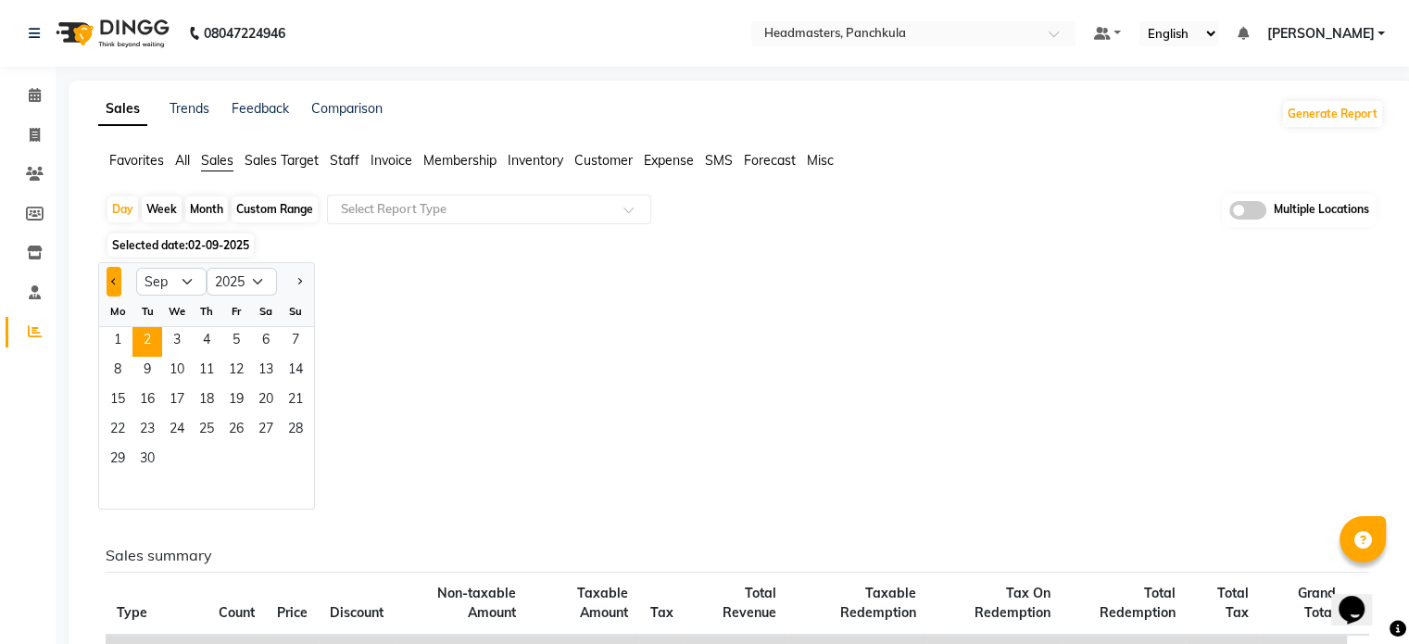
click at [112, 280] on span "Previous month" at bounding box center [114, 280] width 6 height 6
select select "8"
click at [270, 460] on span "30" at bounding box center [266, 460] width 30 height 30
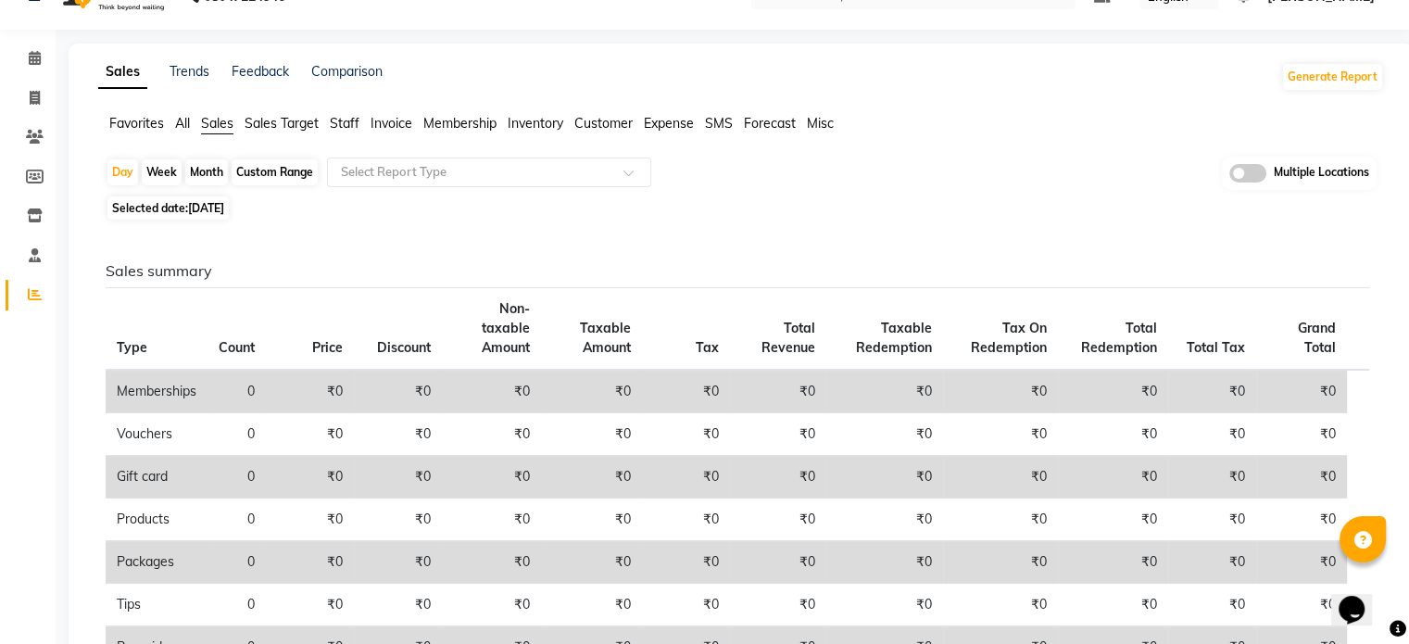
scroll to position [37, 0]
click at [217, 205] on span "[DATE]" at bounding box center [206, 208] width 36 height 14
select select "8"
select select "2025"
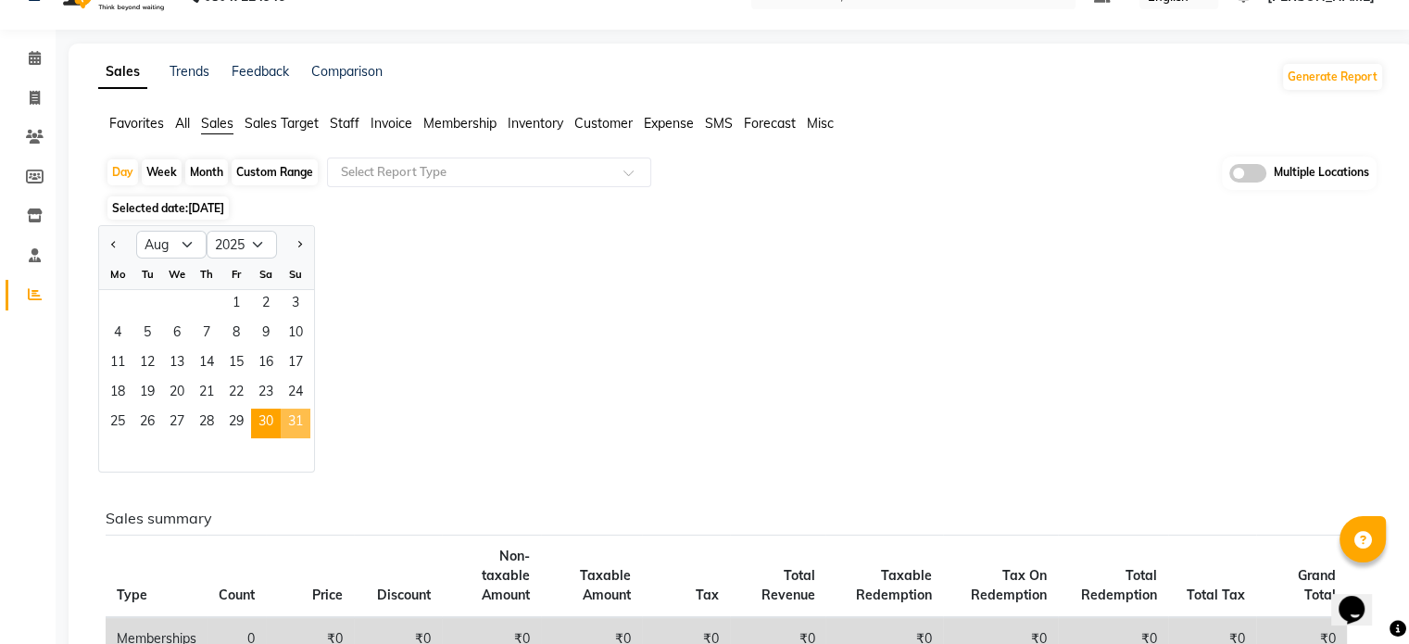
click at [289, 428] on span "31" at bounding box center [296, 423] width 30 height 30
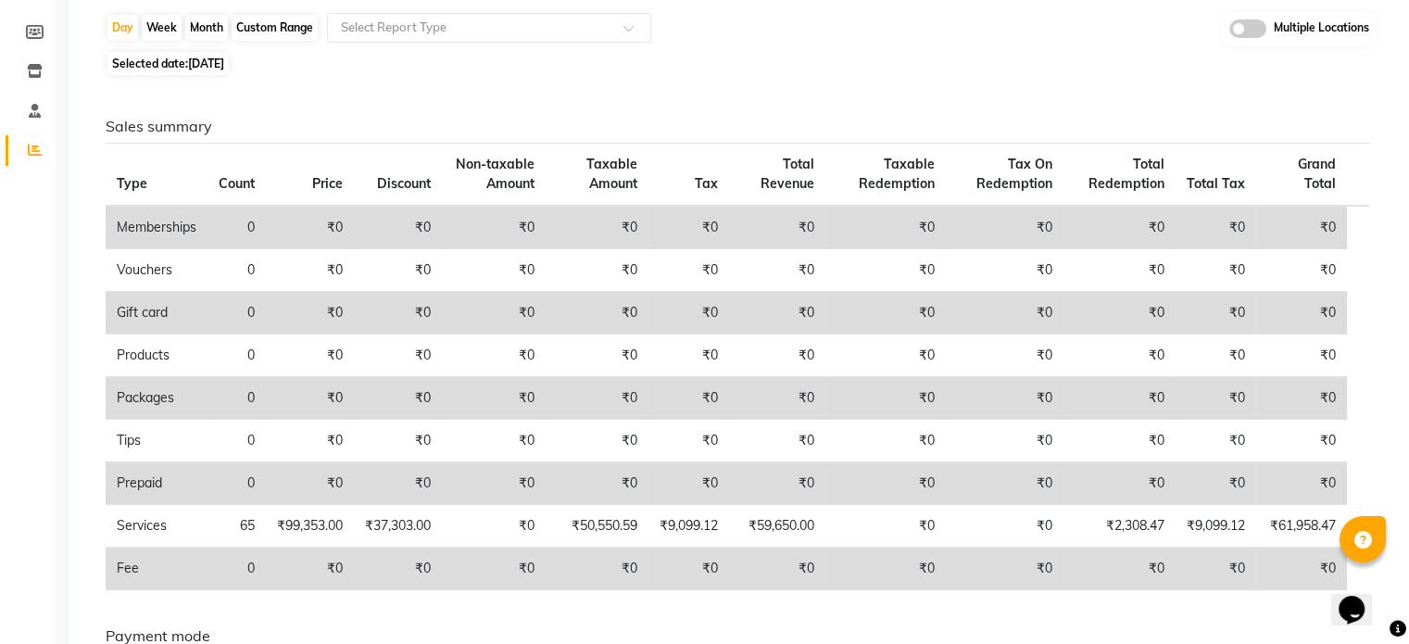
scroll to position [0, 0]
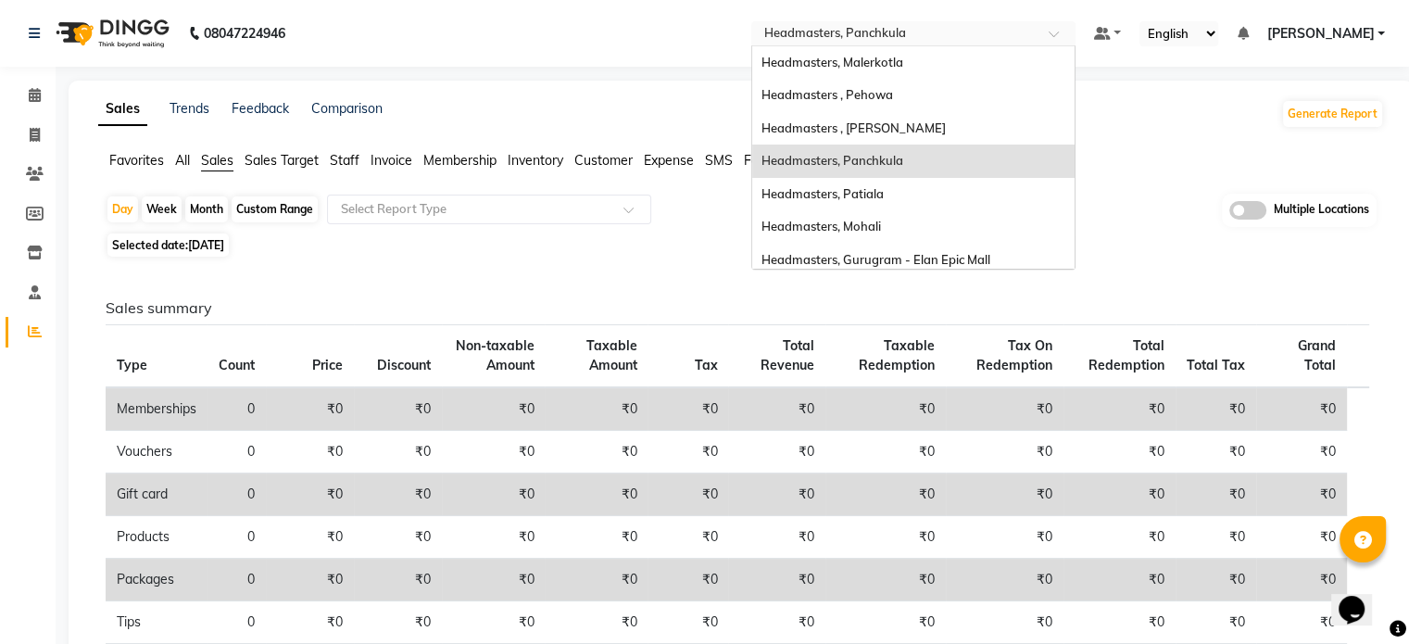
click at [941, 38] on input "text" at bounding box center [894, 35] width 269 height 19
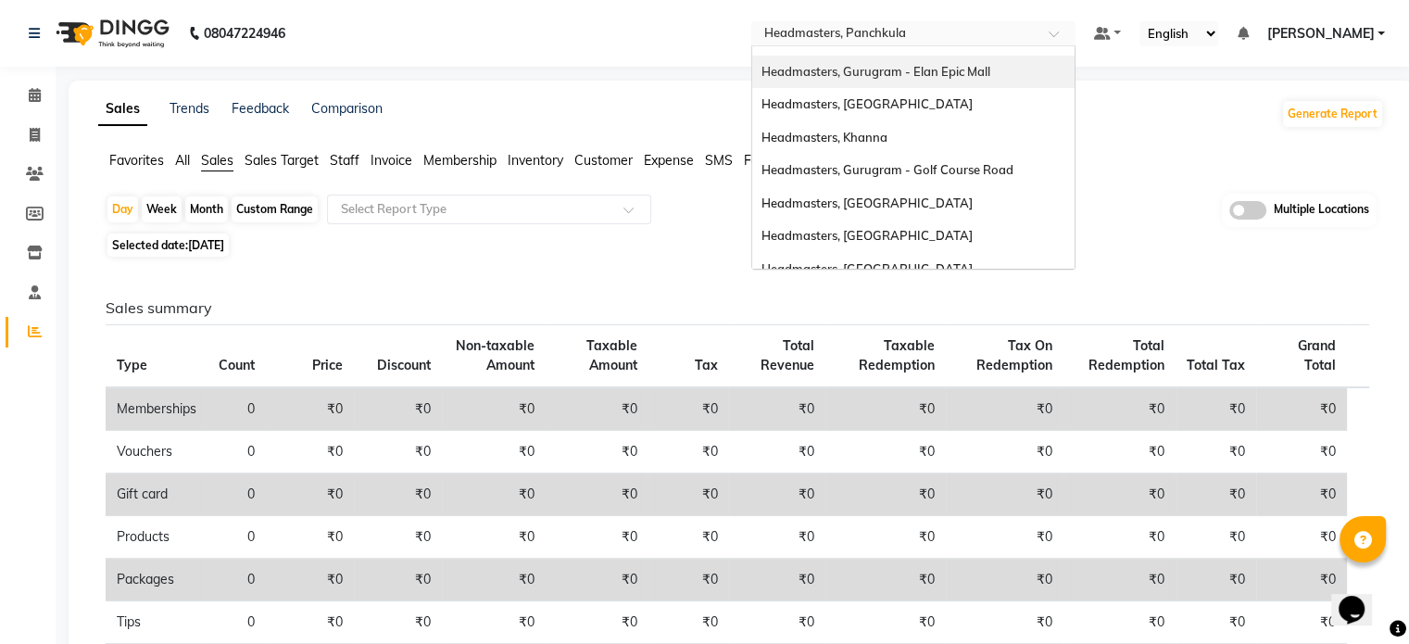
scroll to position [205, 0]
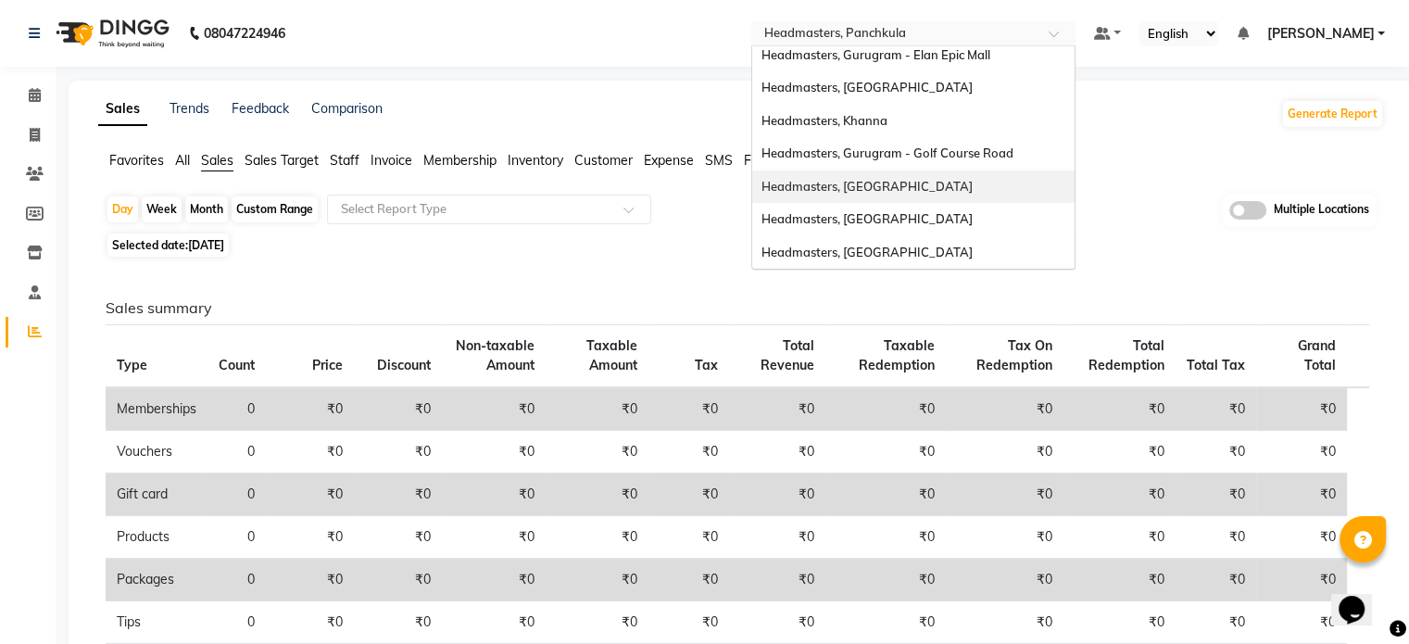
click at [921, 182] on div "Headmasters, [GEOGRAPHIC_DATA]" at bounding box center [913, 186] width 322 height 33
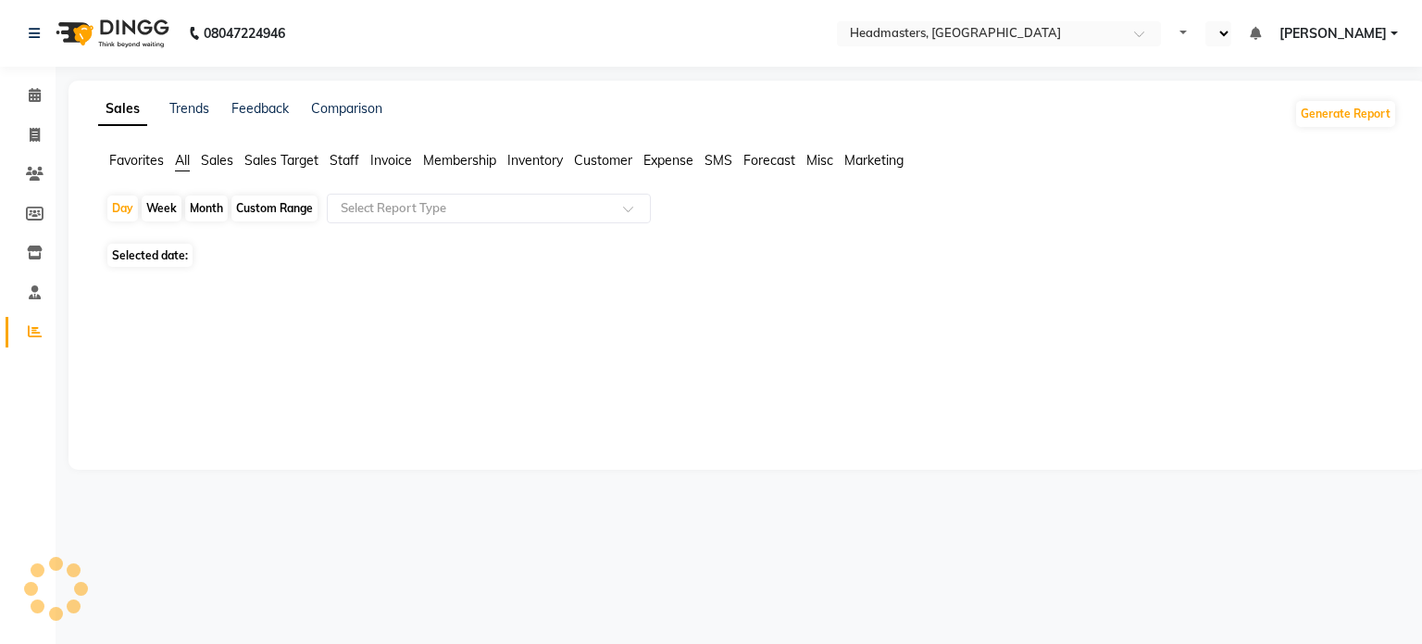
select select "en"
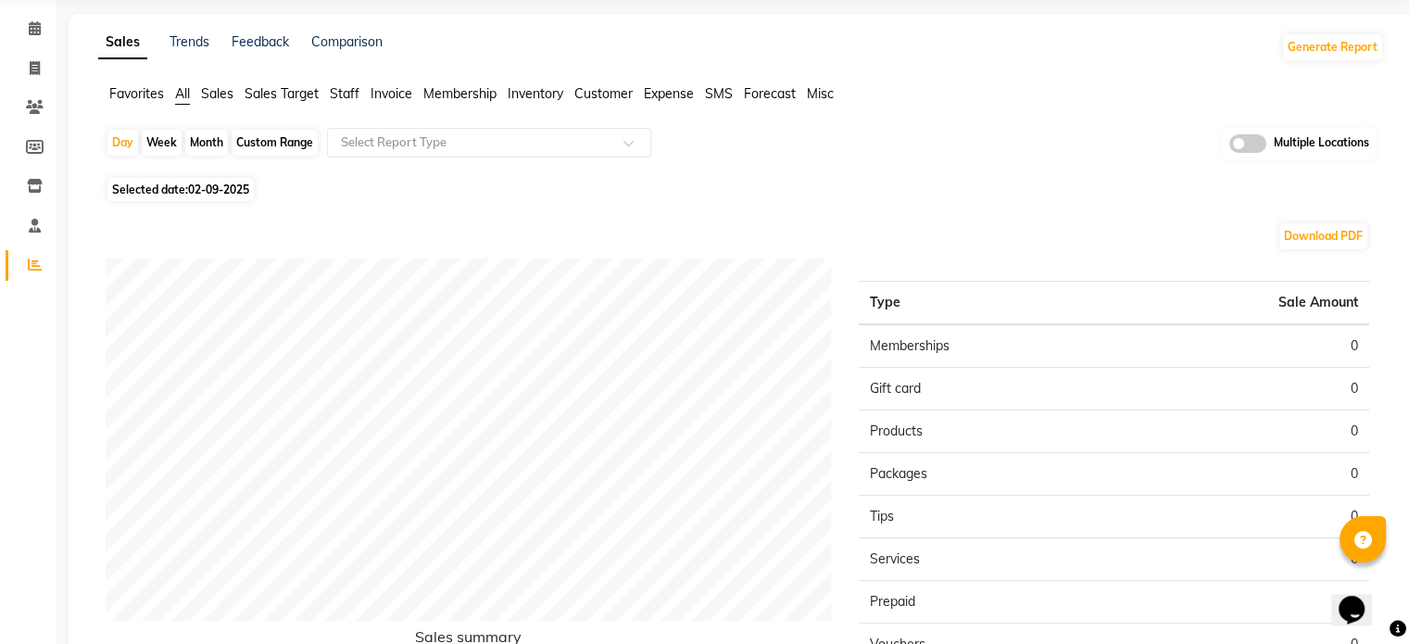
scroll to position [70, 0]
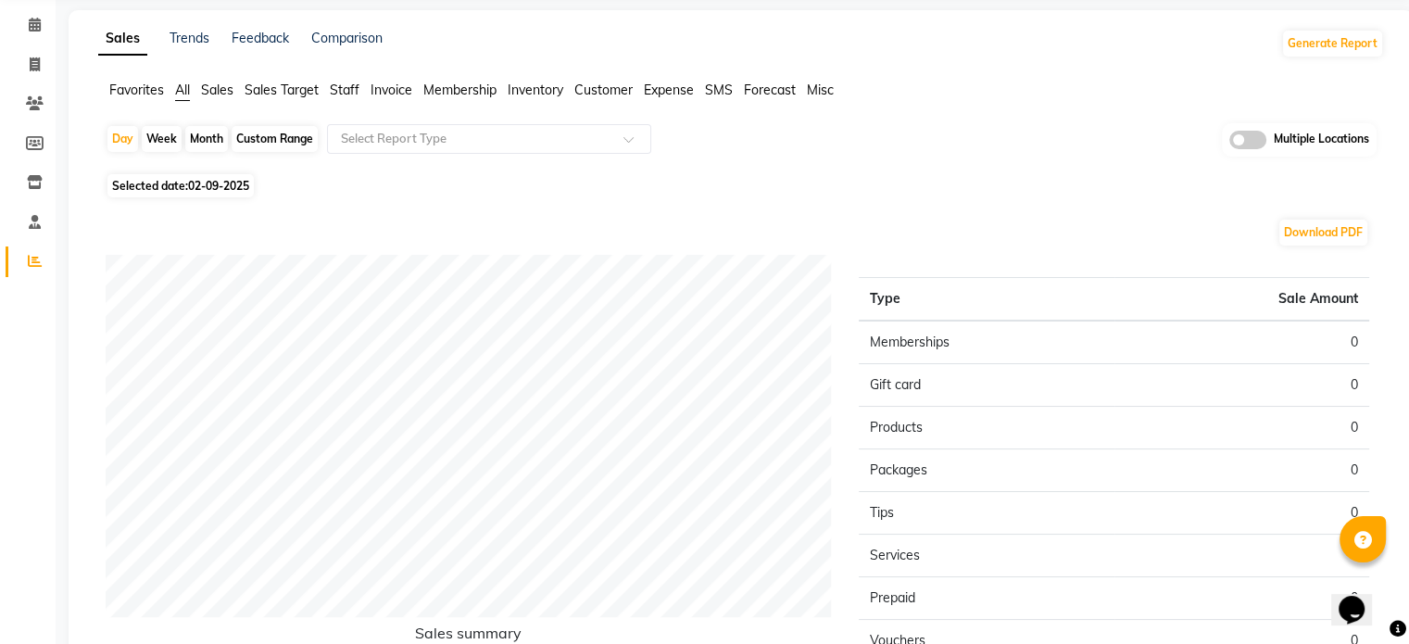
click at [215, 184] on span "02-09-2025" at bounding box center [218, 186] width 61 height 14
select select "9"
select select "2025"
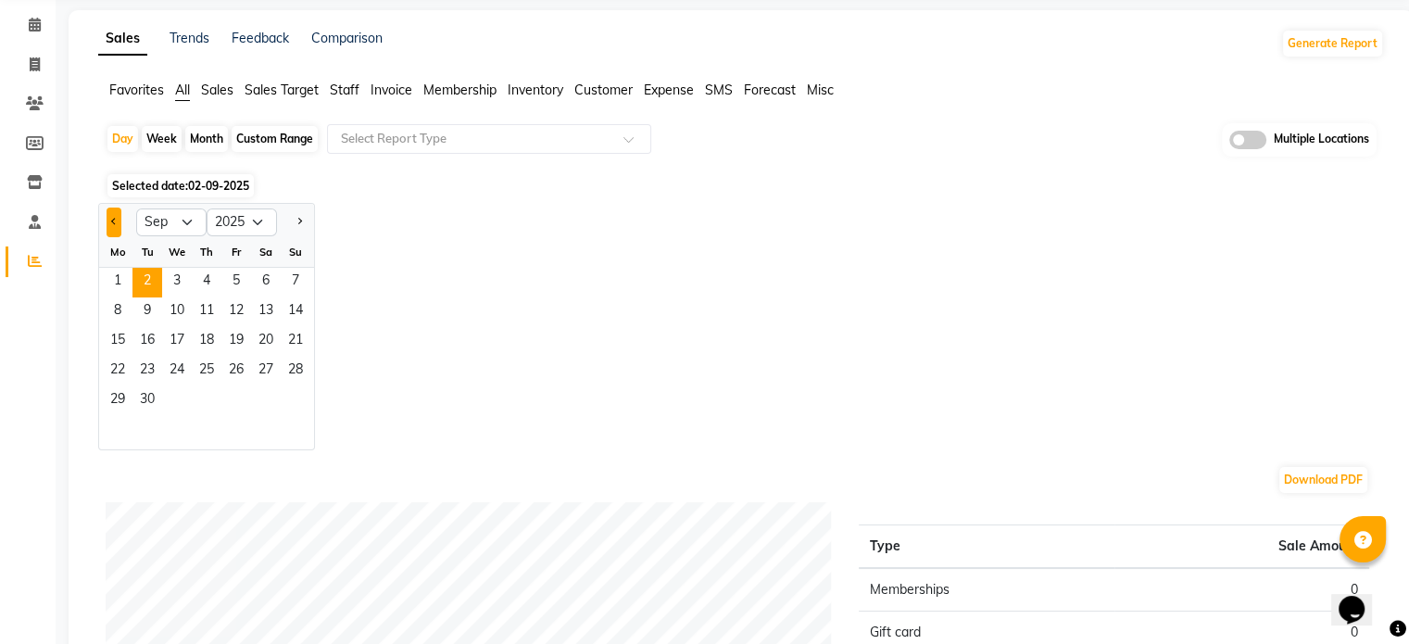
click at [116, 223] on button "Previous month" at bounding box center [113, 222] width 15 height 30
select select "8"
click at [262, 407] on span "30" at bounding box center [266, 401] width 30 height 30
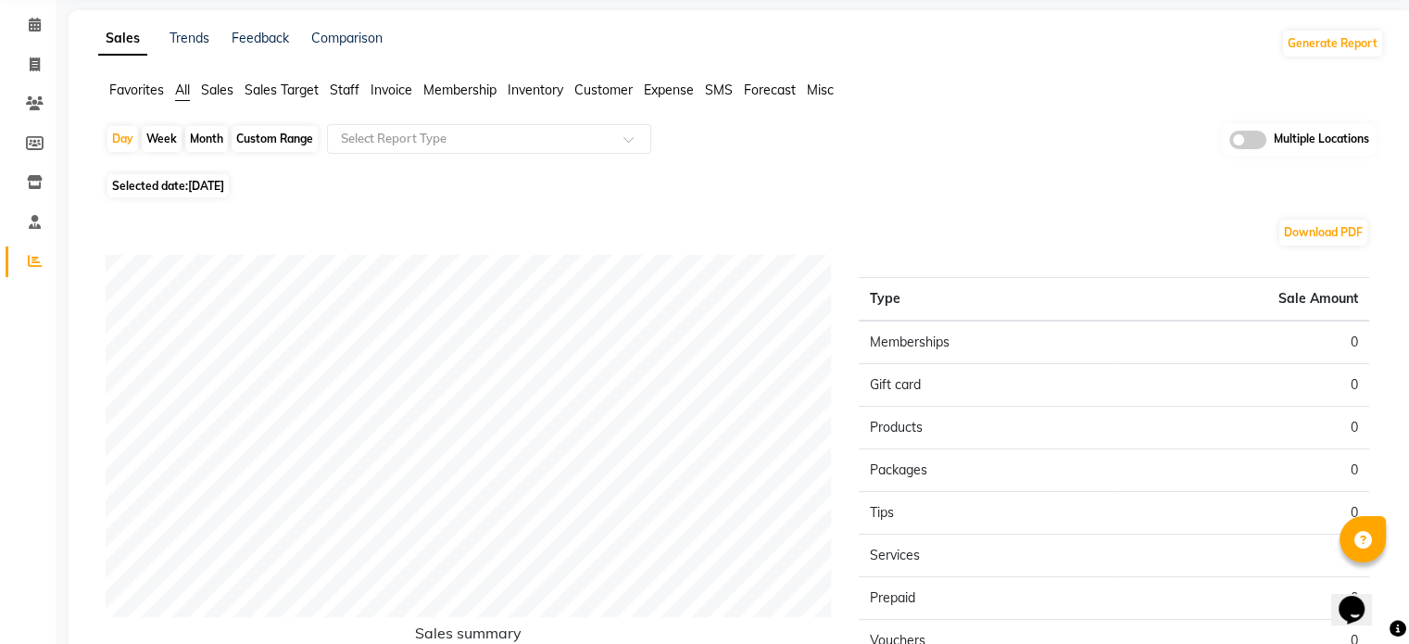
click at [545, 235] on div "Download PDF" at bounding box center [737, 233] width 1263 height 30
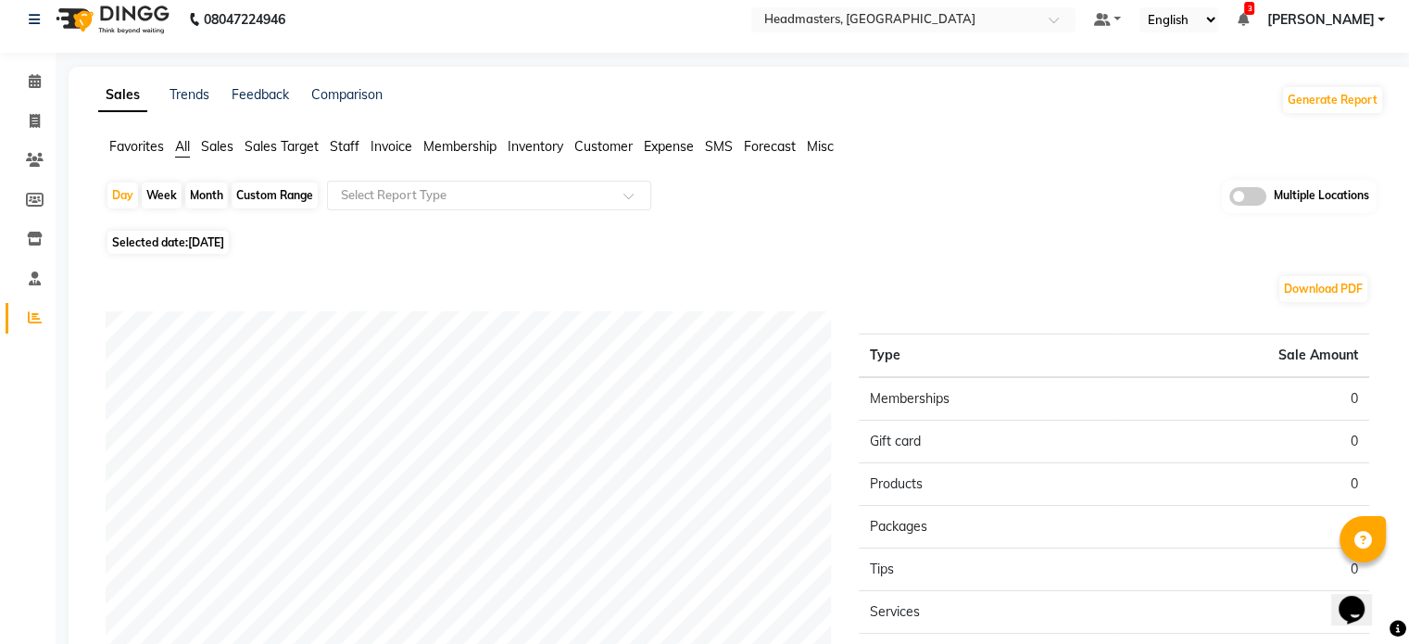
scroll to position [15, 0]
click at [217, 144] on span "Sales" at bounding box center [217, 145] width 32 height 17
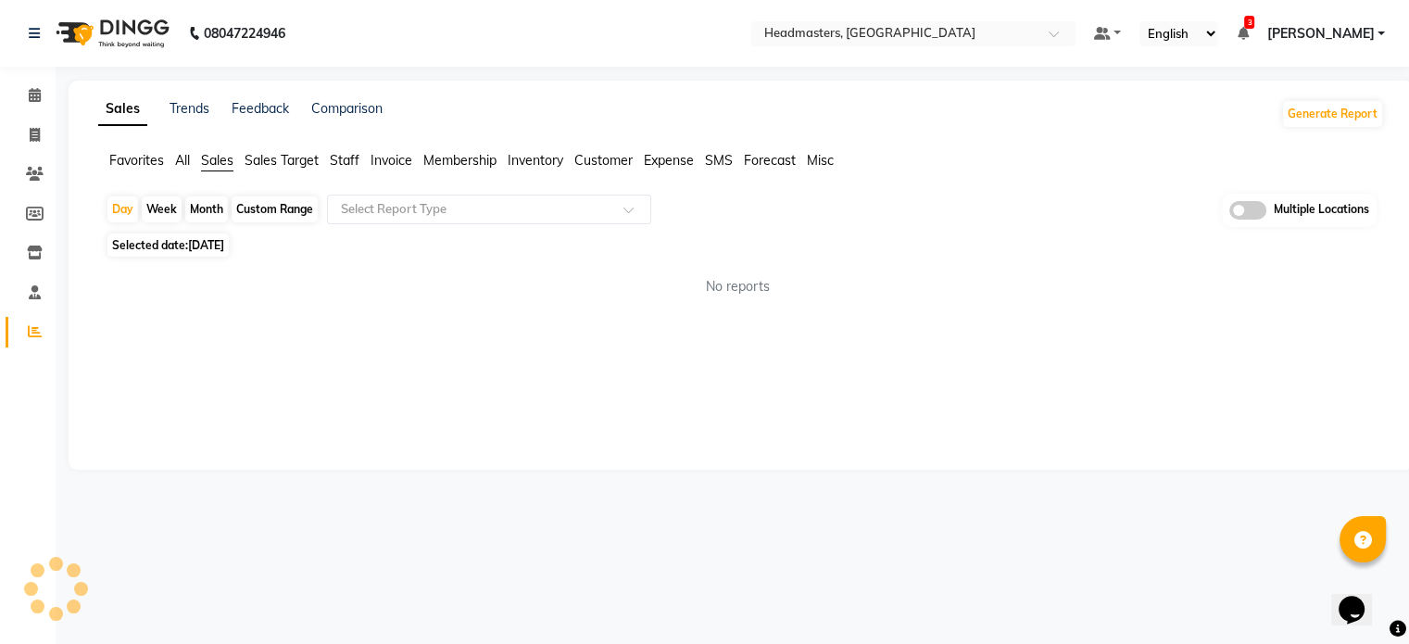
scroll to position [0, 0]
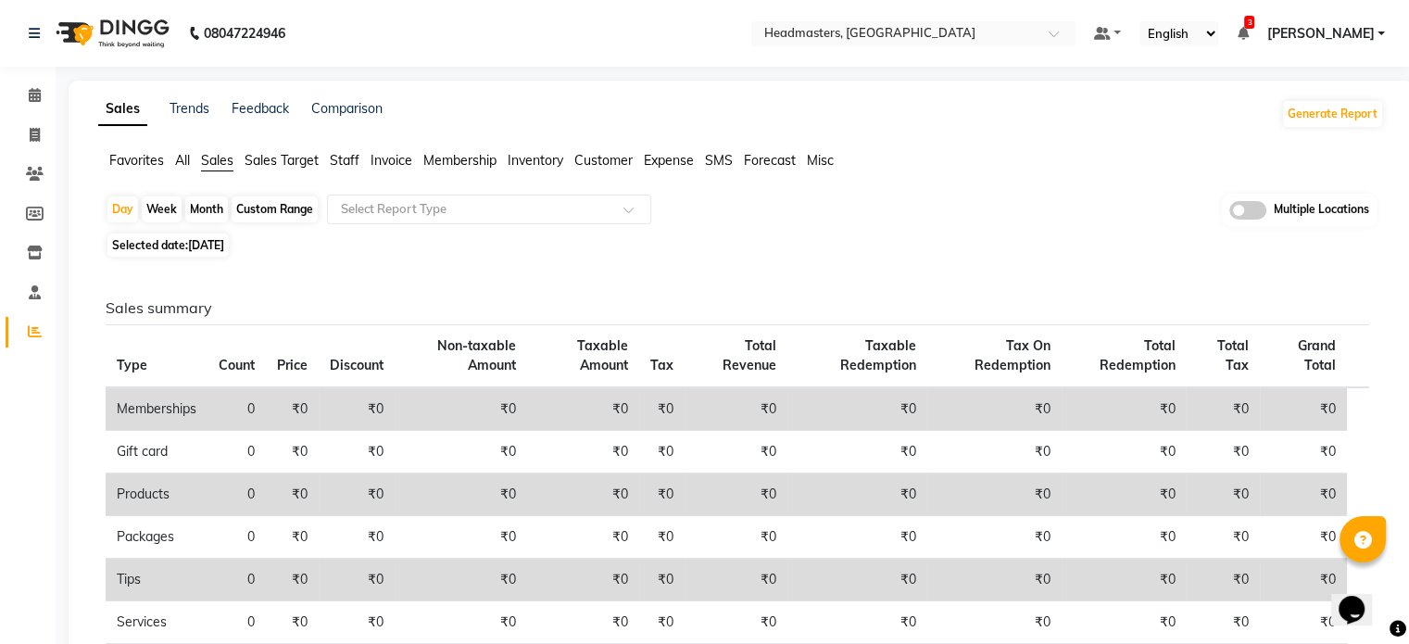
click at [219, 246] on span "[DATE]" at bounding box center [206, 245] width 36 height 14
select select "8"
select select "2025"
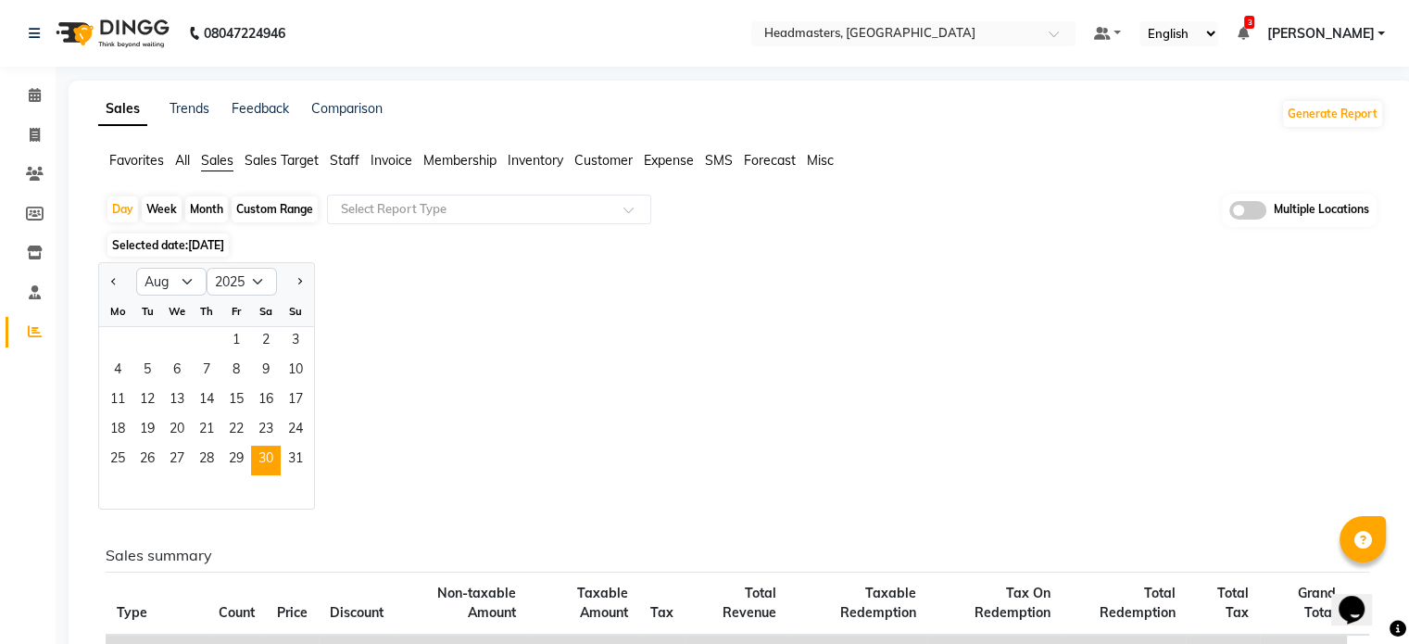
click at [219, 246] on span "[DATE]" at bounding box center [206, 245] width 36 height 14
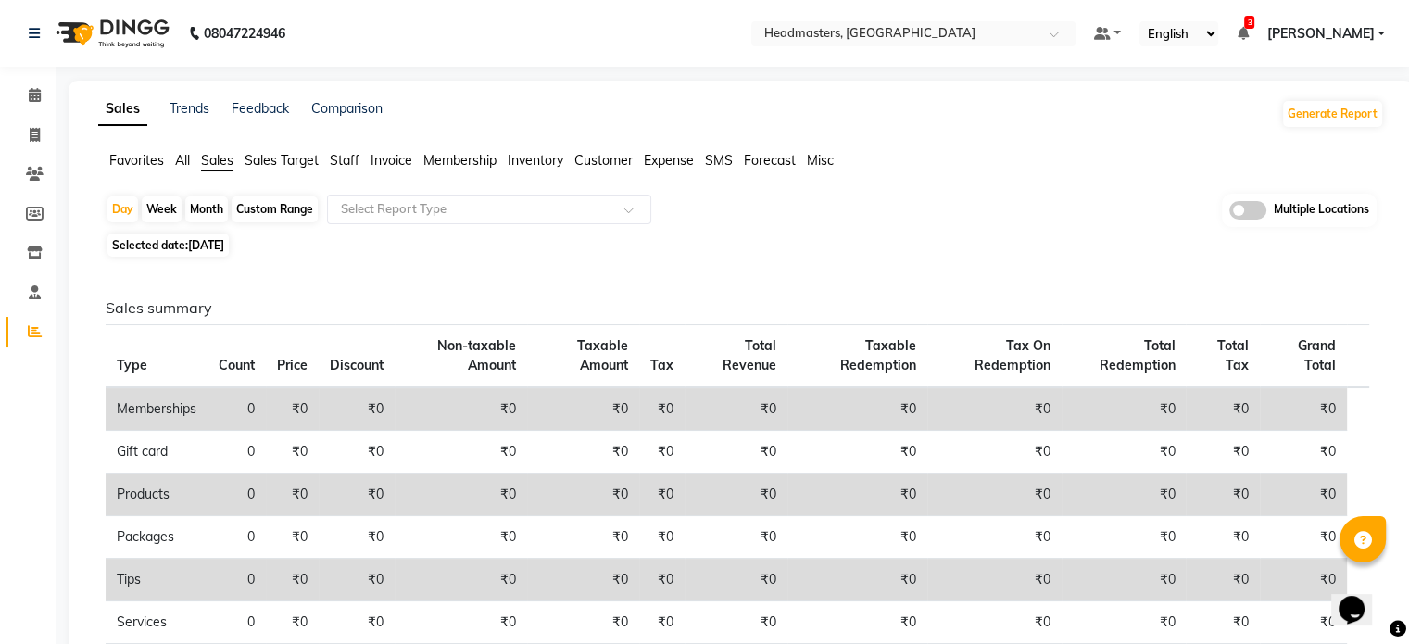
click at [136, 162] on span "Favorites" at bounding box center [136, 160] width 55 height 17
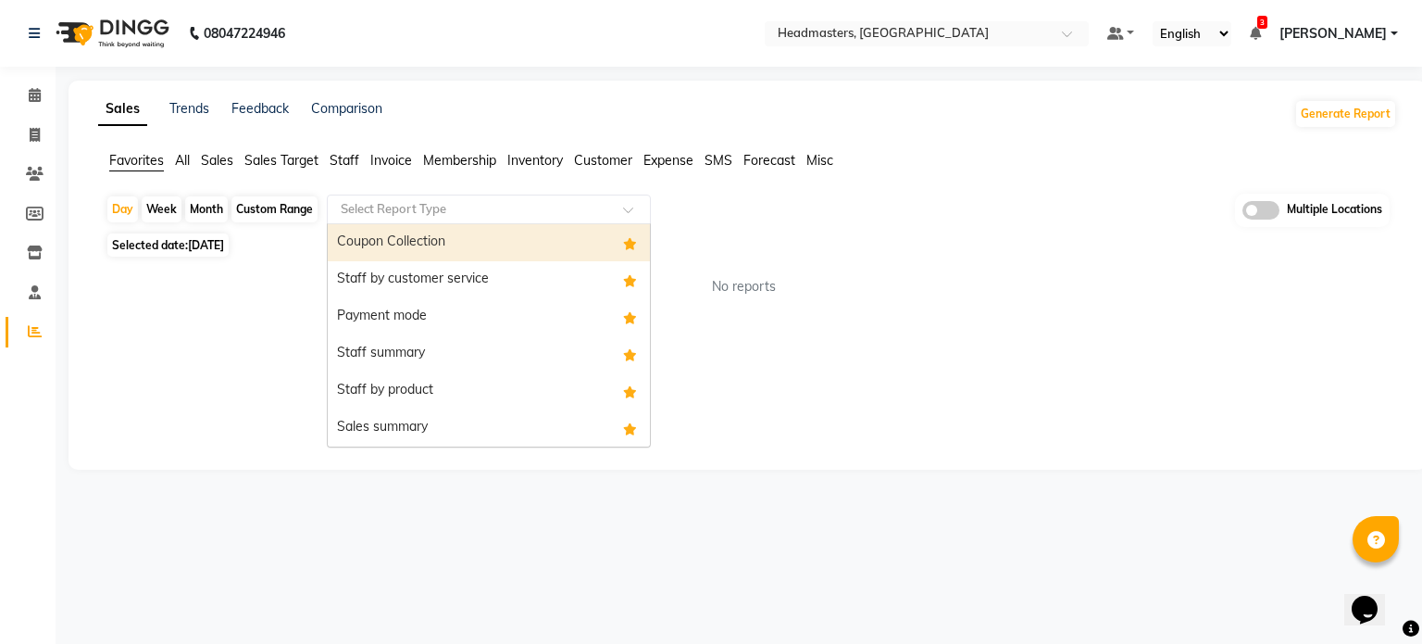
click at [481, 212] on input "text" at bounding box center [470, 209] width 267 height 19
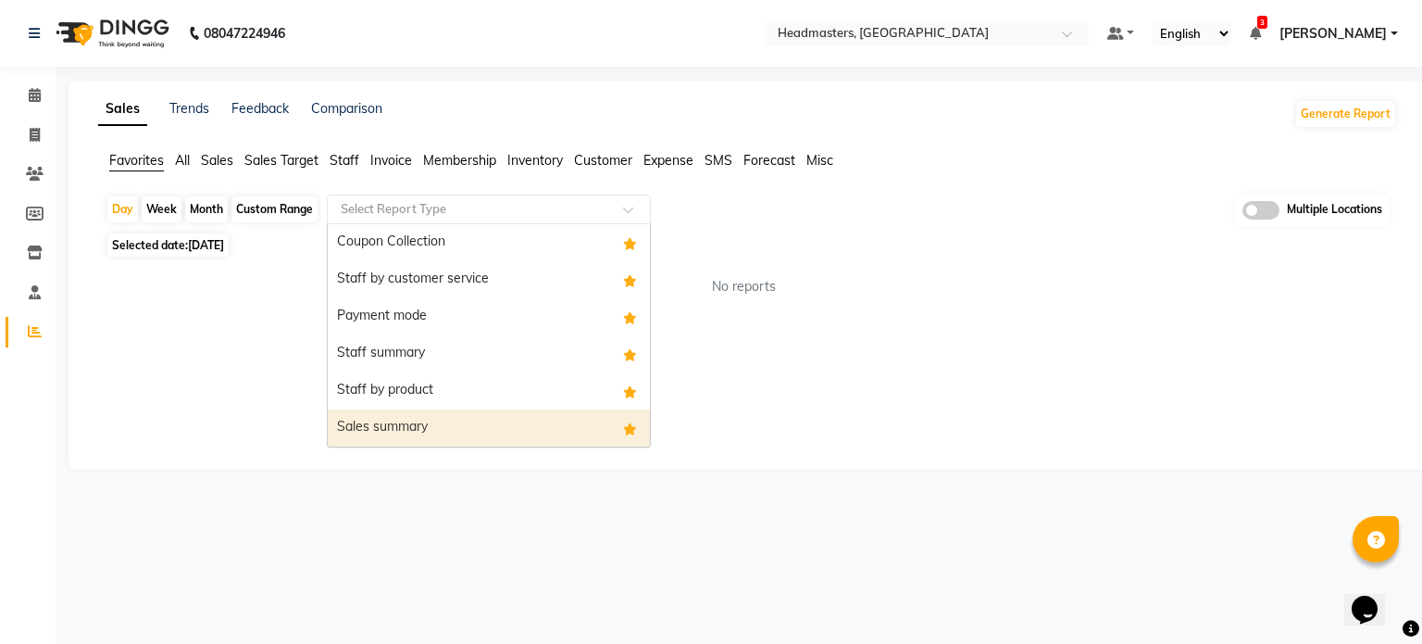
click at [445, 410] on div "Sales summary" at bounding box center [489, 427] width 322 height 37
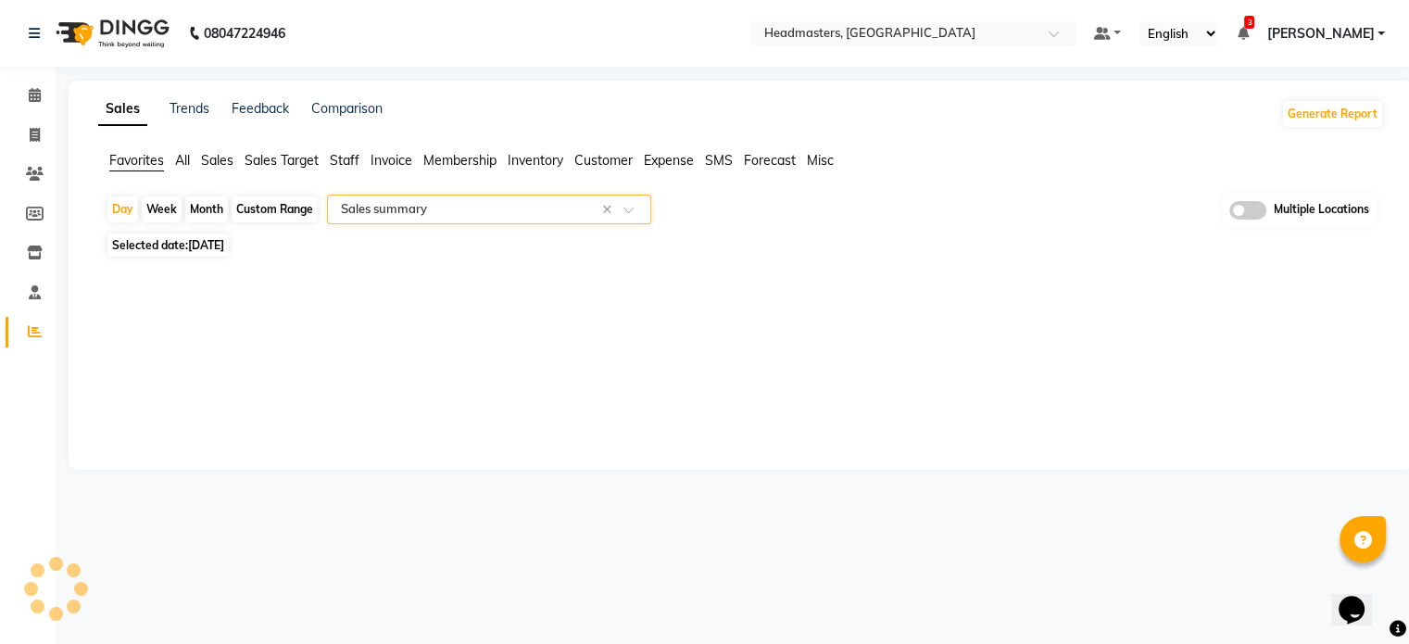
select select "full_report"
select select "csv"
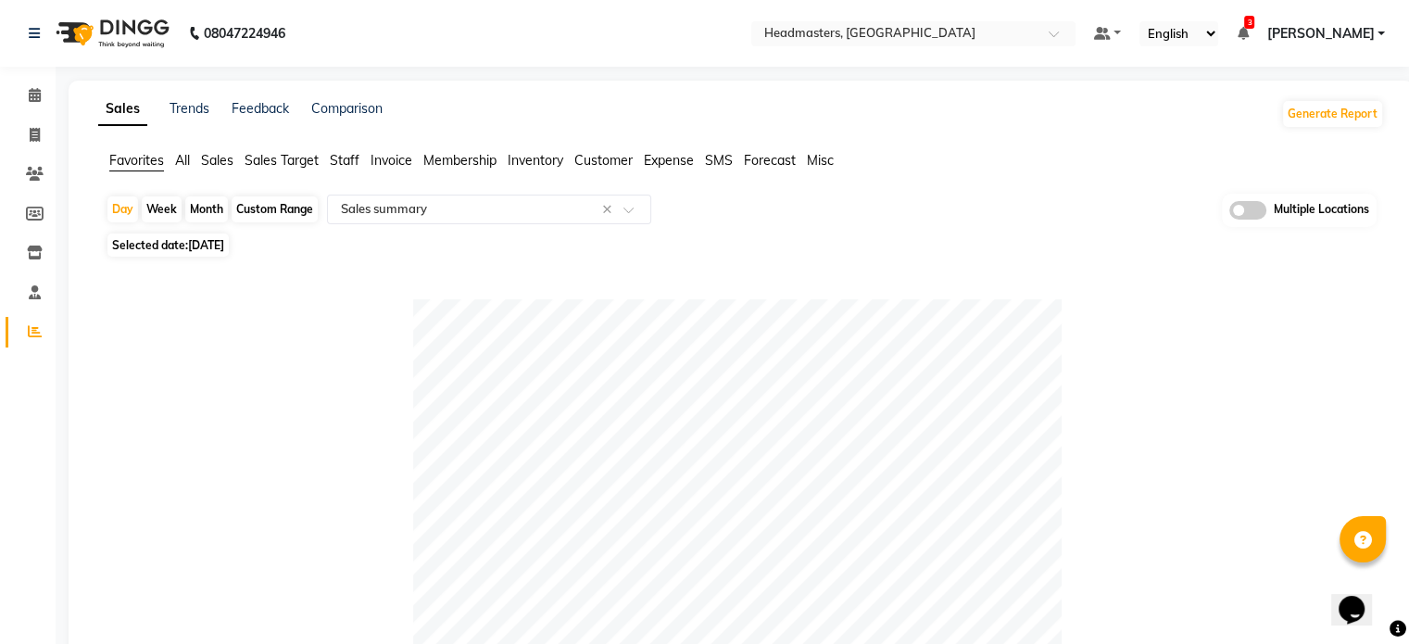
click at [215, 255] on span "Selected date: 30-08-2025" at bounding box center [167, 244] width 121 height 23
select select "8"
select select "2025"
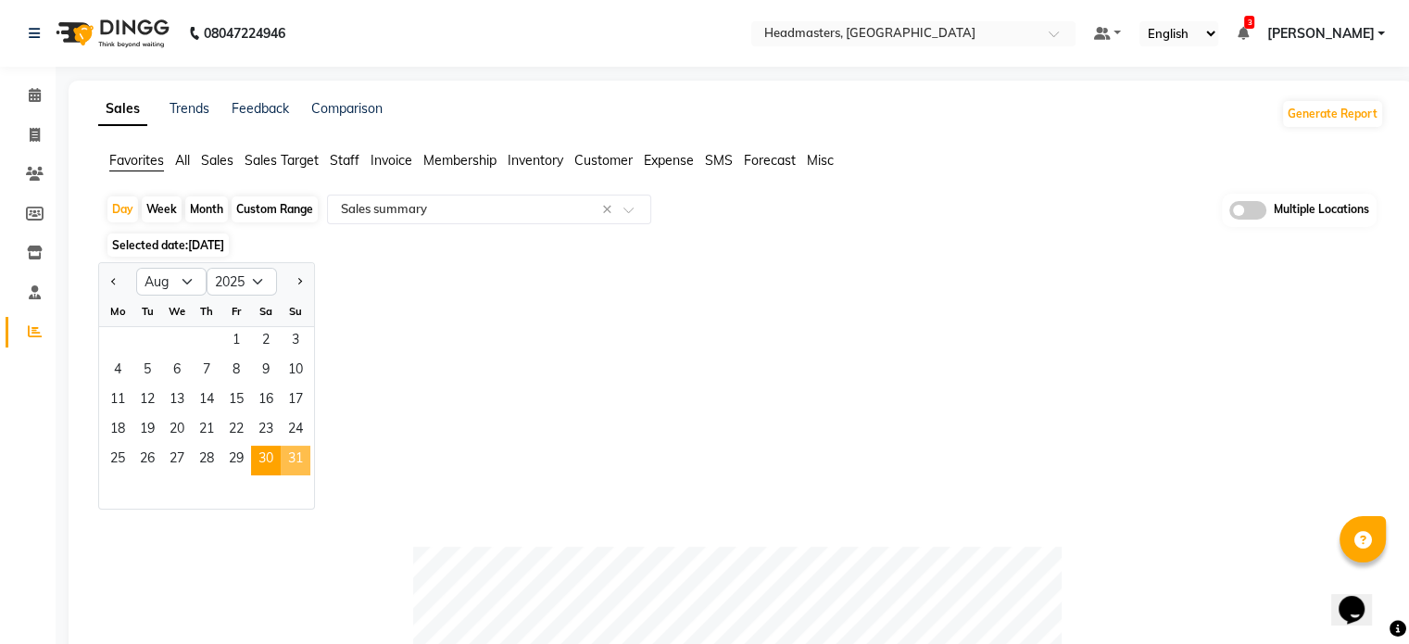
click at [294, 450] on span "31" at bounding box center [296, 460] width 30 height 30
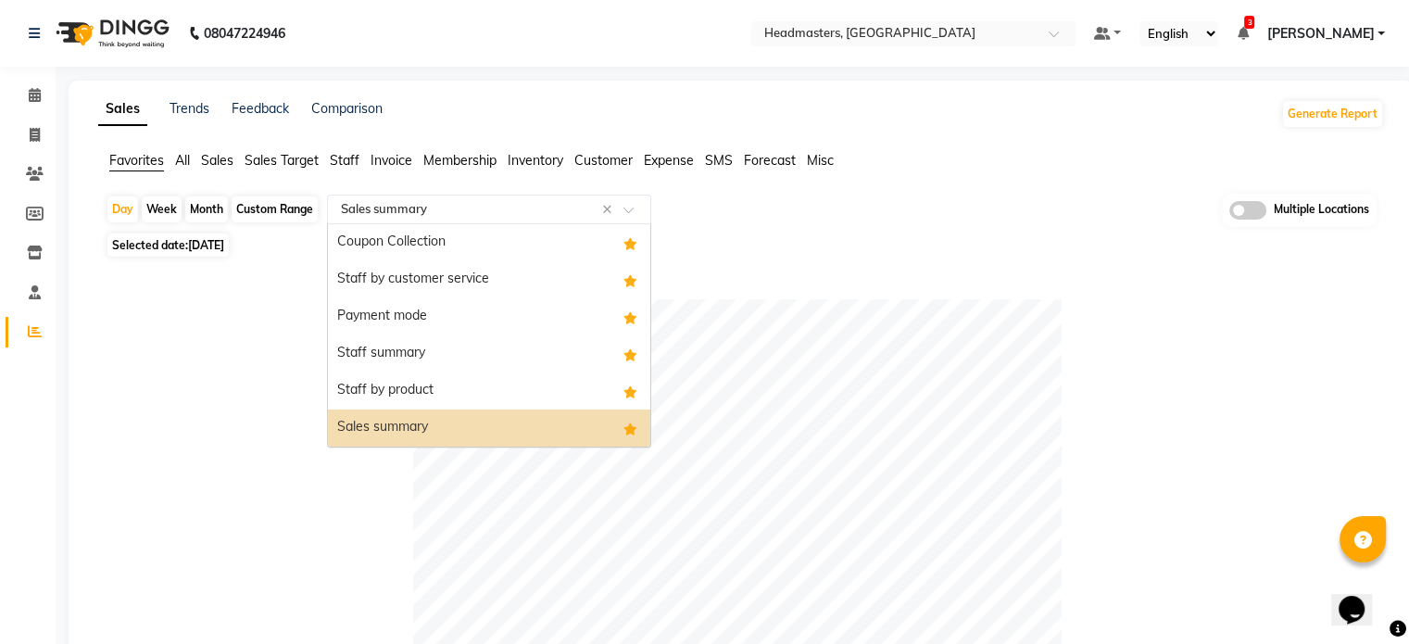
click at [348, 216] on input "text" at bounding box center [470, 209] width 267 height 19
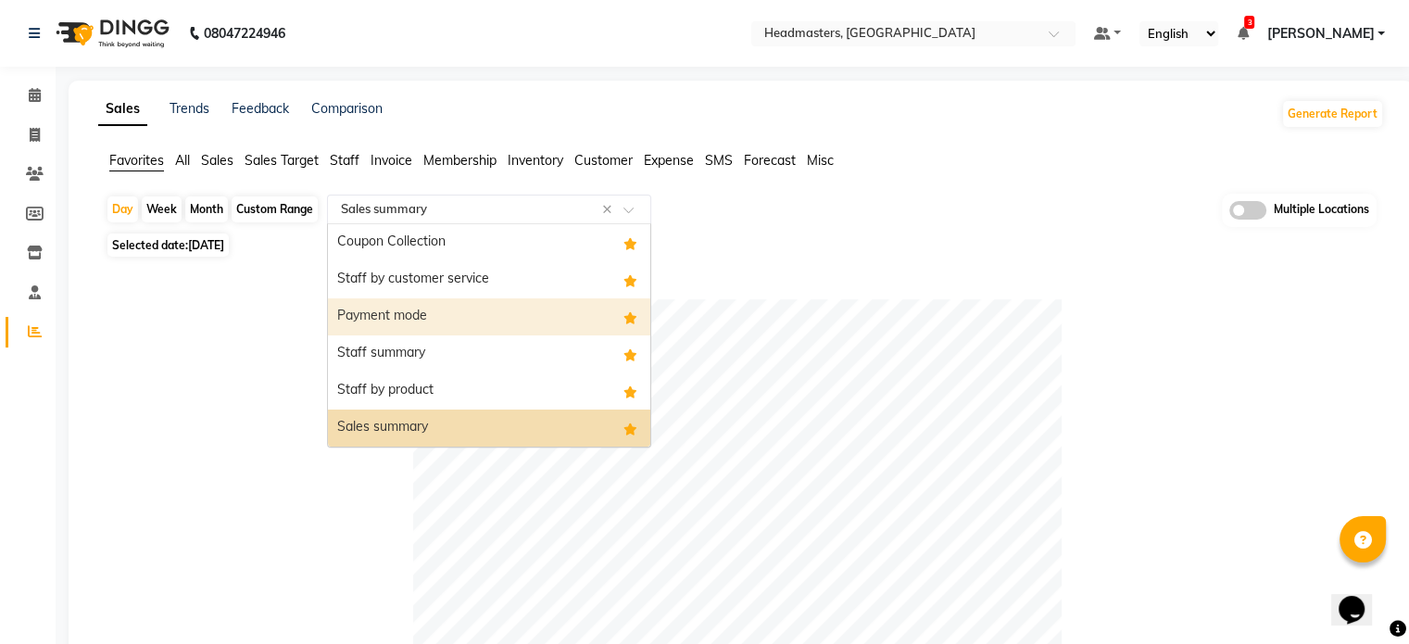
click at [381, 320] on div "Payment mode" at bounding box center [489, 316] width 322 height 37
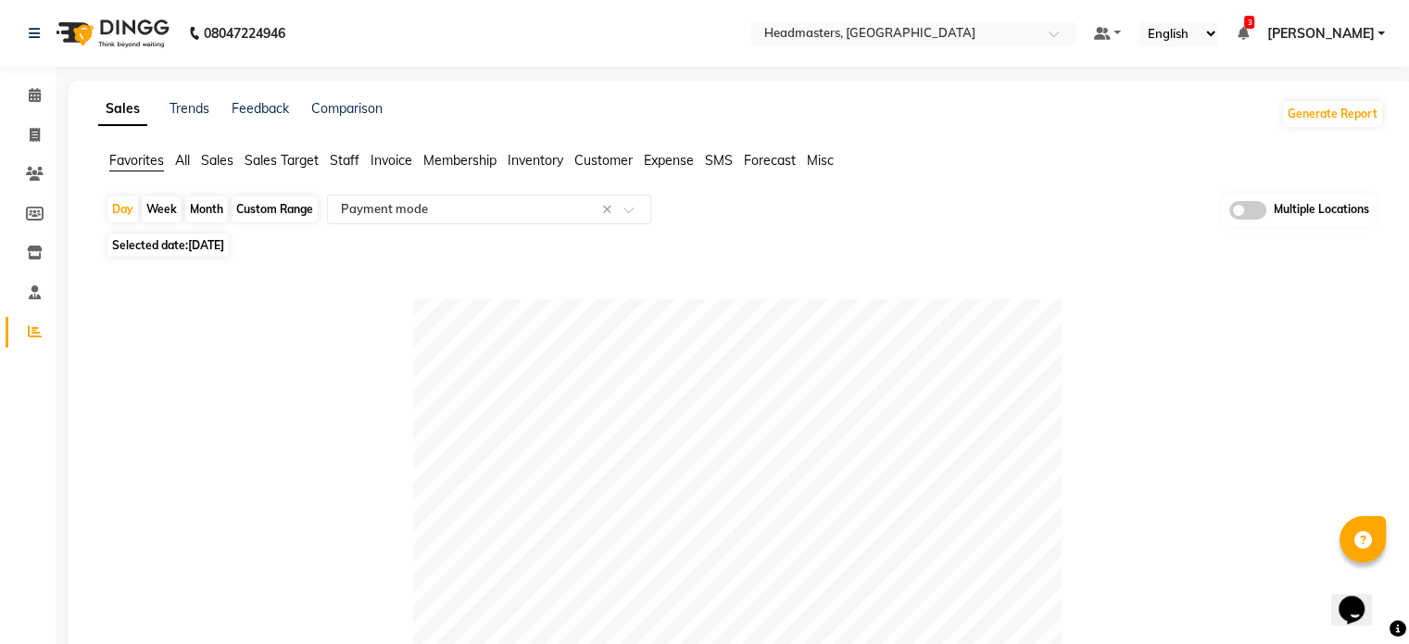
click at [700, 32] on nav "08047224946 Select Location × Headmasters, Batala Default Panel My Panel Englis…" at bounding box center [704, 33] width 1409 height 67
click at [214, 243] on span "[DATE]" at bounding box center [206, 245] width 36 height 14
select select "8"
select select "2025"
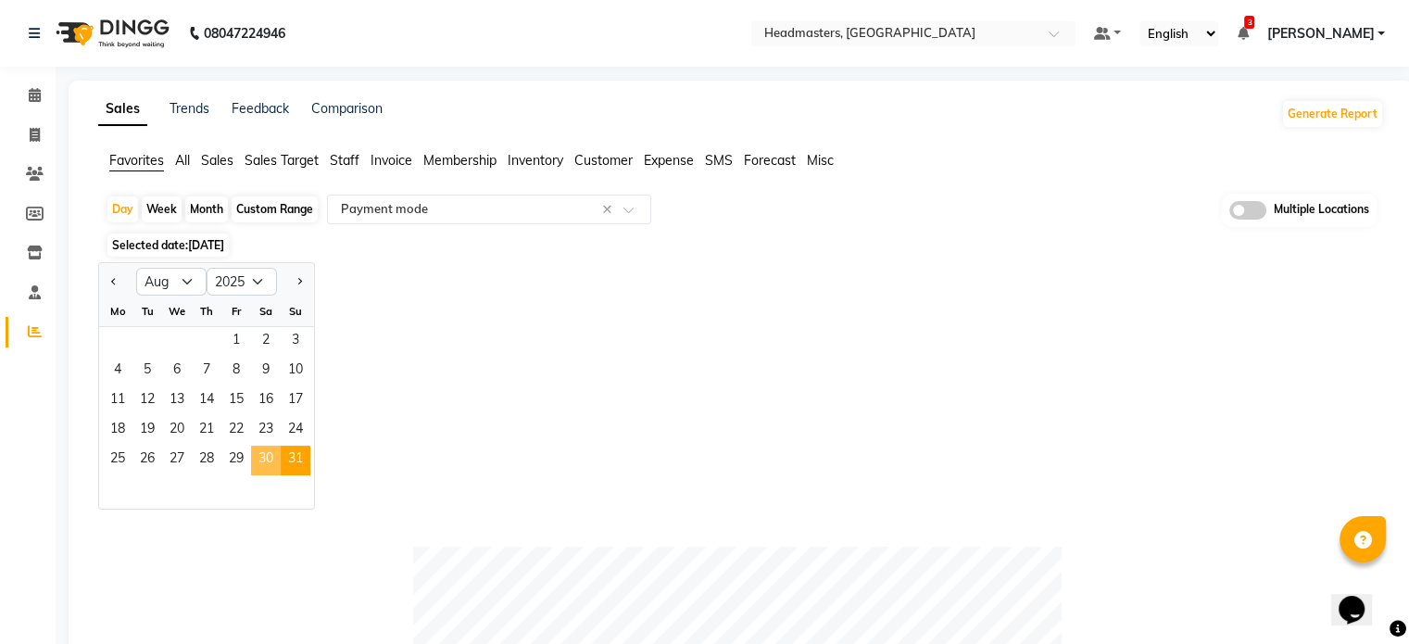
click at [267, 465] on span "30" at bounding box center [266, 460] width 30 height 30
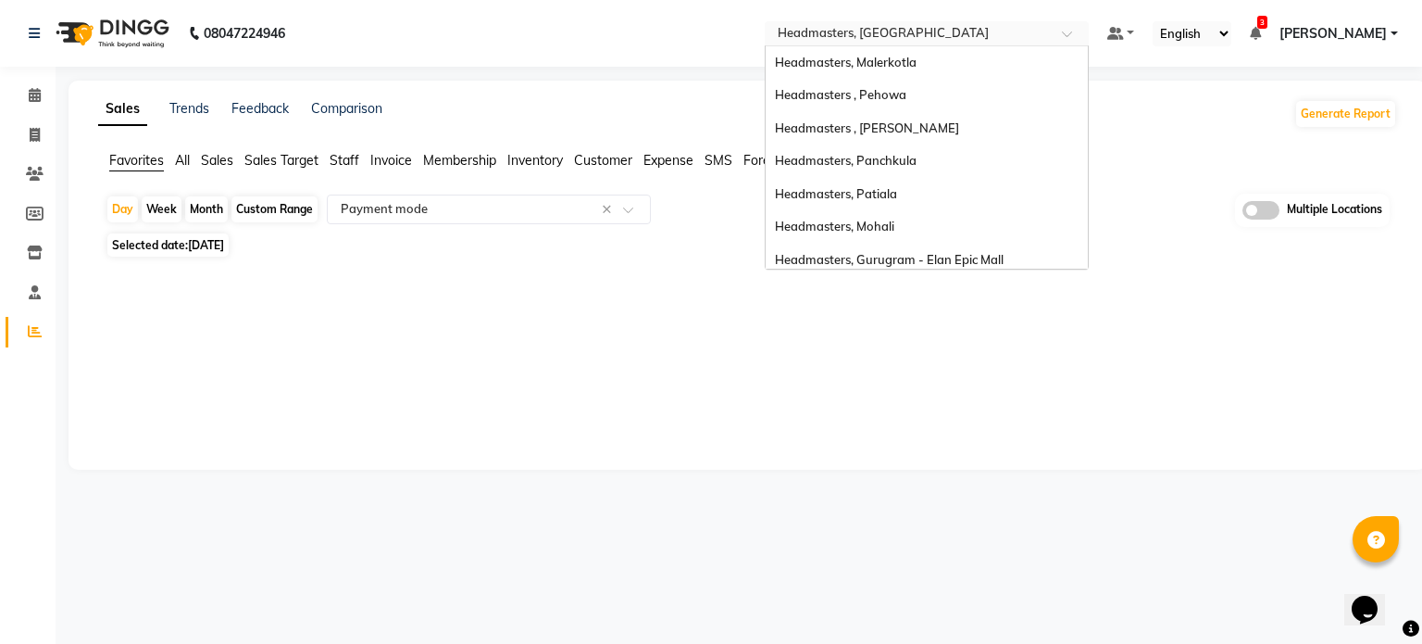
click at [963, 26] on input "text" at bounding box center [908, 35] width 269 height 19
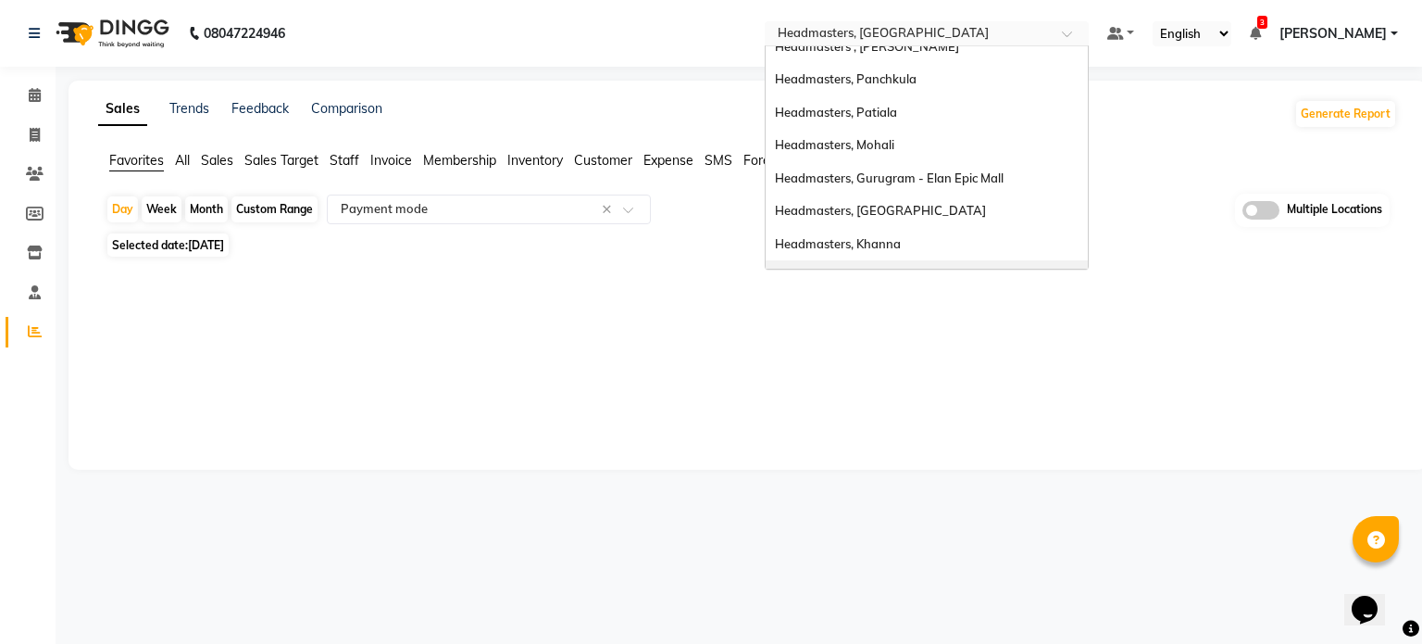
scroll to position [48, 0]
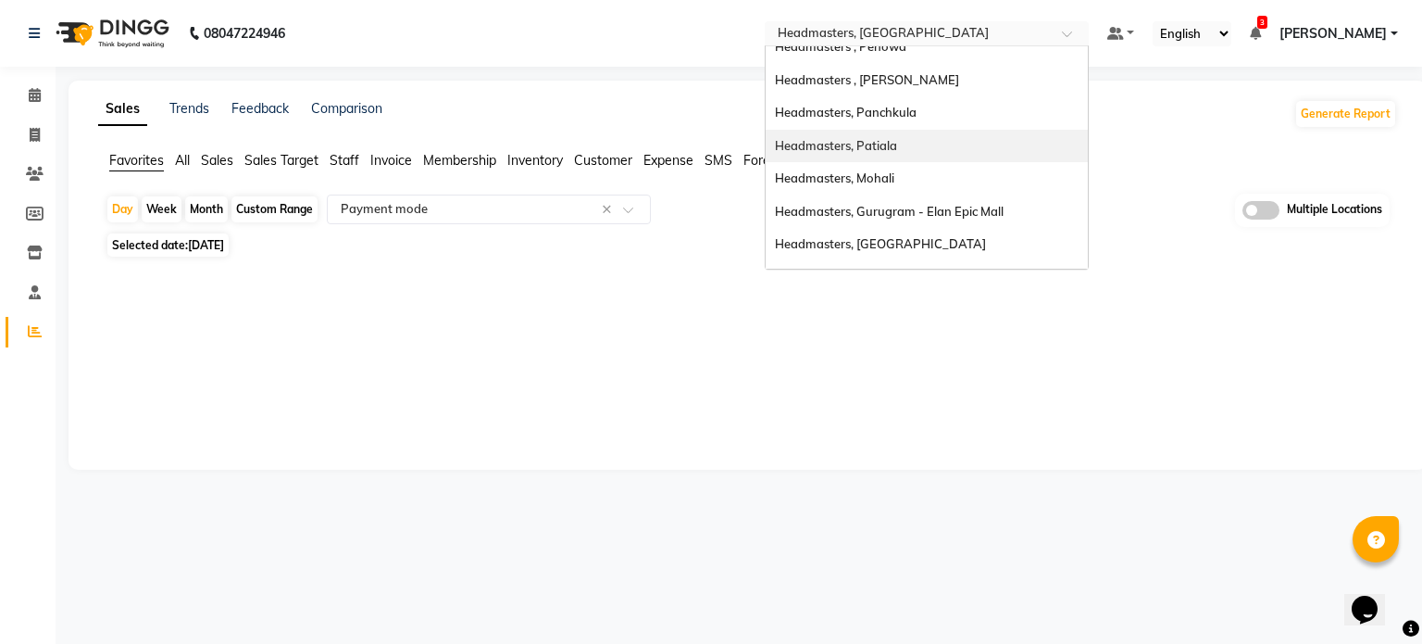
click at [941, 144] on div "Headmasters, Patiala" at bounding box center [927, 146] width 322 height 33
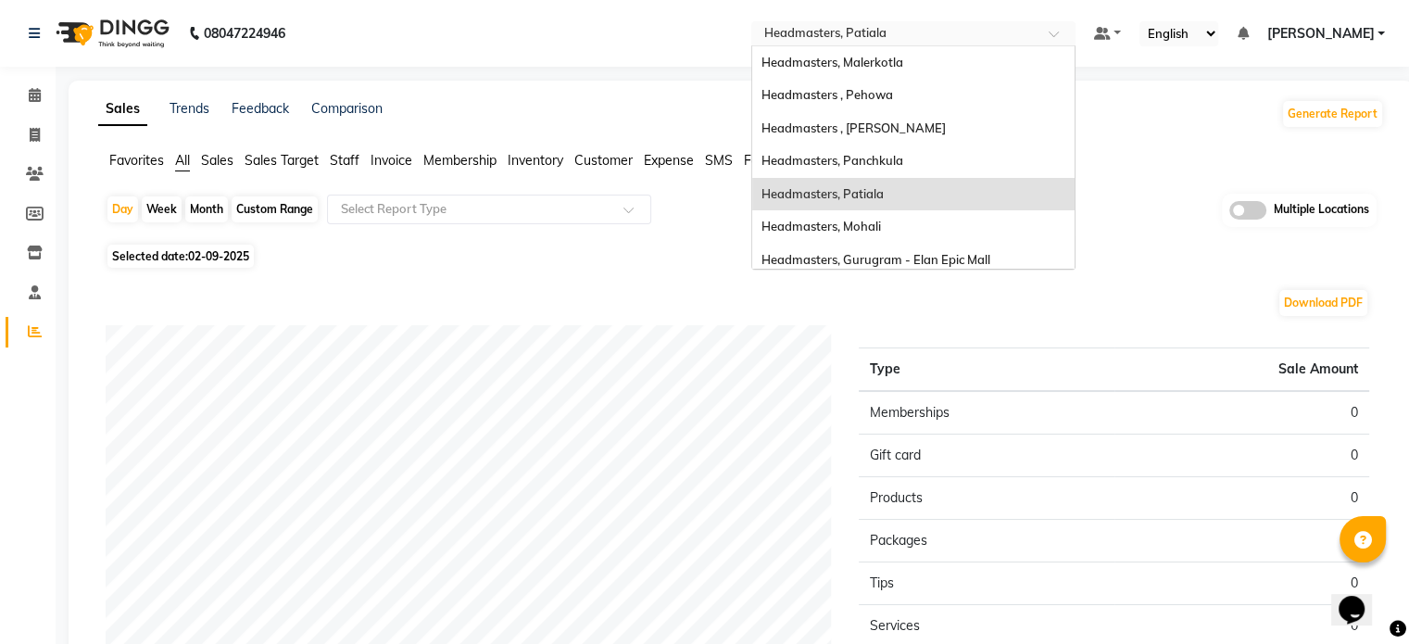
click at [946, 31] on input "text" at bounding box center [894, 35] width 269 height 19
click at [903, 163] on span "Headmasters, Panchkula" at bounding box center [832, 160] width 142 height 15
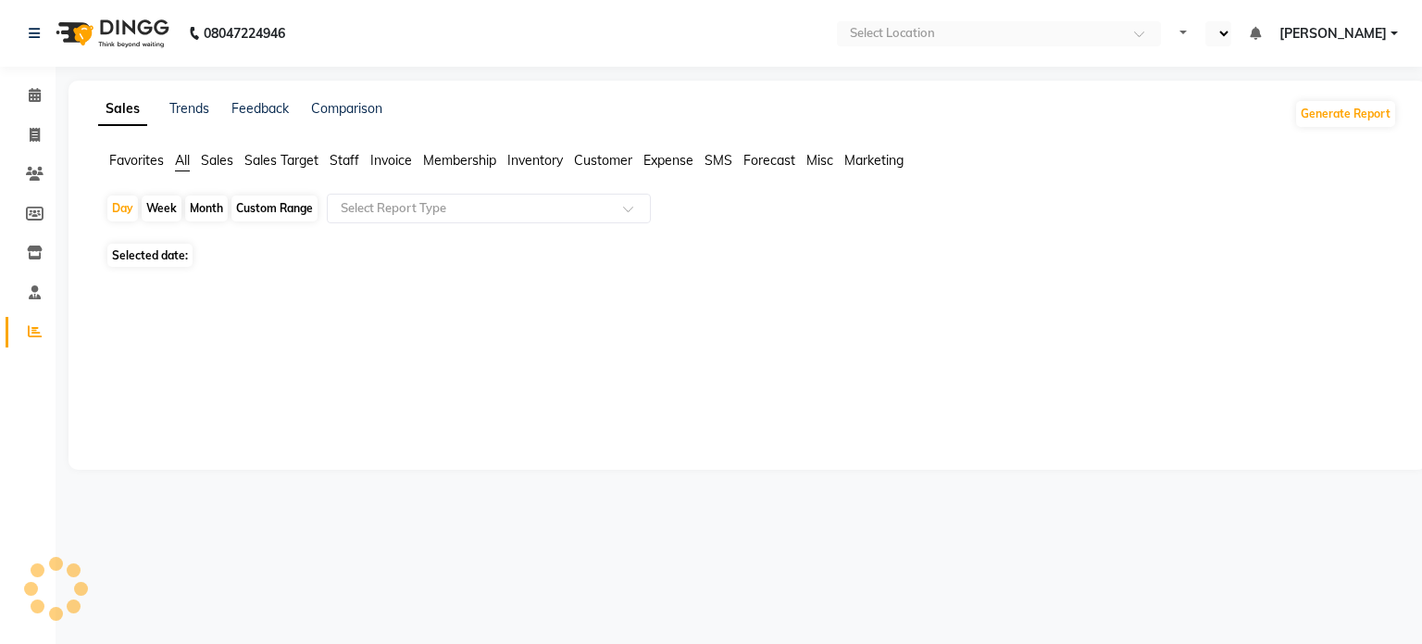
select select "en"
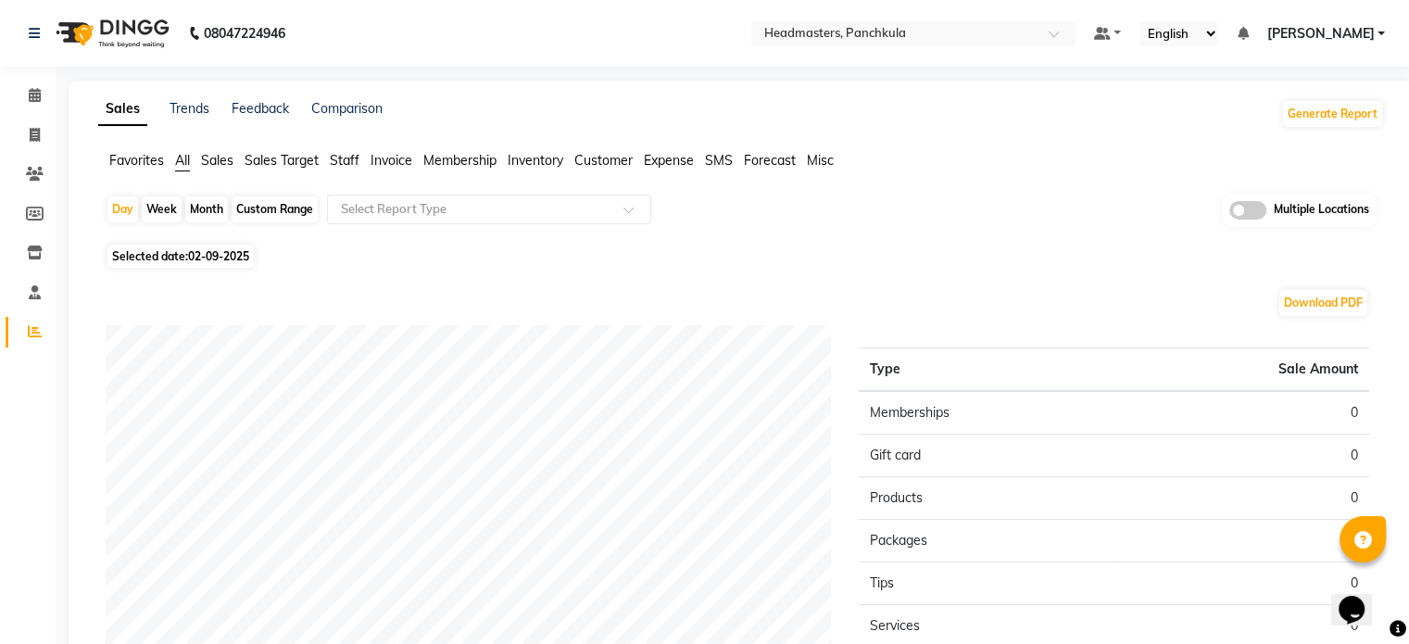
click at [578, 111] on div "Sales Trends Feedback Comparison Generate Report" at bounding box center [741, 114] width 1308 height 30
click at [541, 119] on div "Sales Trends Feedback Comparison Generate Report" at bounding box center [741, 114] width 1308 height 30
click at [206, 246] on span "Selected date: 02-09-2025" at bounding box center [180, 255] width 146 height 23
select select "9"
select select "2025"
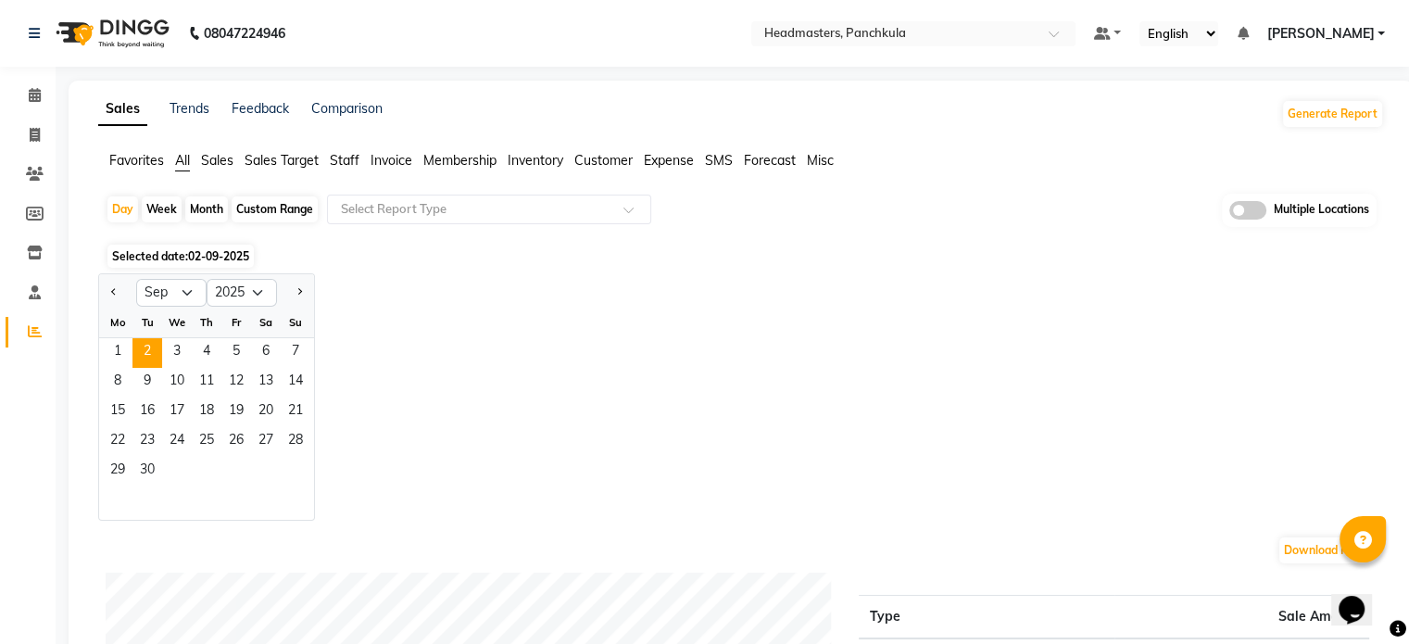
click at [104, 295] on div at bounding box center [117, 293] width 37 height 30
click at [106, 292] on button "Previous month" at bounding box center [113, 293] width 15 height 30
select select "8"
click at [256, 470] on span "30" at bounding box center [266, 472] width 30 height 30
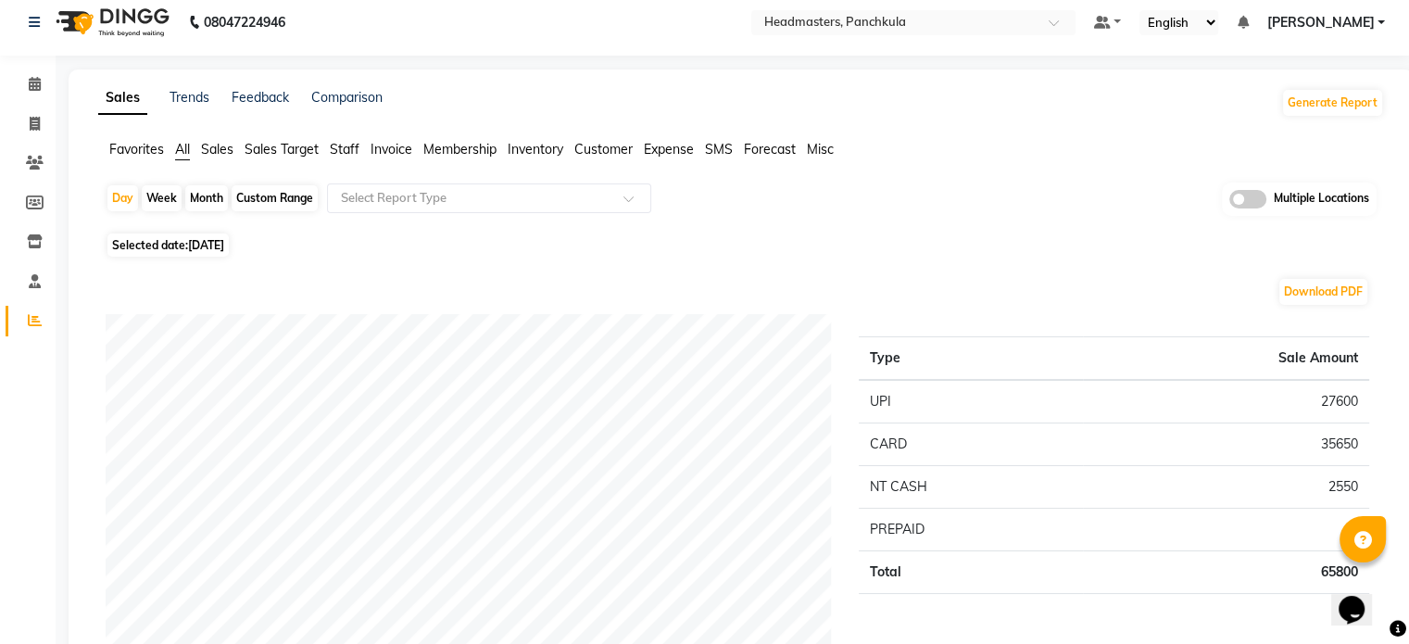
scroll to position [11, 0]
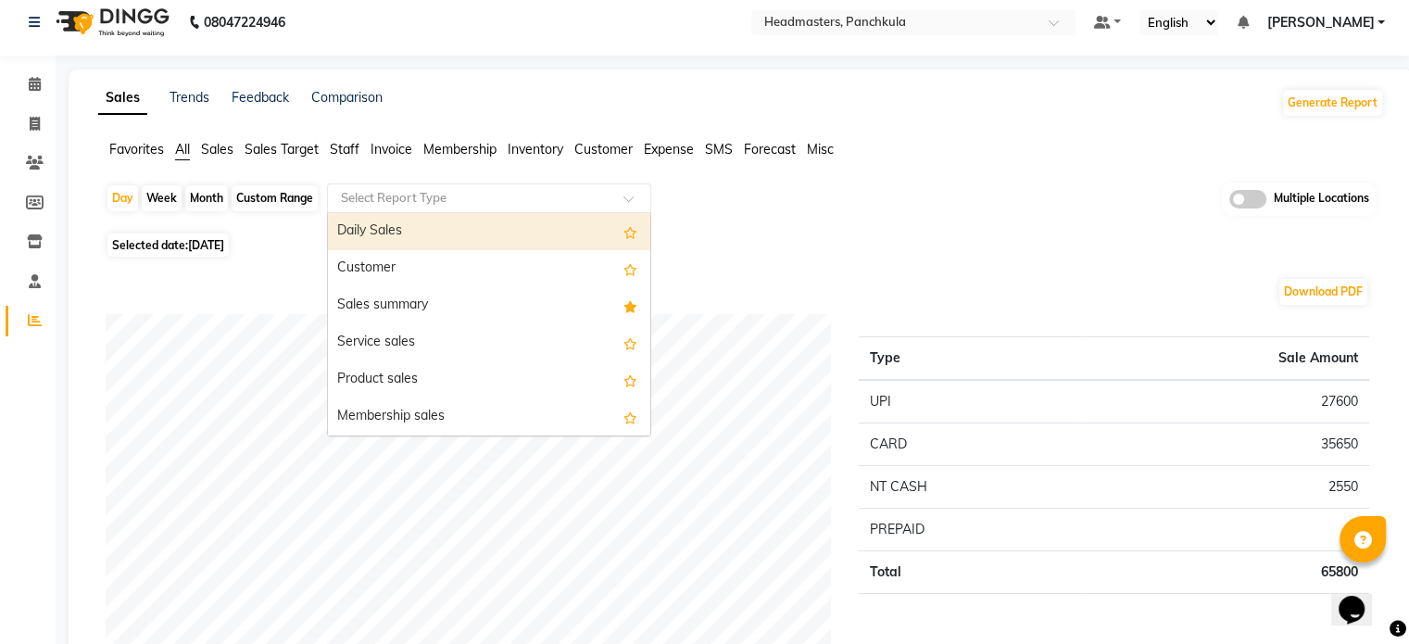
click at [598, 202] on input "text" at bounding box center [470, 198] width 267 height 19
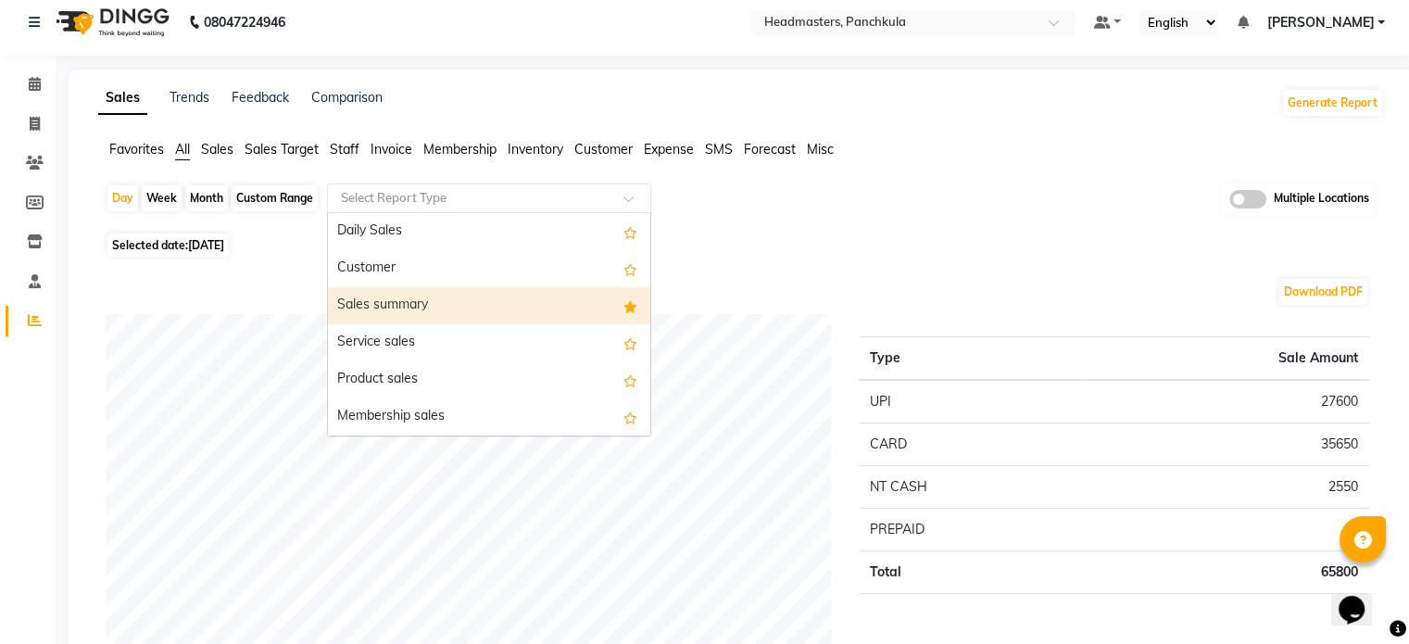
click at [518, 304] on div "Sales summary" at bounding box center [489, 305] width 322 height 37
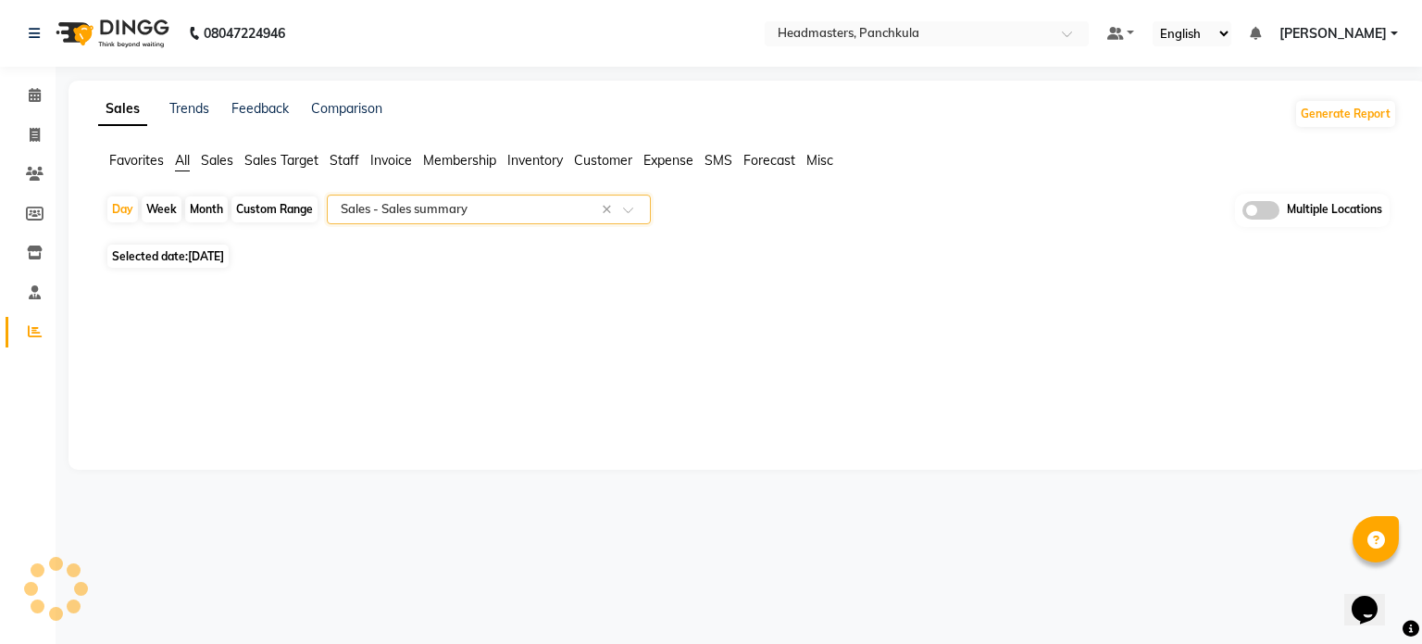
select select "full_report"
select select "csv"
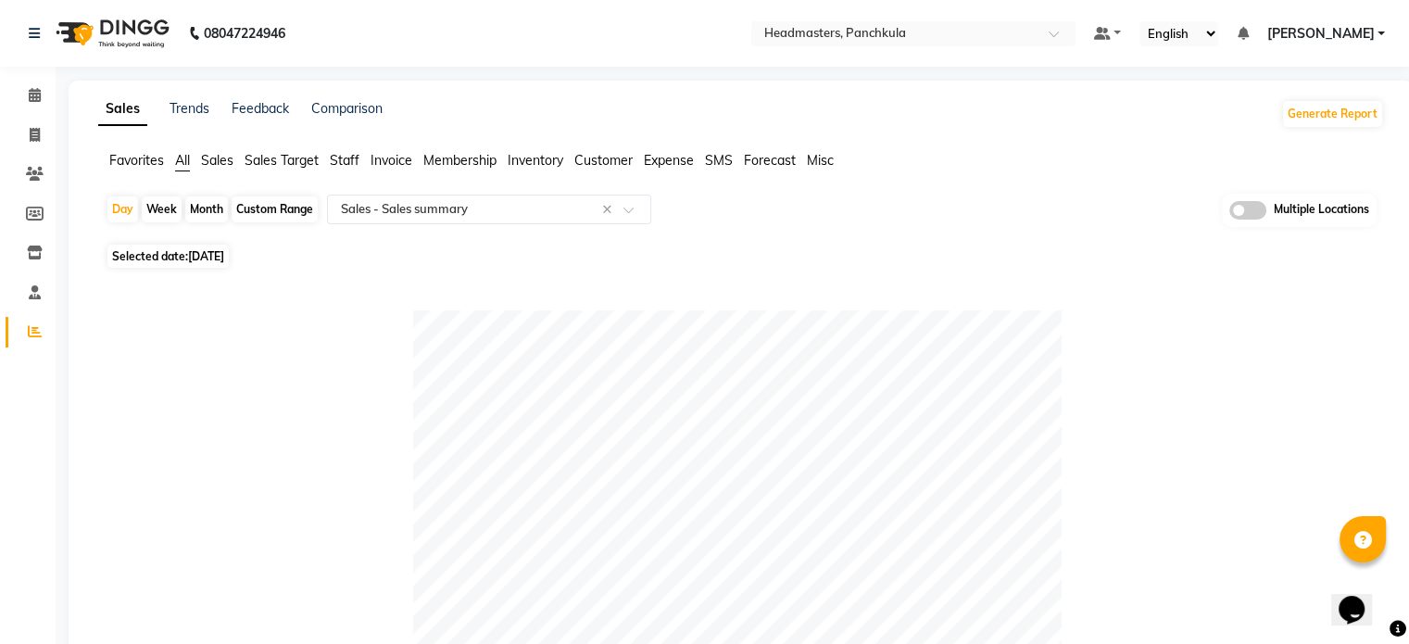
click at [940, 109] on div "Sales Trends Feedback Comparison Generate Report" at bounding box center [741, 114] width 1308 height 30
click at [190, 108] on link "Trends" at bounding box center [189, 108] width 40 height 17
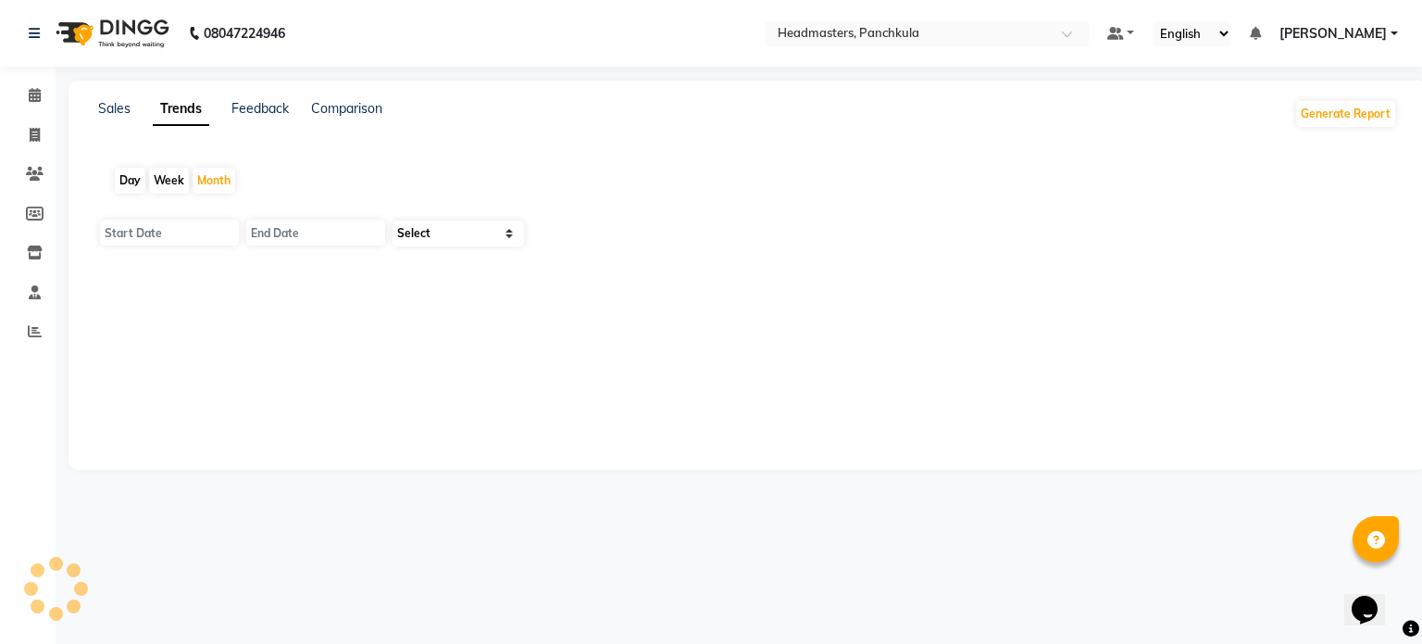
type input "01-09-2025"
type input "30-09-2025"
select select "by_client"
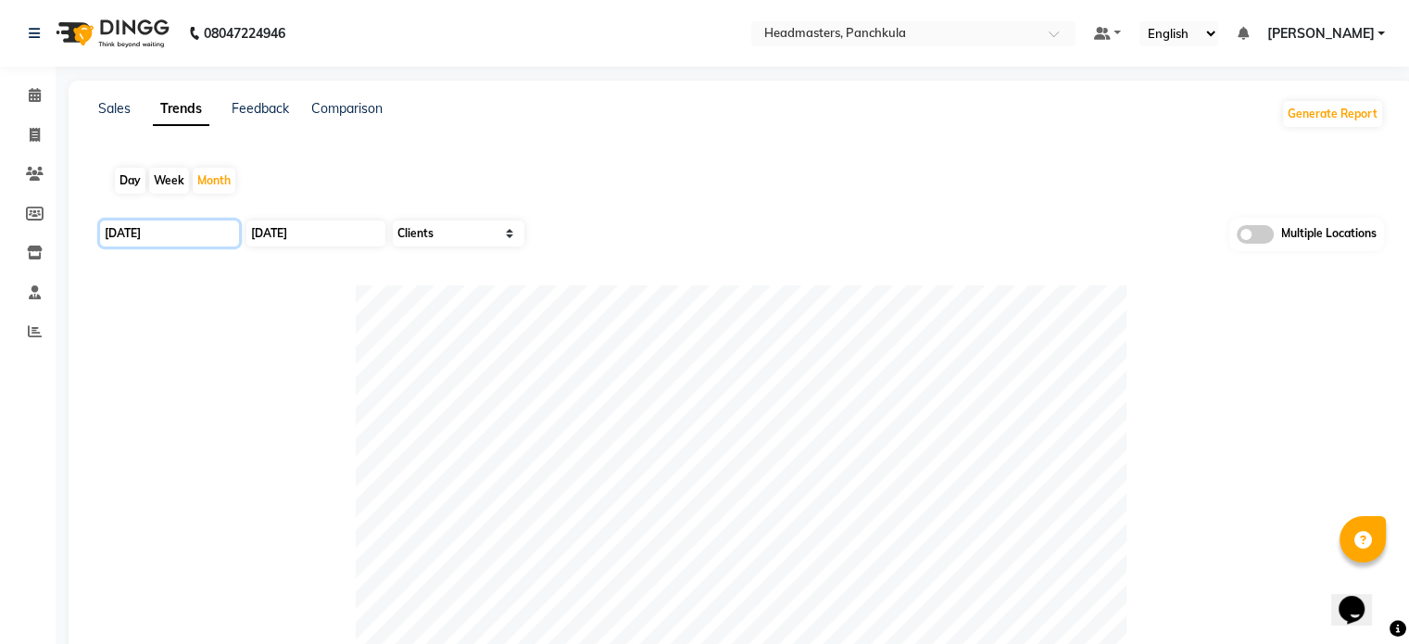
click at [193, 239] on input "01-09-2025" at bounding box center [169, 233] width 139 height 26
select select "9"
select select "2025"
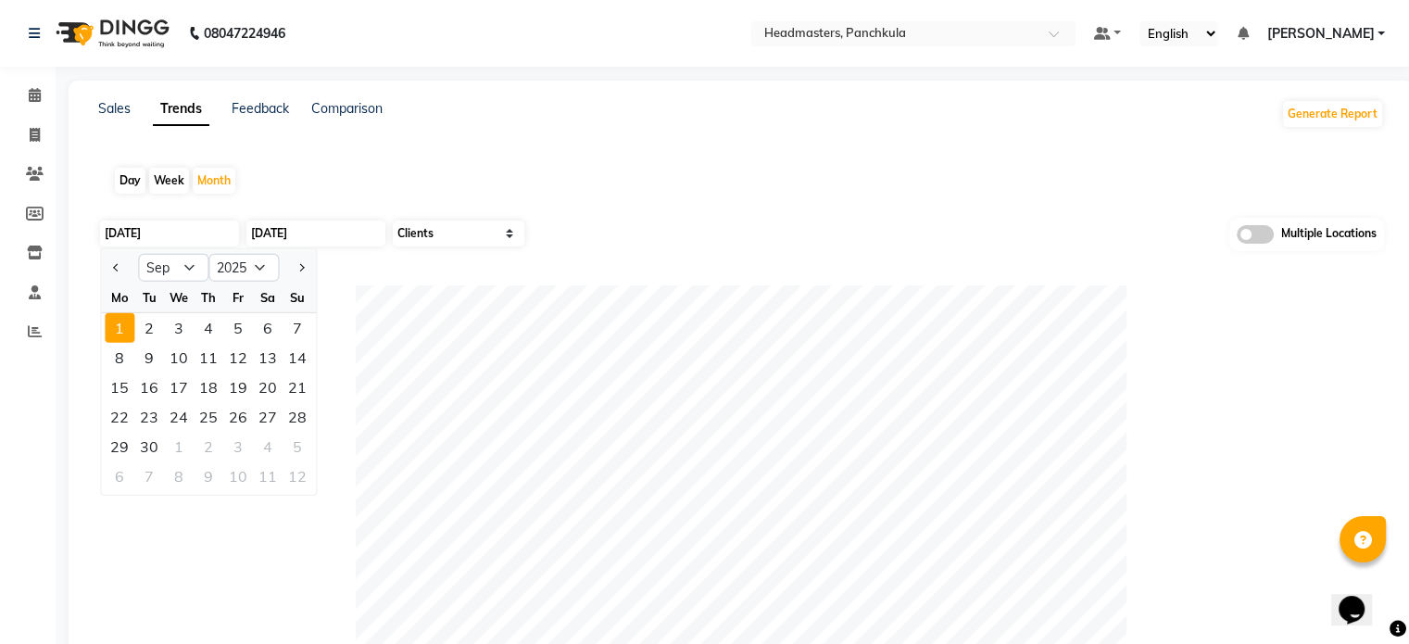
click at [130, 185] on div "Day" at bounding box center [130, 181] width 31 height 26
type input "02-09-2025"
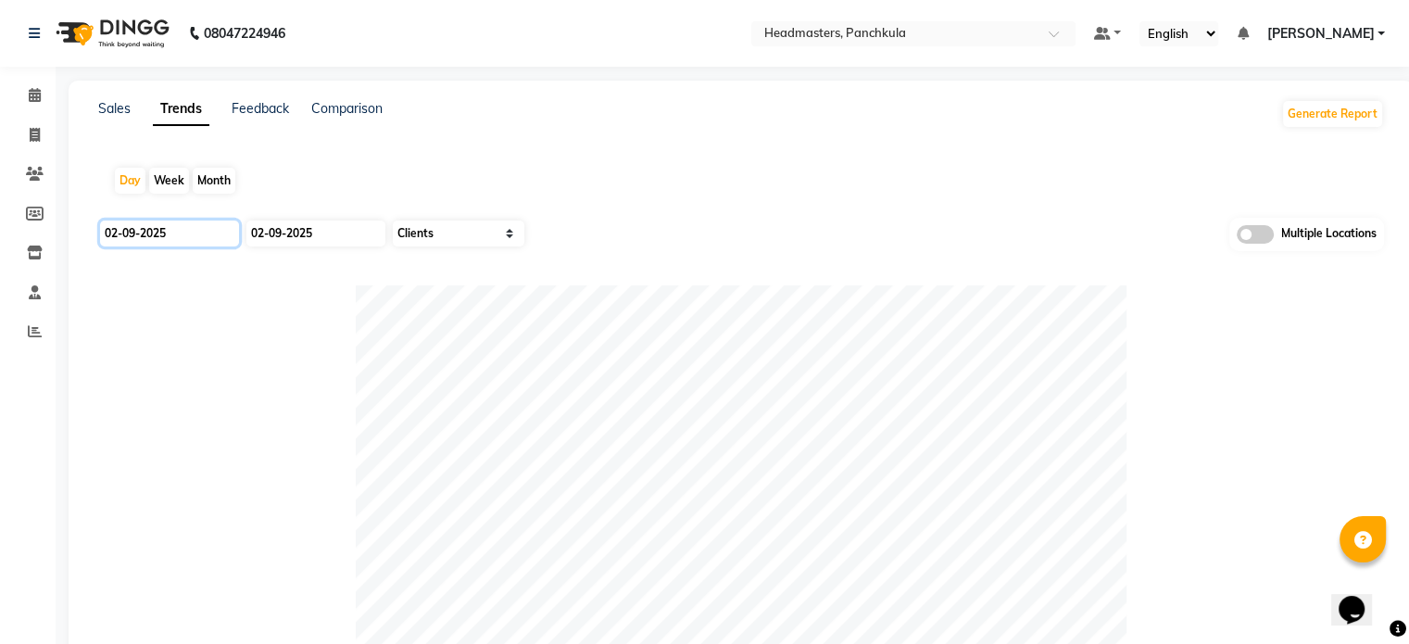
click at [183, 228] on input "02-09-2025" at bounding box center [169, 233] width 139 height 26
select select "9"
select select "2025"
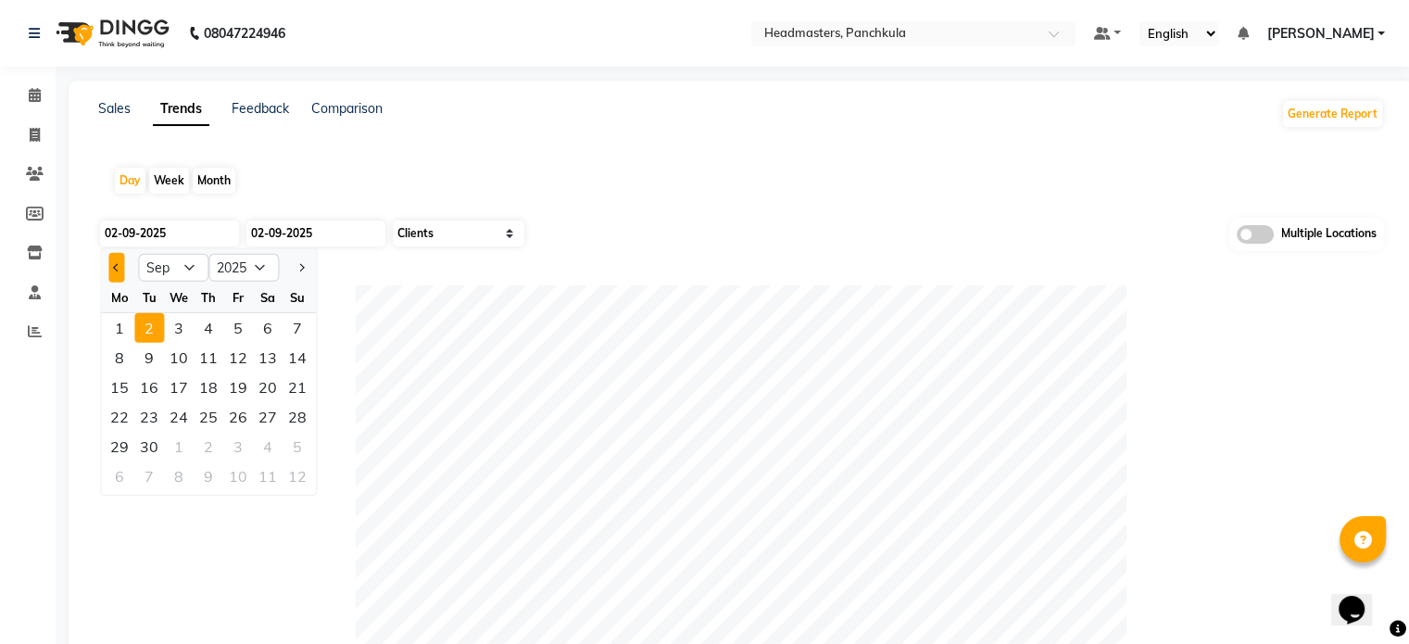
click at [122, 269] on button "Previous month" at bounding box center [116, 268] width 16 height 30
select select "8"
click at [270, 440] on div "30" at bounding box center [268, 447] width 30 height 30
type input "30-08-2025"
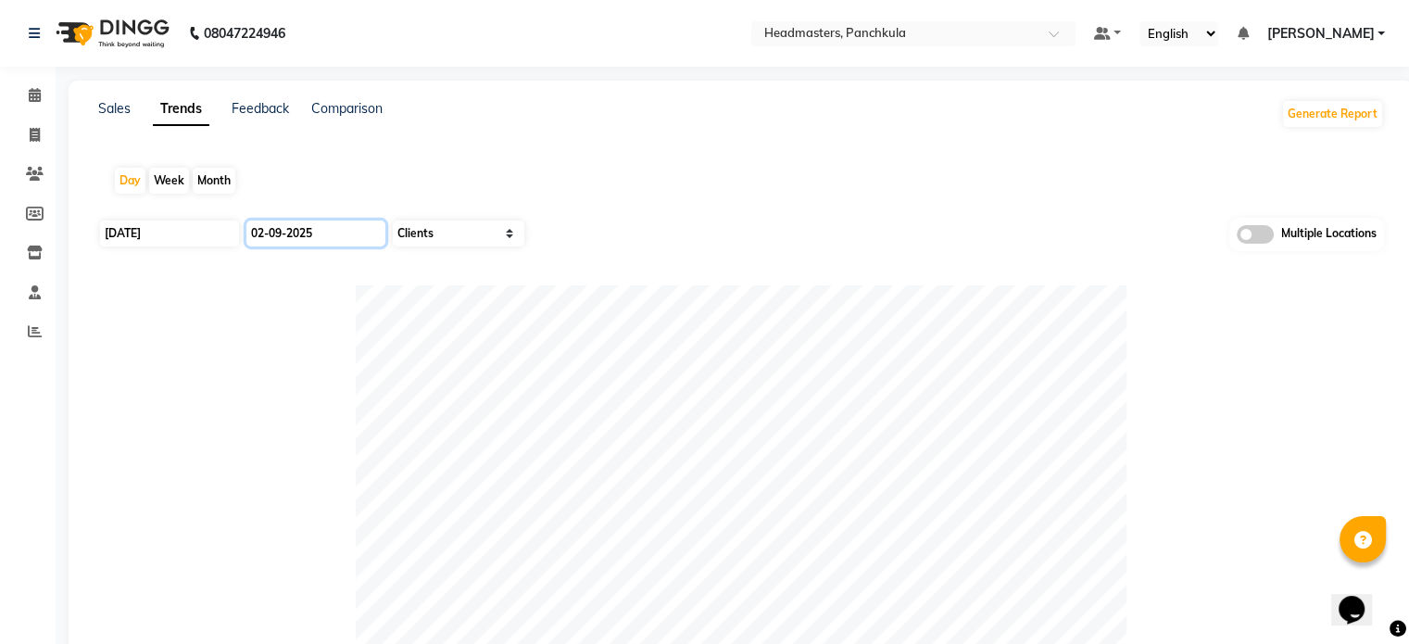
click at [315, 227] on input "02-09-2025" at bounding box center [315, 233] width 139 height 26
select select "9"
select select "2025"
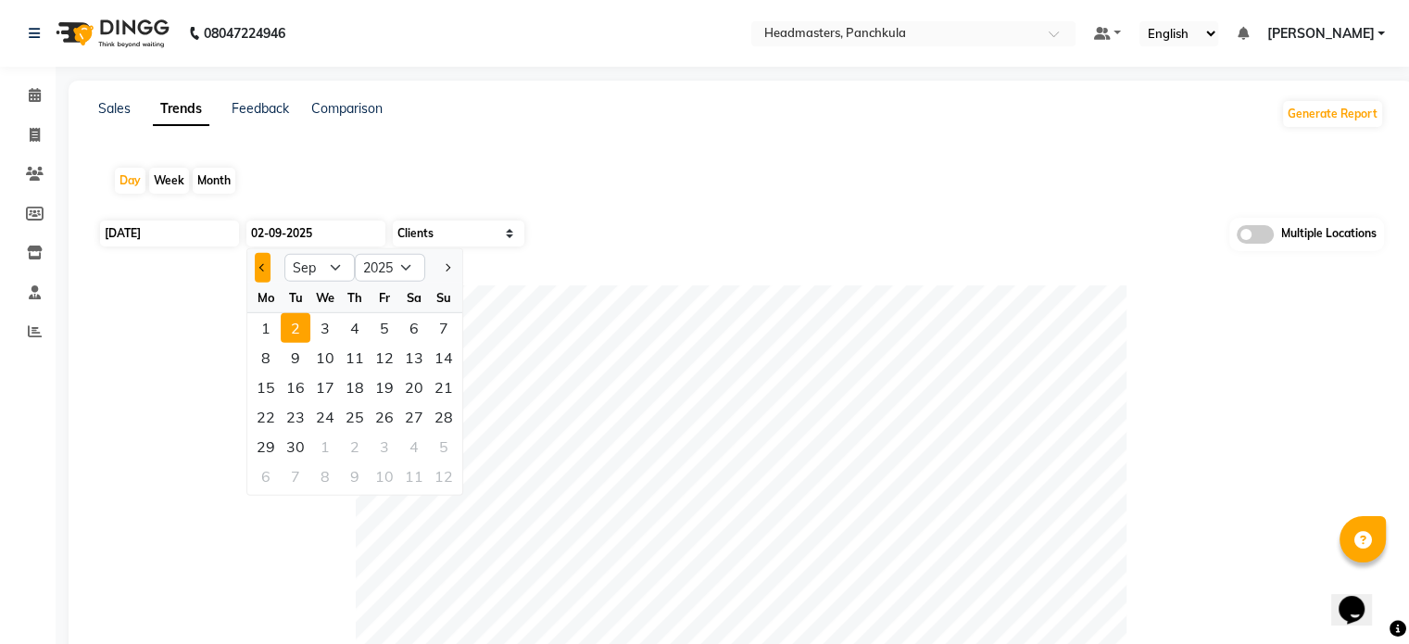
click at [265, 275] on button "Previous month" at bounding box center [263, 268] width 16 height 30
select select "8"
click at [410, 447] on div "30" at bounding box center [414, 447] width 30 height 30
type input "30-08-2025"
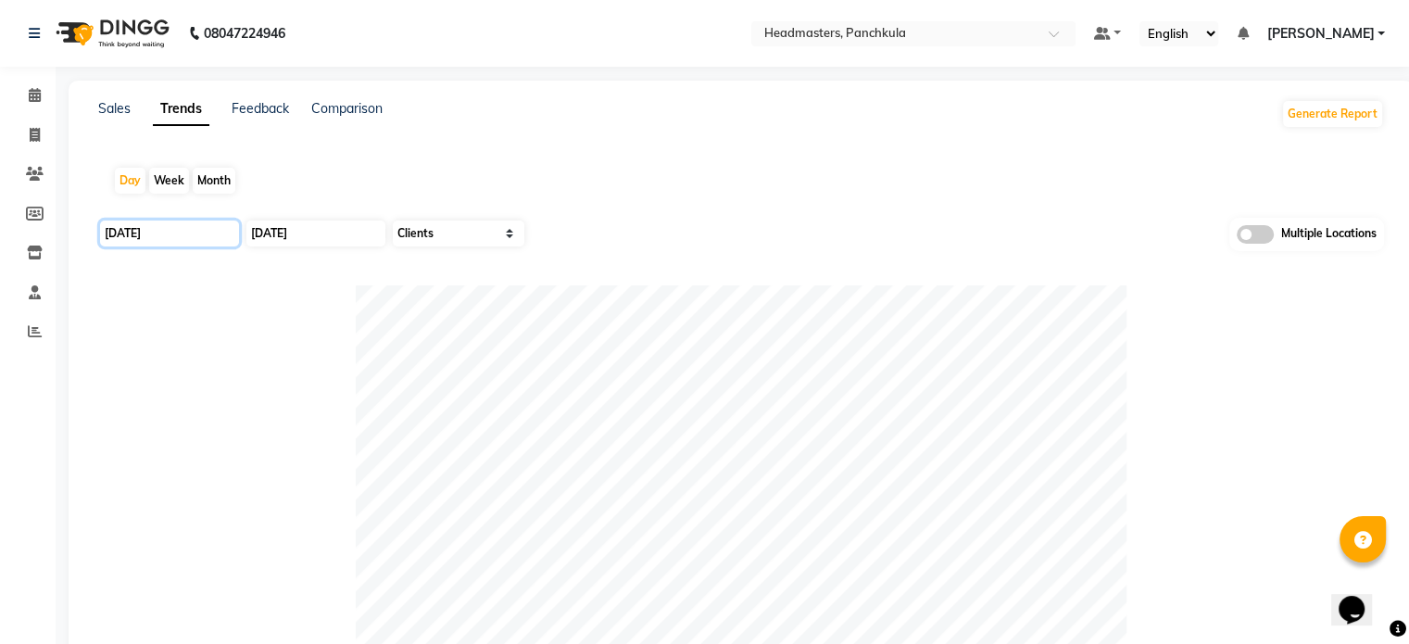
click at [202, 236] on input "30-08-2025" at bounding box center [169, 233] width 139 height 26
select select "8"
select select "2025"
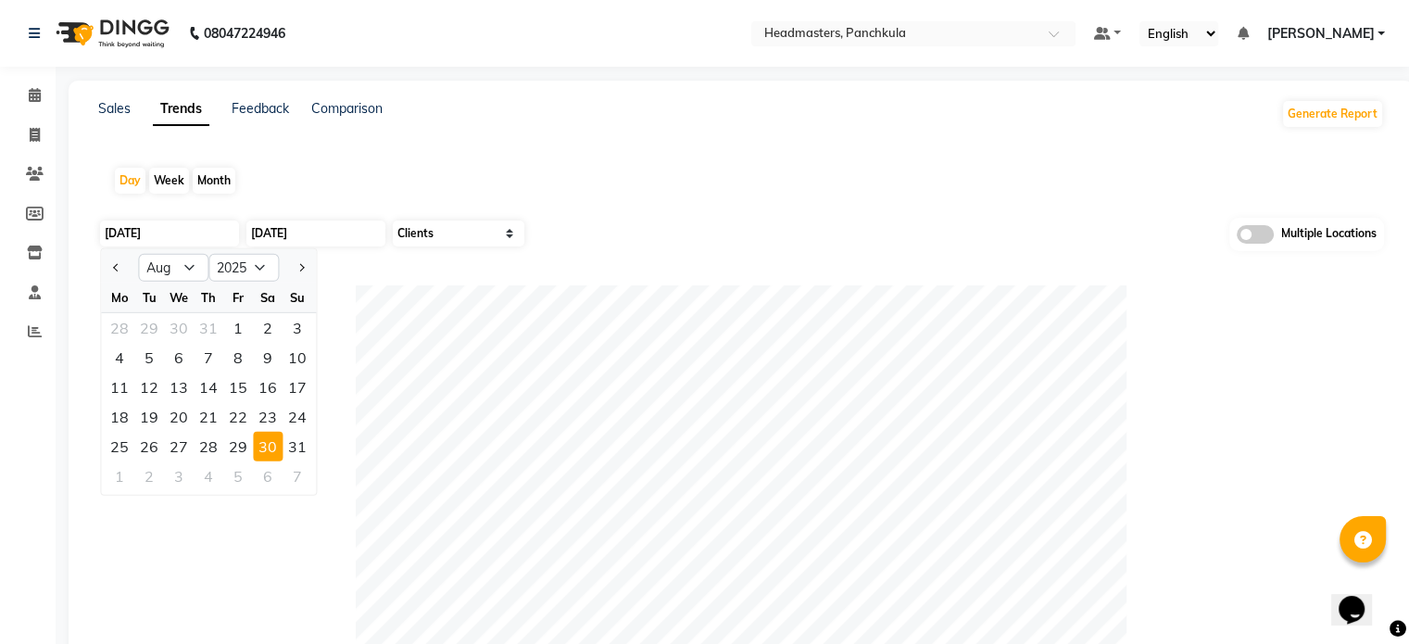
click at [282, 451] on div "30" at bounding box center [268, 447] width 30 height 30
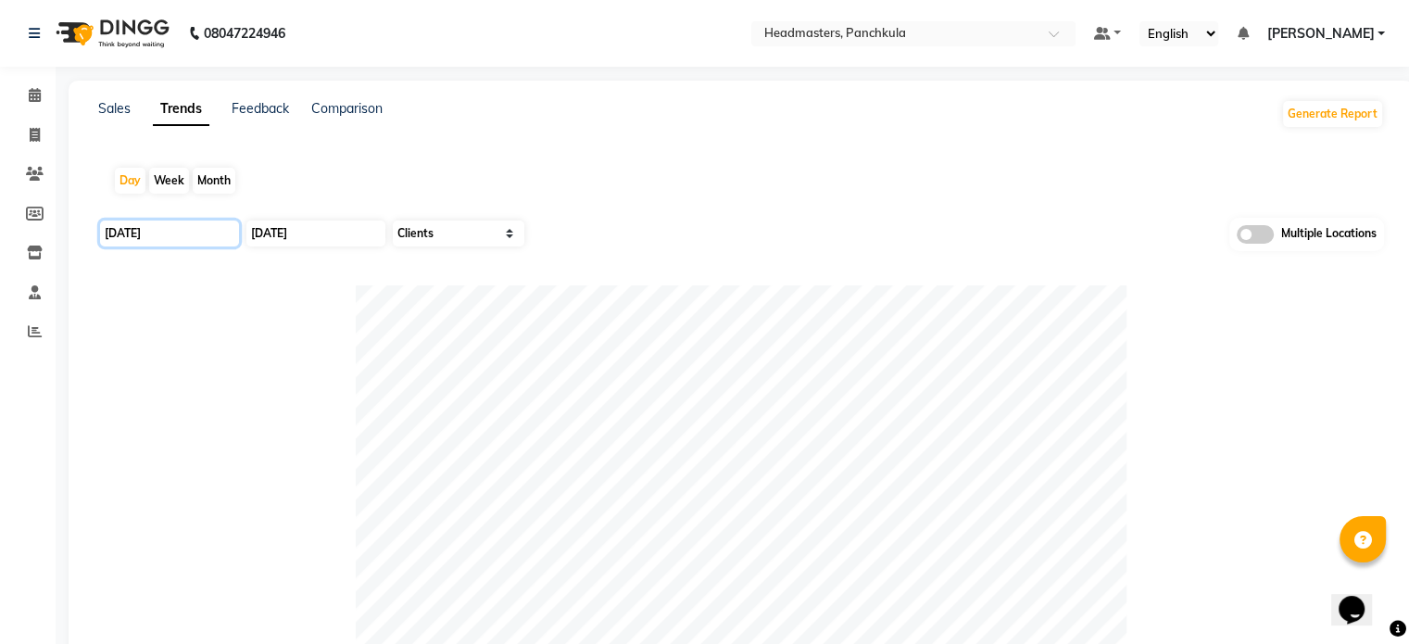
click at [209, 235] on input "30-08-2025" at bounding box center [169, 233] width 139 height 26
select select "8"
select select "2025"
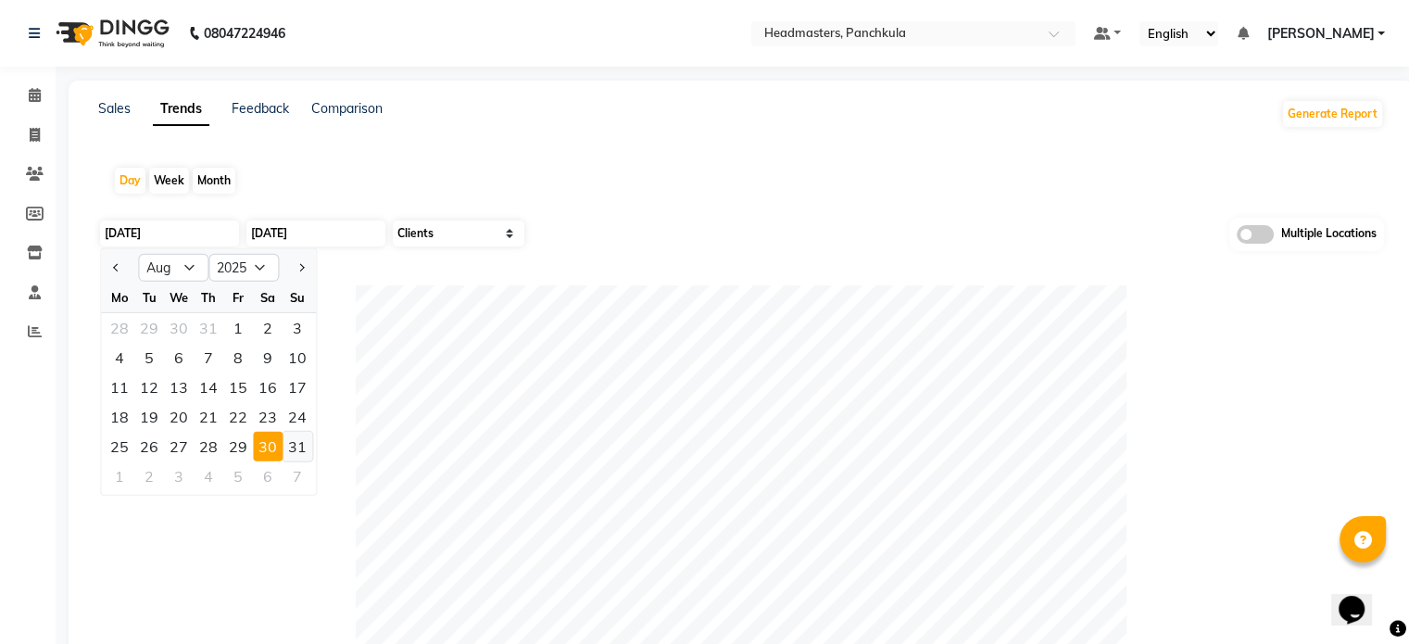
click at [296, 438] on div "31" at bounding box center [297, 447] width 30 height 30
type input "31-08-2025"
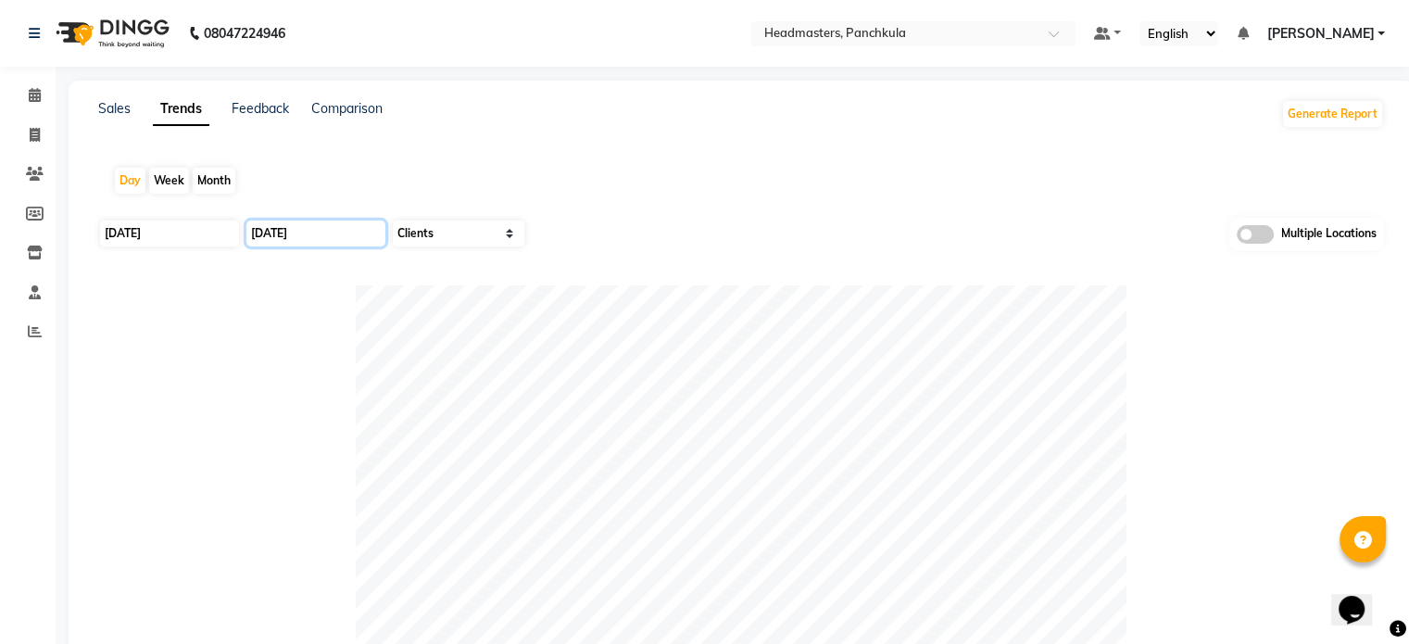
click at [341, 236] on input "30-08-2025" at bounding box center [315, 233] width 139 height 26
select select "8"
select select "2025"
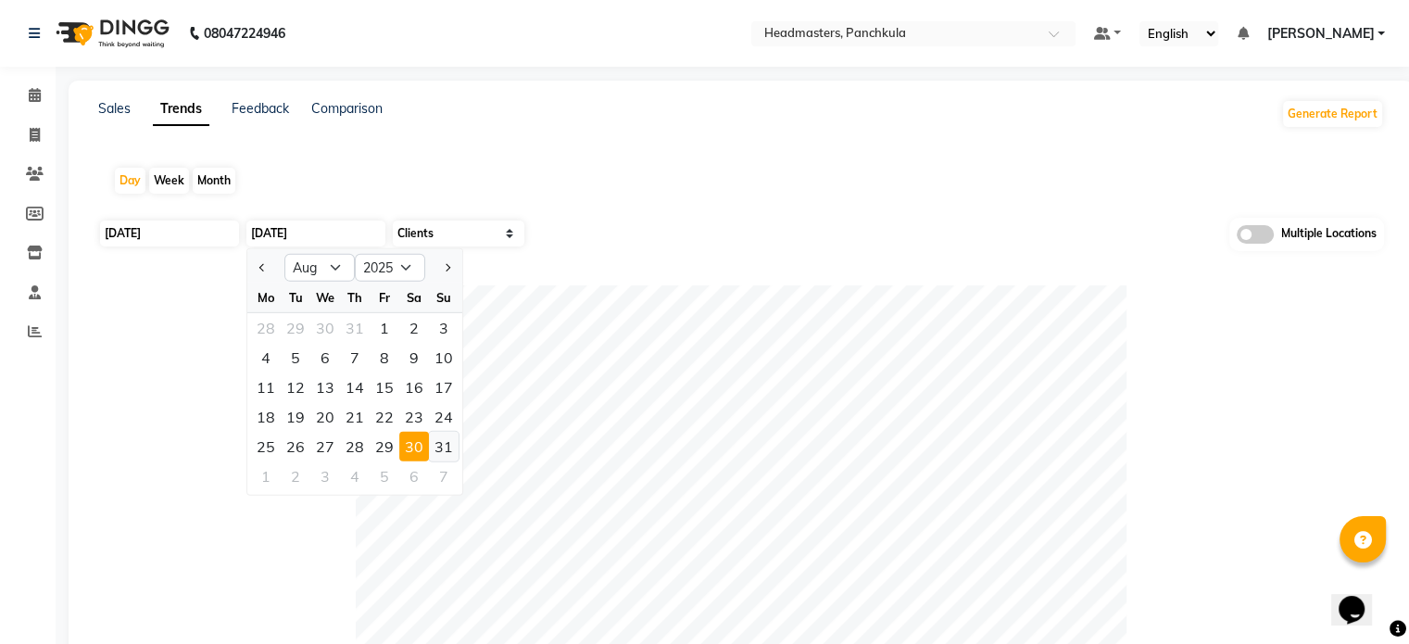
click at [437, 443] on div "31" at bounding box center [444, 447] width 30 height 30
type input "31-08-2025"
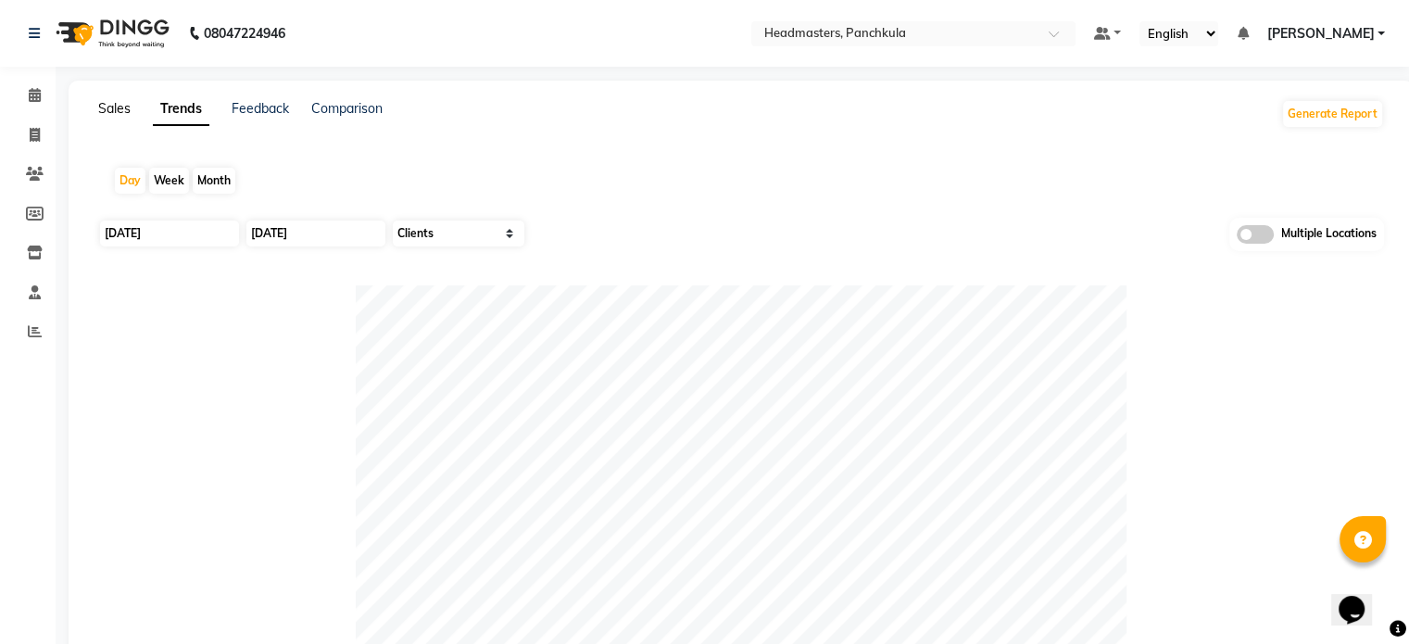
click at [118, 108] on link "Sales" at bounding box center [114, 108] width 32 height 17
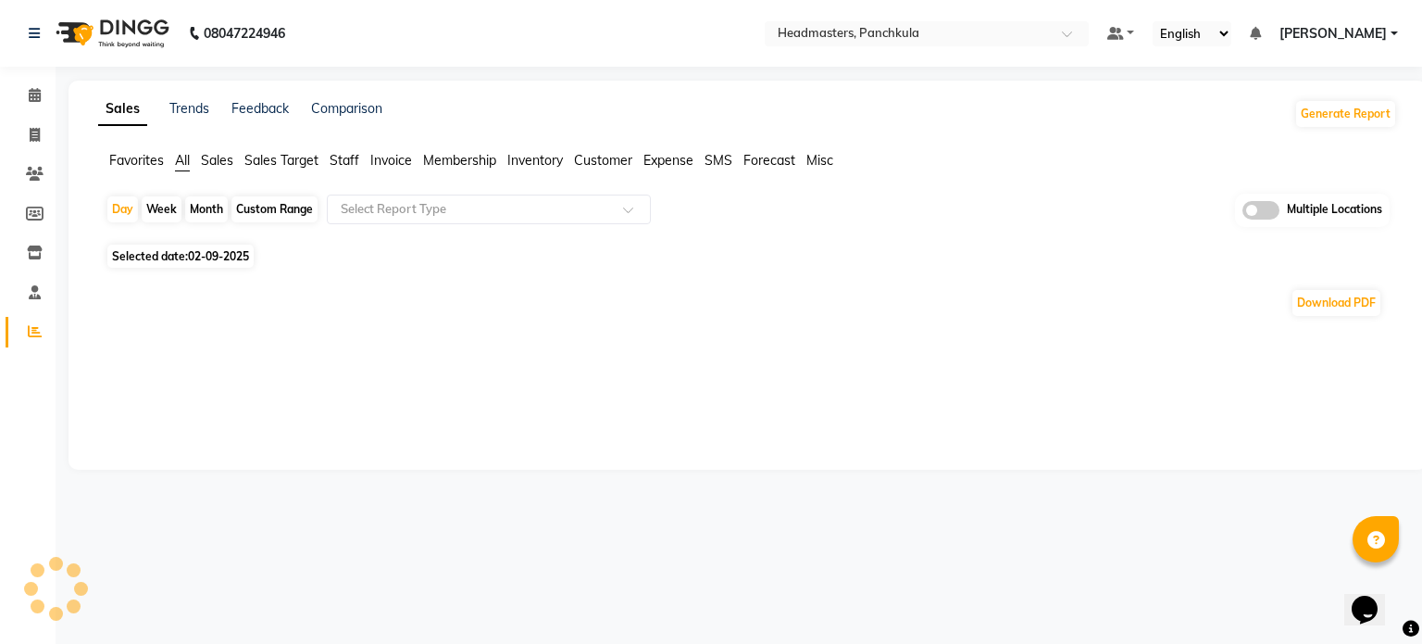
click at [137, 164] on span "Favorites" at bounding box center [136, 160] width 55 height 17
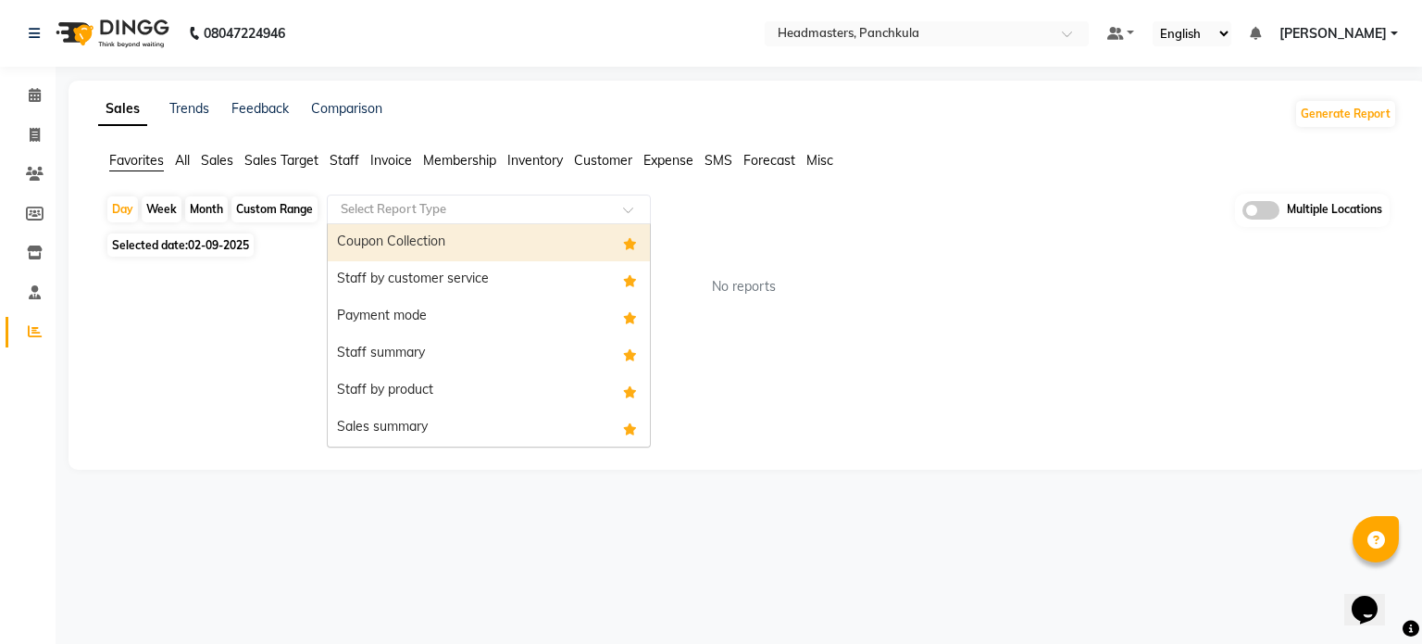
click at [440, 208] on input "text" at bounding box center [470, 209] width 267 height 19
click at [437, 250] on div "Coupon Collection" at bounding box center [489, 242] width 322 height 37
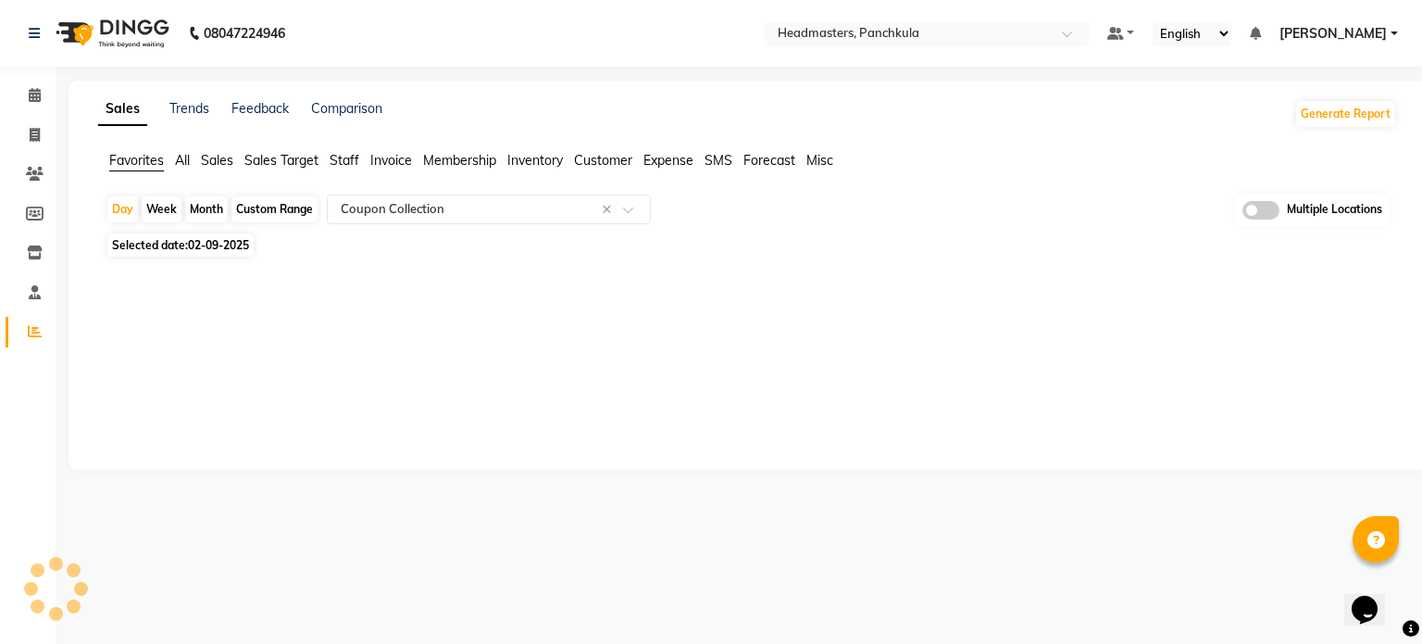
click at [186, 246] on span "Selected date: 02-09-2025" at bounding box center [180, 244] width 146 height 23
click at [156, 251] on span "Selected date: 02-09-2025" at bounding box center [180, 244] width 146 height 23
select select "9"
select select "2025"
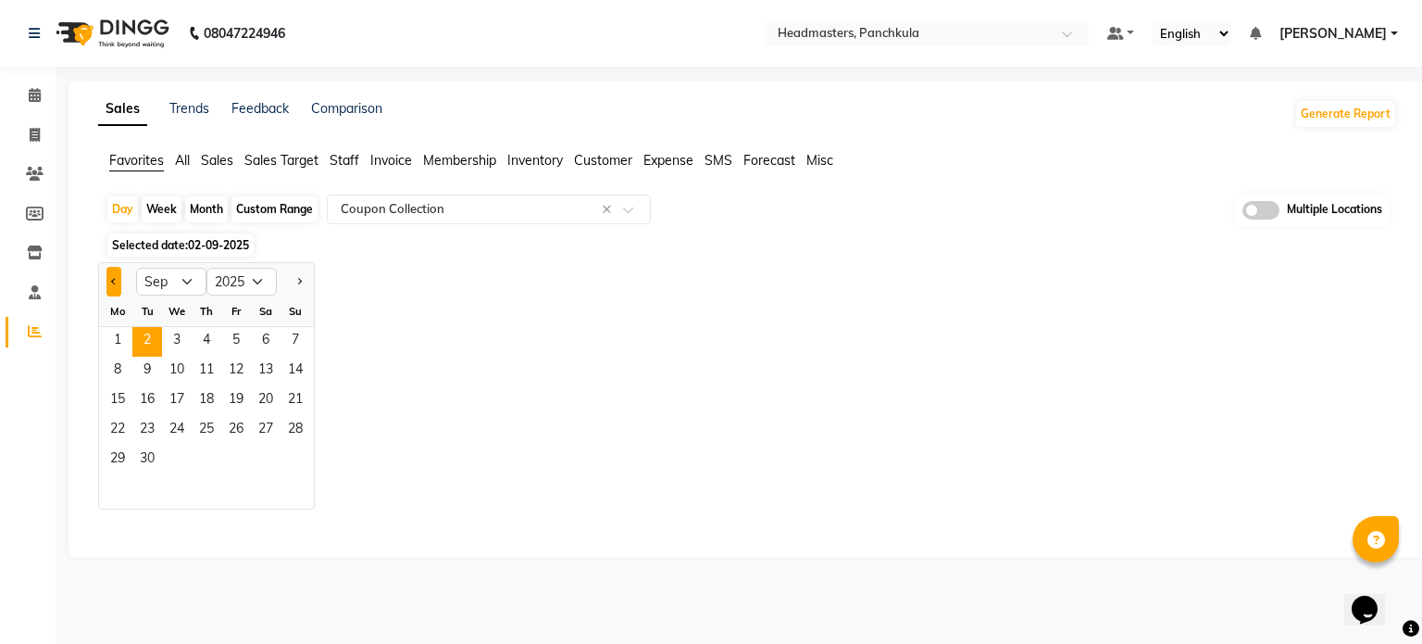
click at [119, 282] on button "Previous month" at bounding box center [113, 282] width 15 height 30
select select "8"
click at [267, 453] on span "30" at bounding box center [266, 460] width 30 height 30
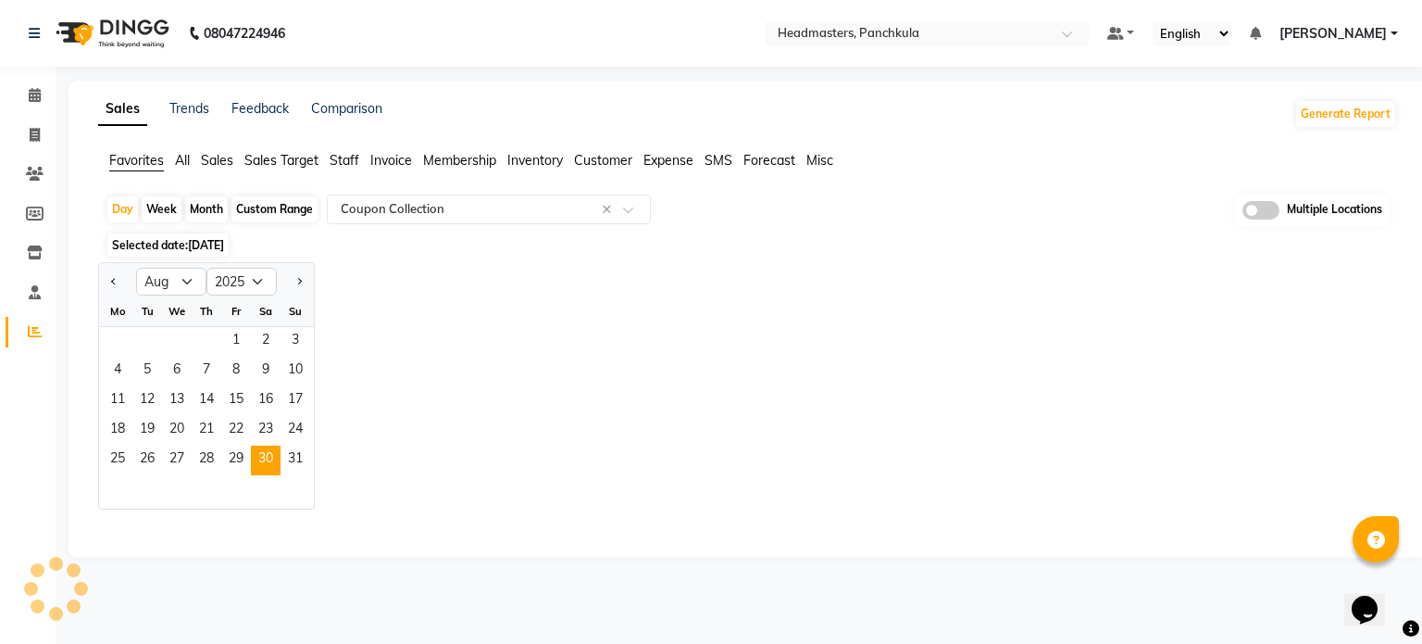
select select "full_report"
select select "csv"
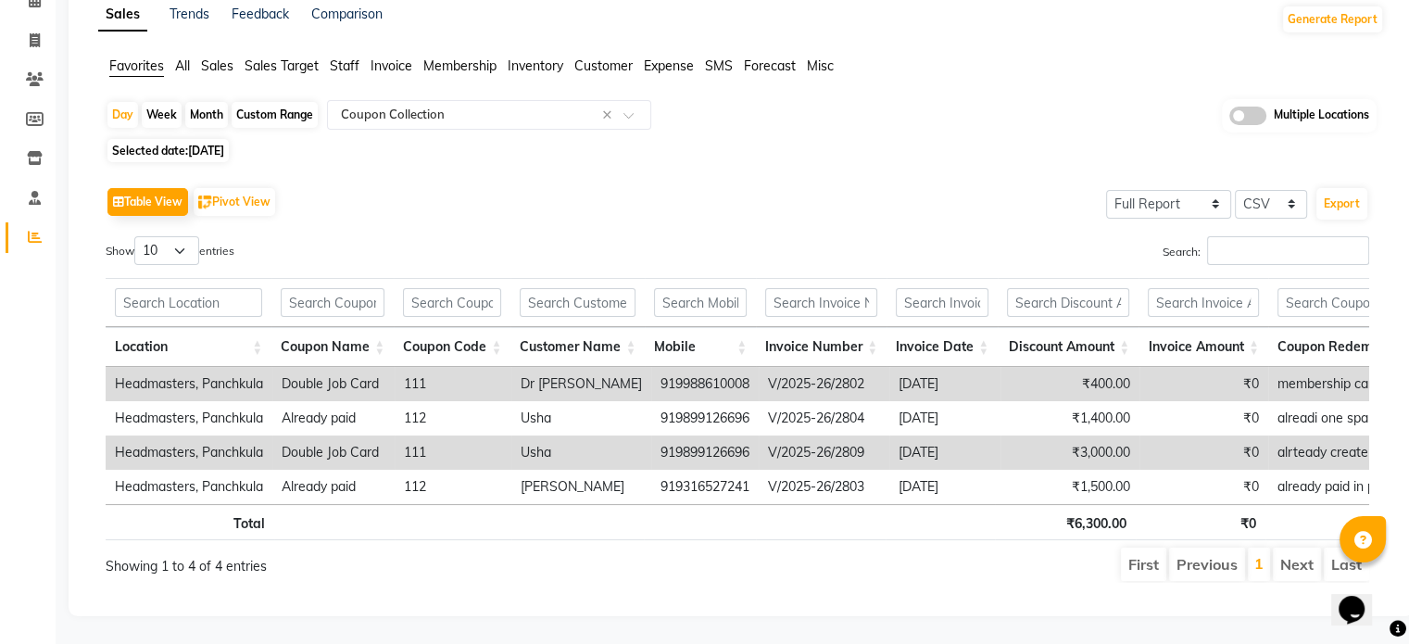
click at [224, 144] on span "30-08-2025" at bounding box center [206, 151] width 36 height 14
select select "8"
select select "2025"
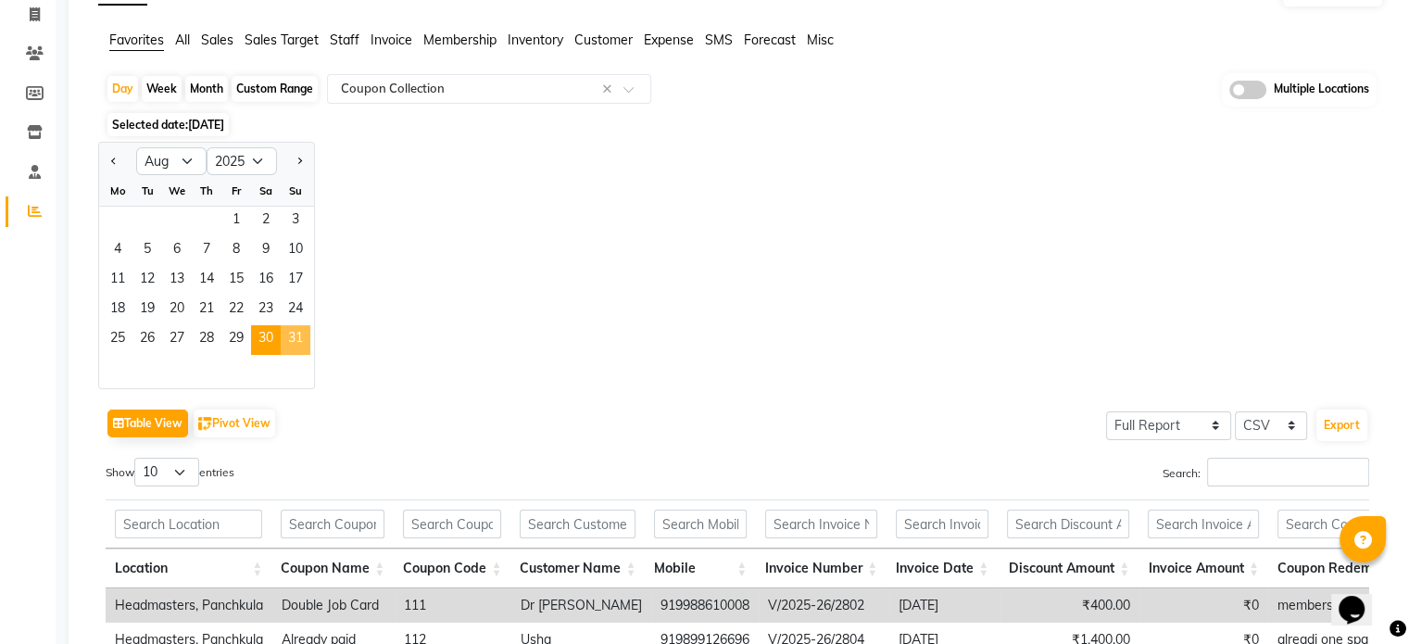
click at [296, 340] on span "31" at bounding box center [296, 340] width 30 height 30
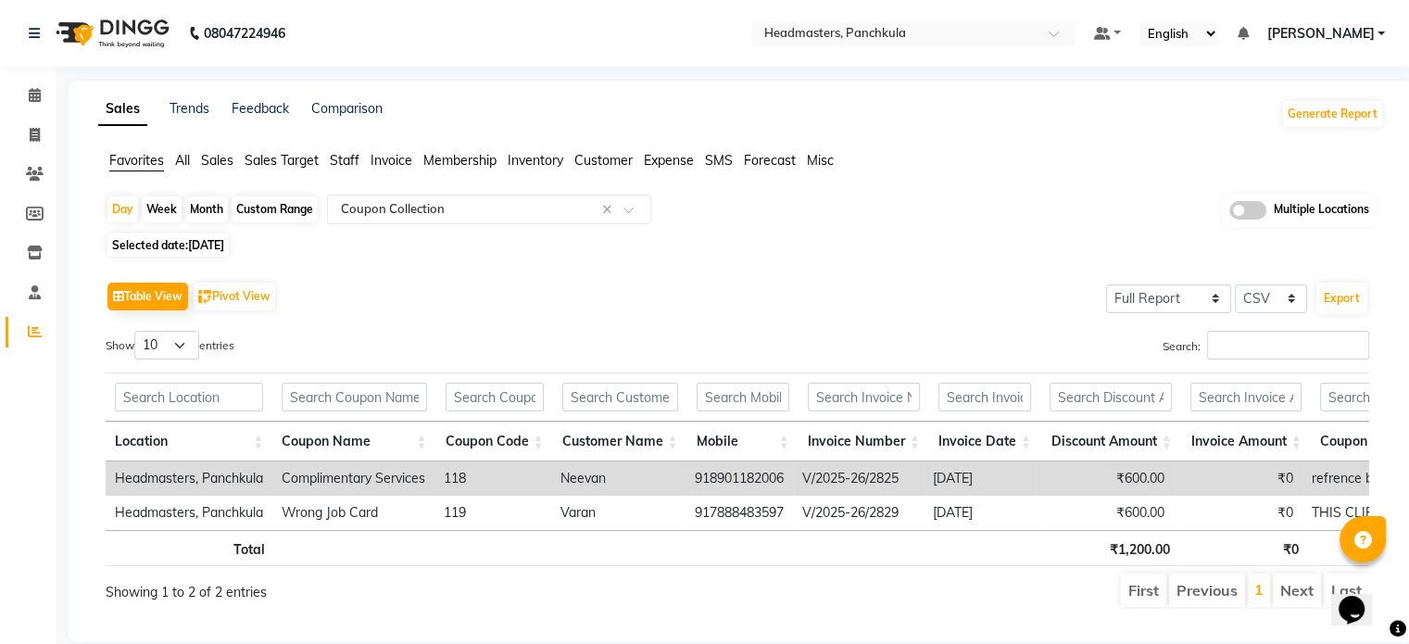
scroll to position [52, 0]
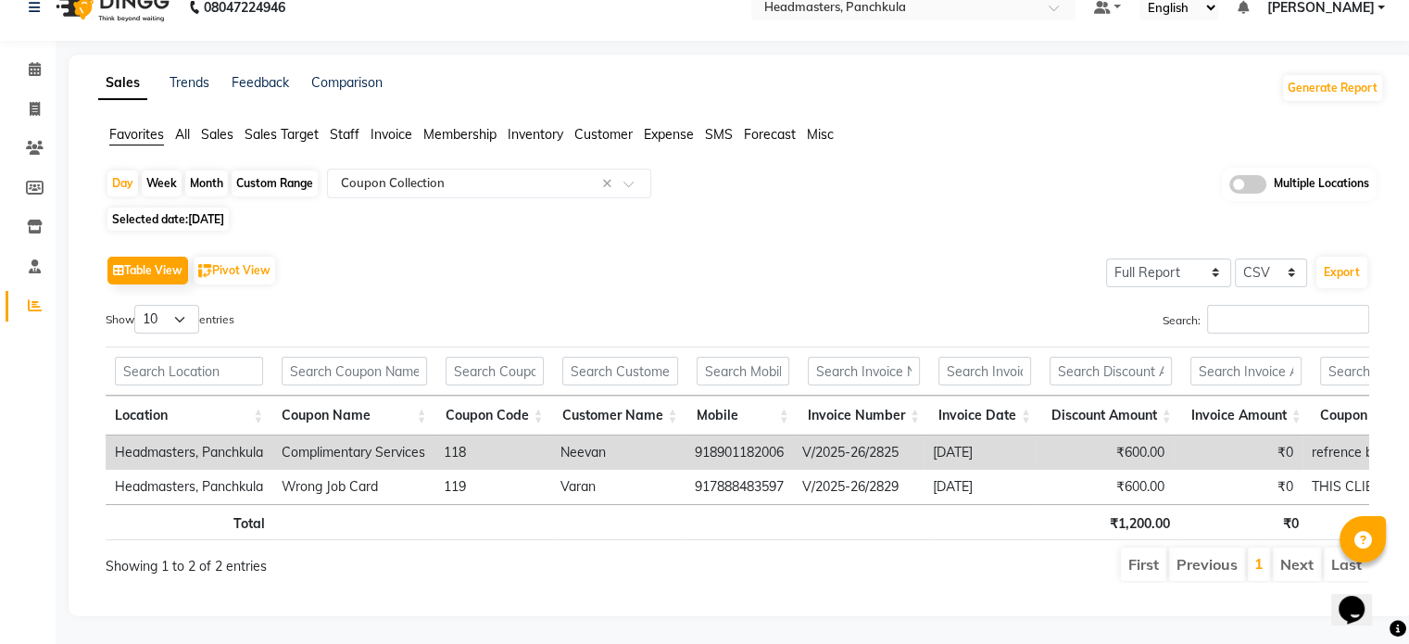
click at [229, 207] on span "Selected date: 31-08-2025" at bounding box center [167, 218] width 121 height 23
select select "8"
select select "2025"
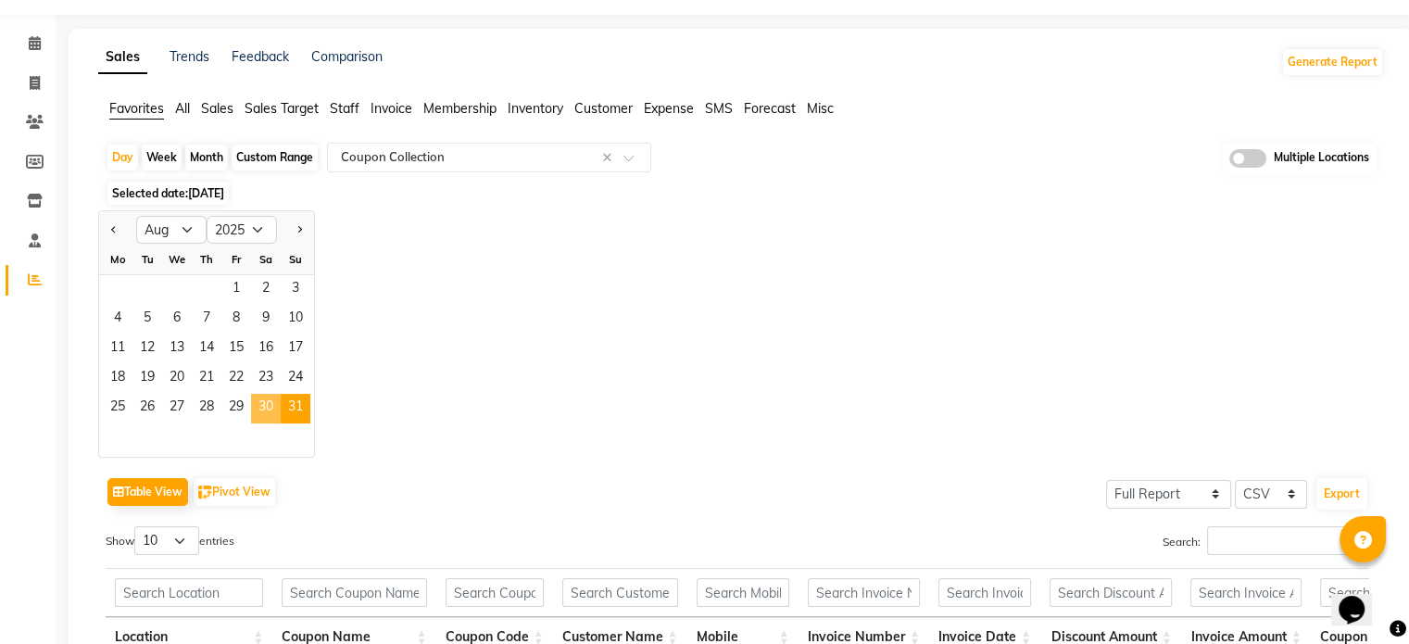
click at [257, 406] on span "30" at bounding box center [266, 409] width 30 height 30
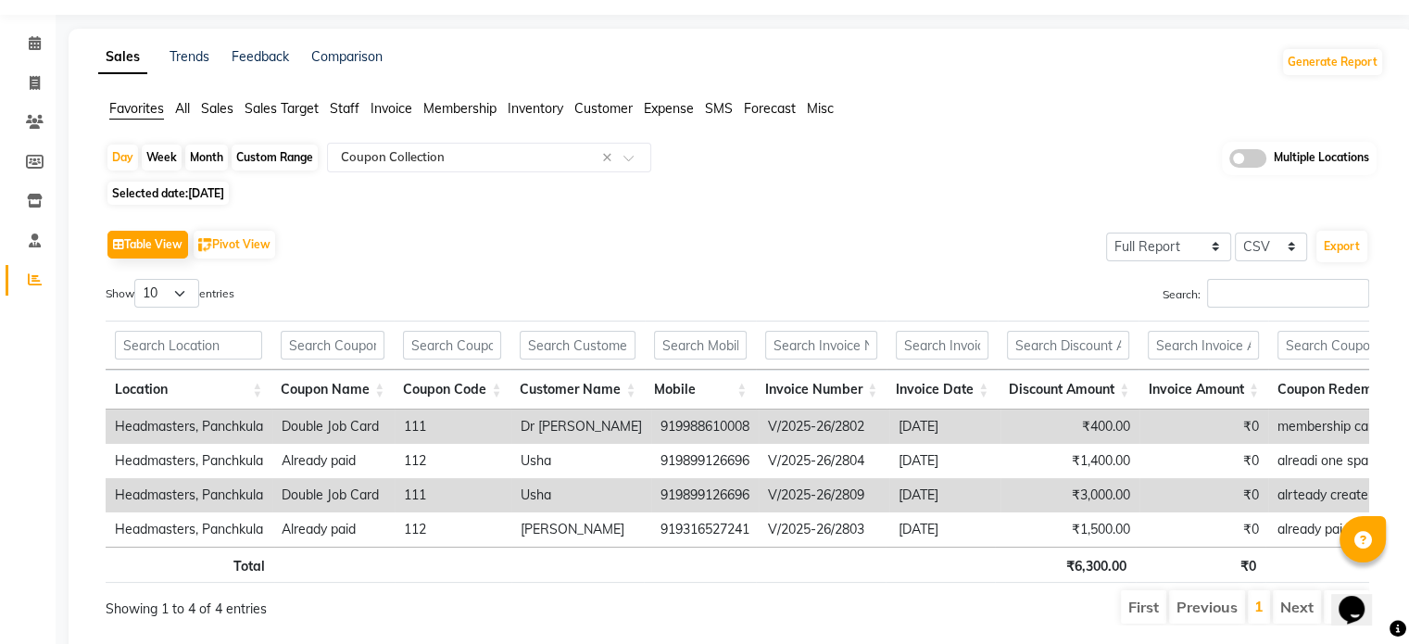
scroll to position [0, 0]
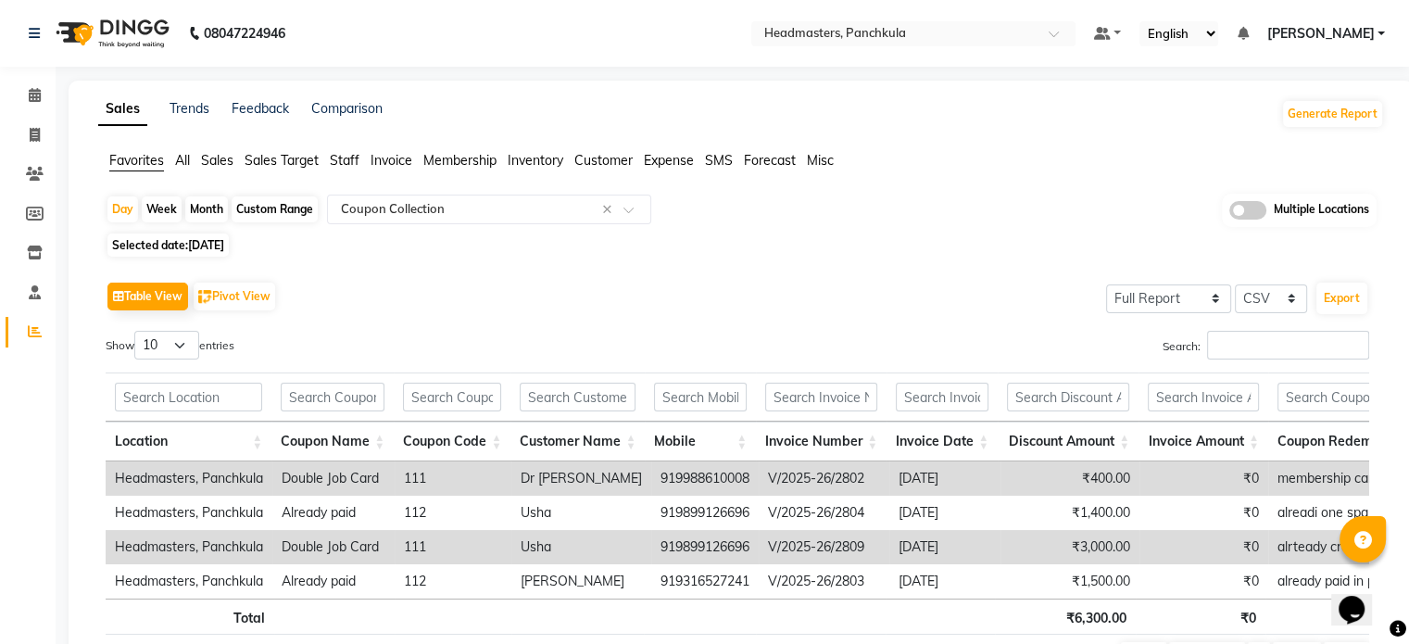
click at [201, 250] on span "30-08-2025" at bounding box center [206, 245] width 36 height 14
select select "8"
select select "2025"
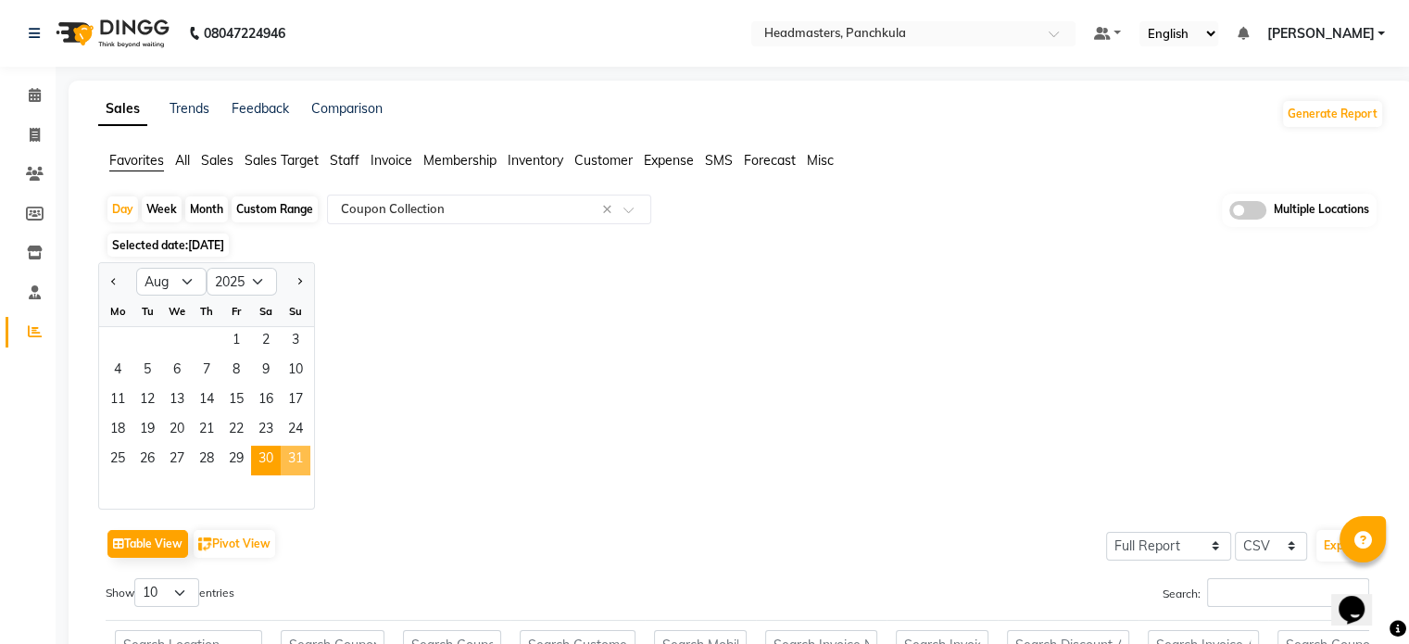
click at [288, 462] on span "31" at bounding box center [296, 460] width 30 height 30
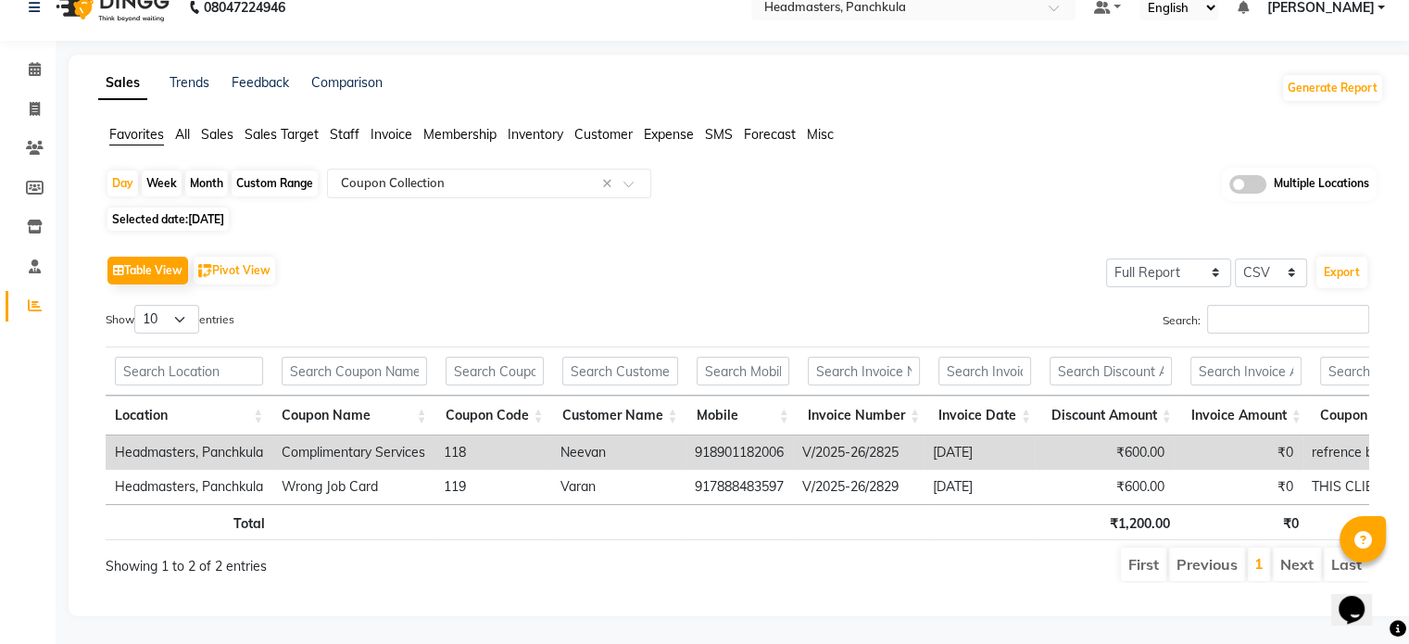
scroll to position [52, 0]
click at [222, 212] on span "31-08-2025" at bounding box center [206, 219] width 36 height 14
select select "8"
select select "2025"
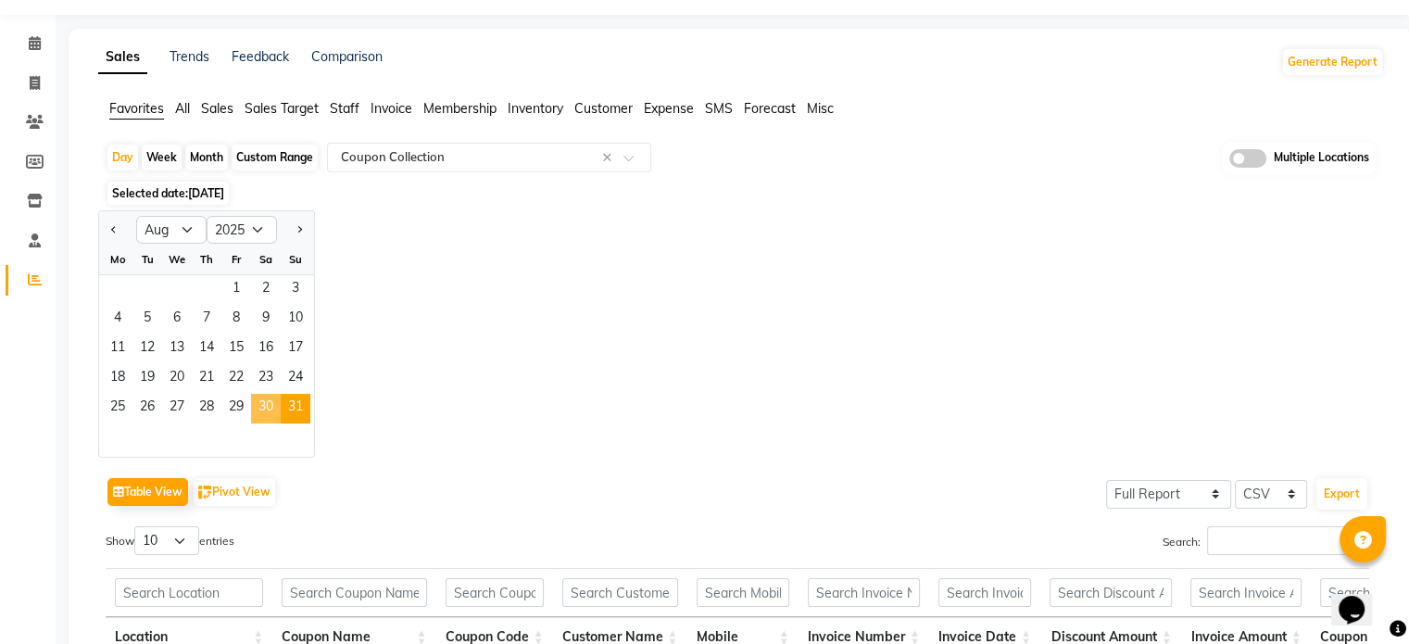
click at [263, 415] on span "30" at bounding box center [266, 409] width 30 height 30
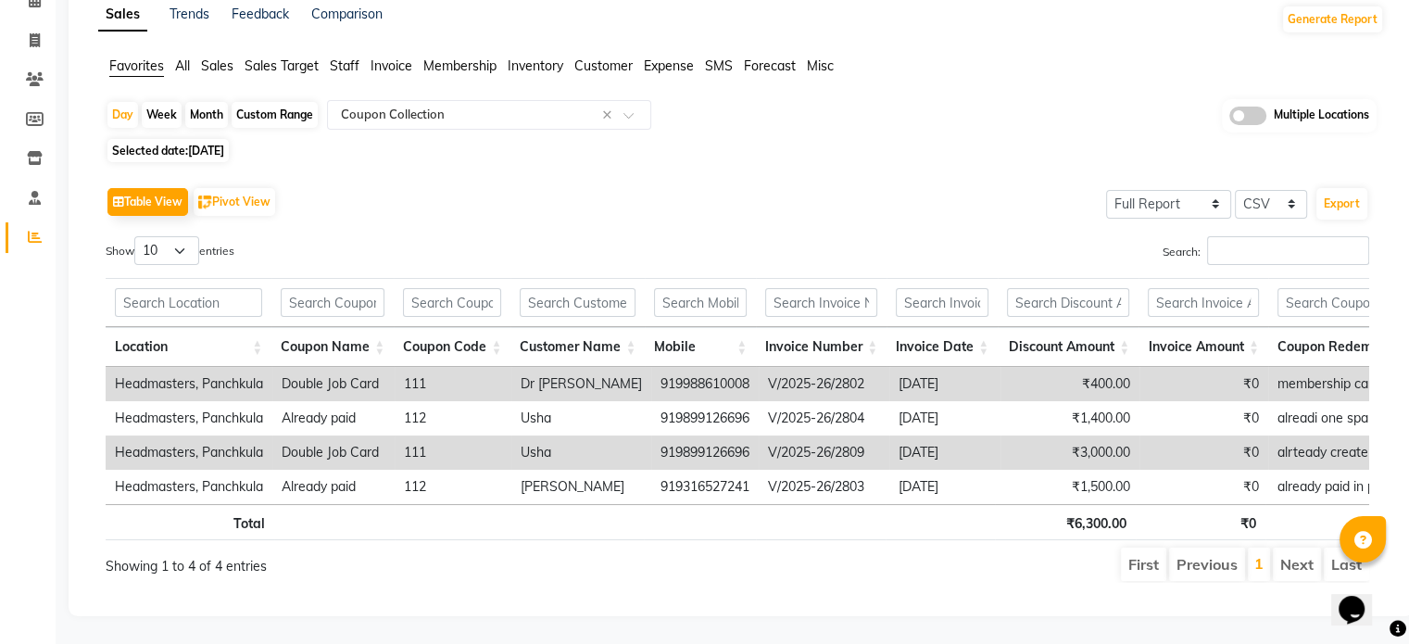
scroll to position [0, 0]
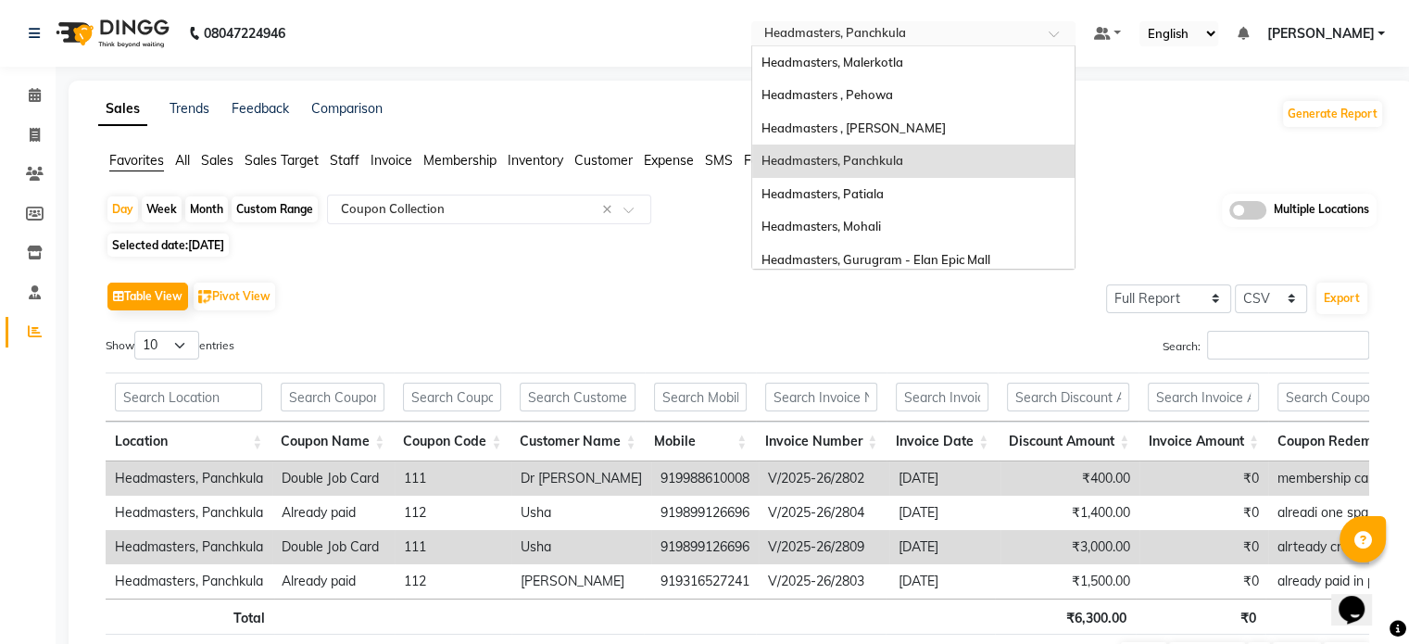
click at [872, 39] on input "text" at bounding box center [894, 35] width 269 height 19
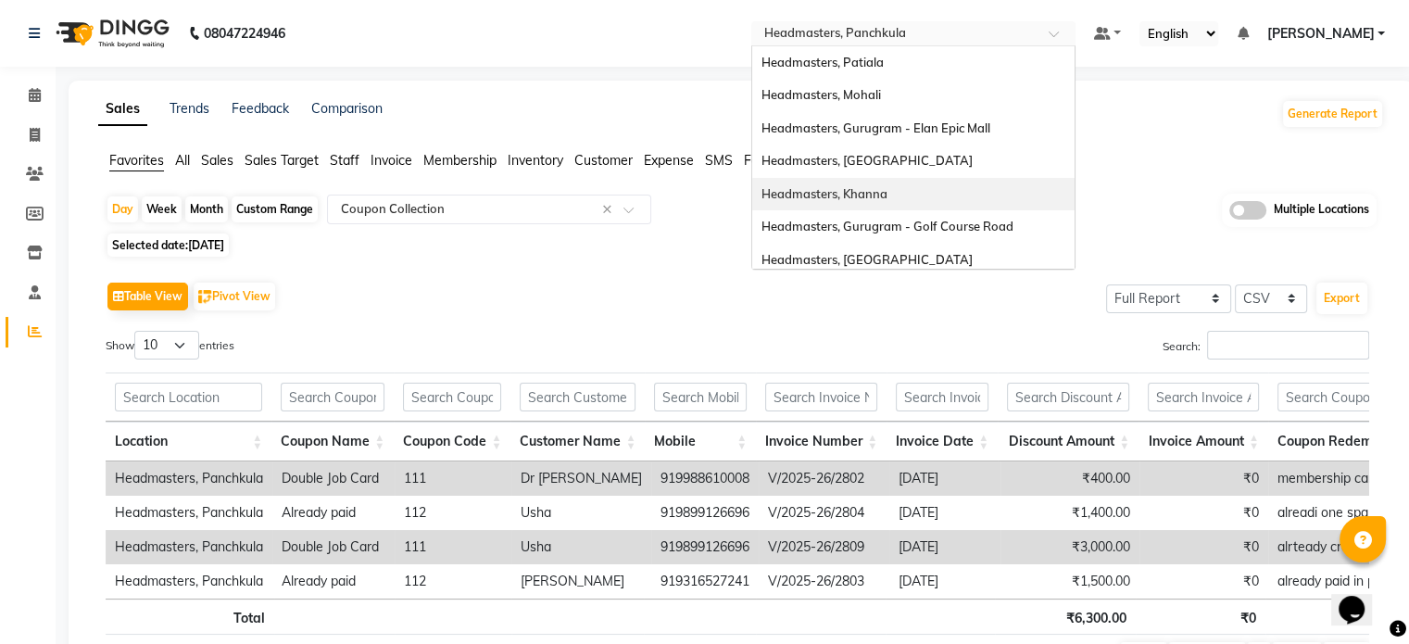
scroll to position [205, 0]
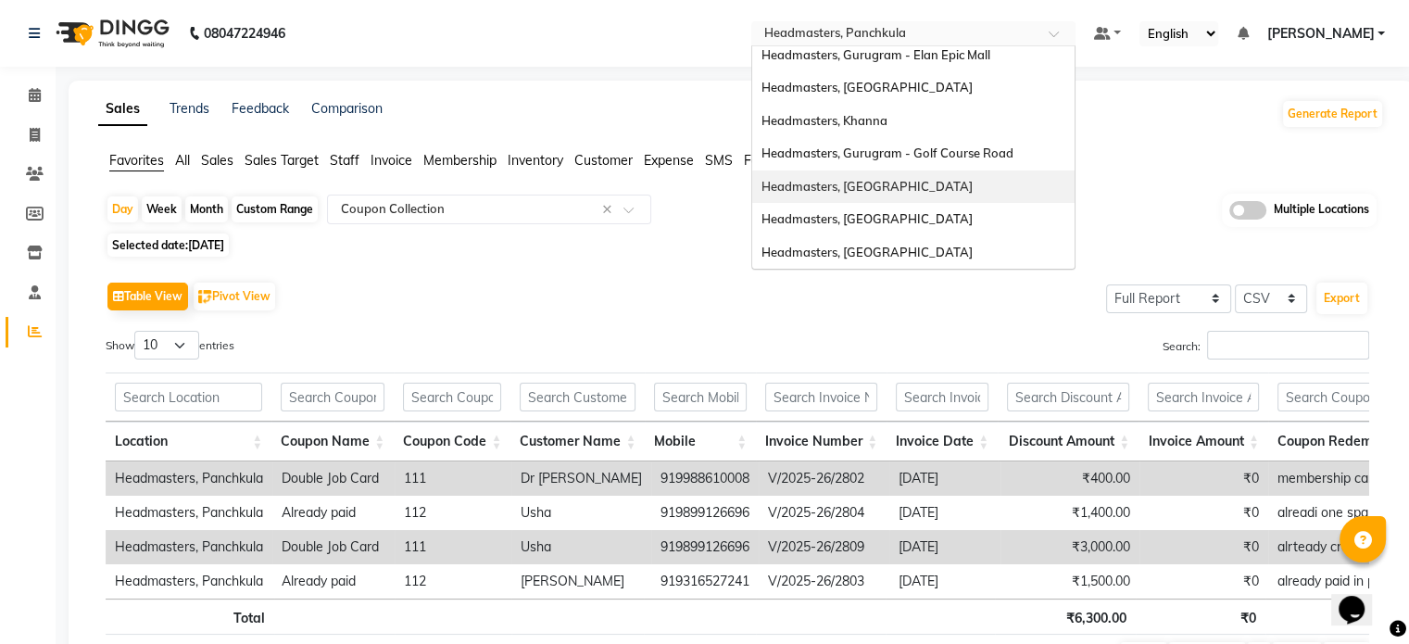
click at [901, 186] on span "Headmasters, [GEOGRAPHIC_DATA]" at bounding box center [866, 186] width 211 height 15
